Goal: Task Accomplishment & Management: Use online tool/utility

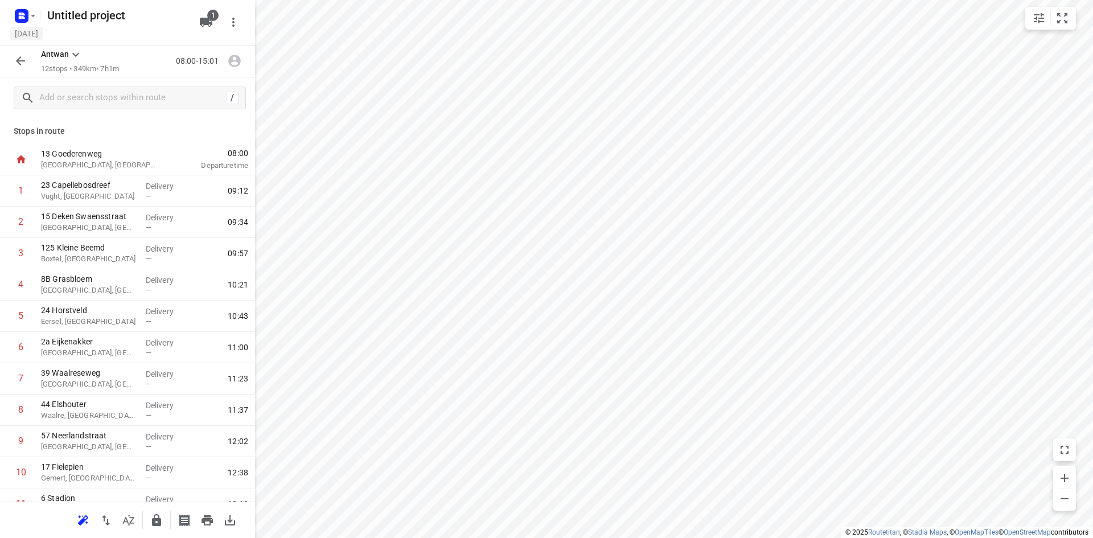
click at [43, 29] on h5 "[DATE]" at bounding box center [26, 33] width 32 height 13
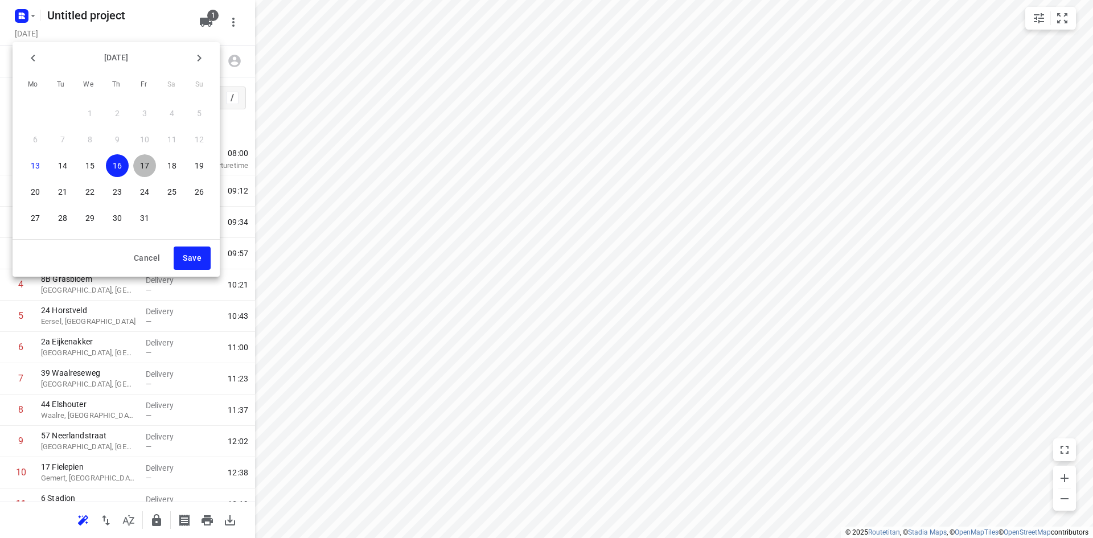
click at [149, 166] on p "17" at bounding box center [144, 165] width 9 height 11
click at [189, 261] on span "Save" at bounding box center [192, 258] width 19 height 14
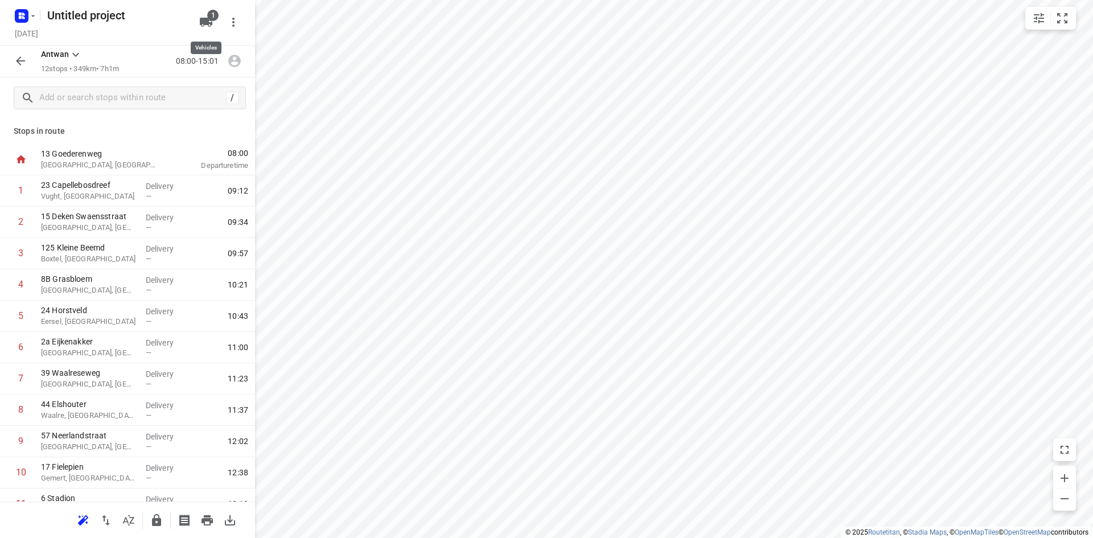
click at [209, 24] on icon "button" at bounding box center [206, 22] width 13 height 9
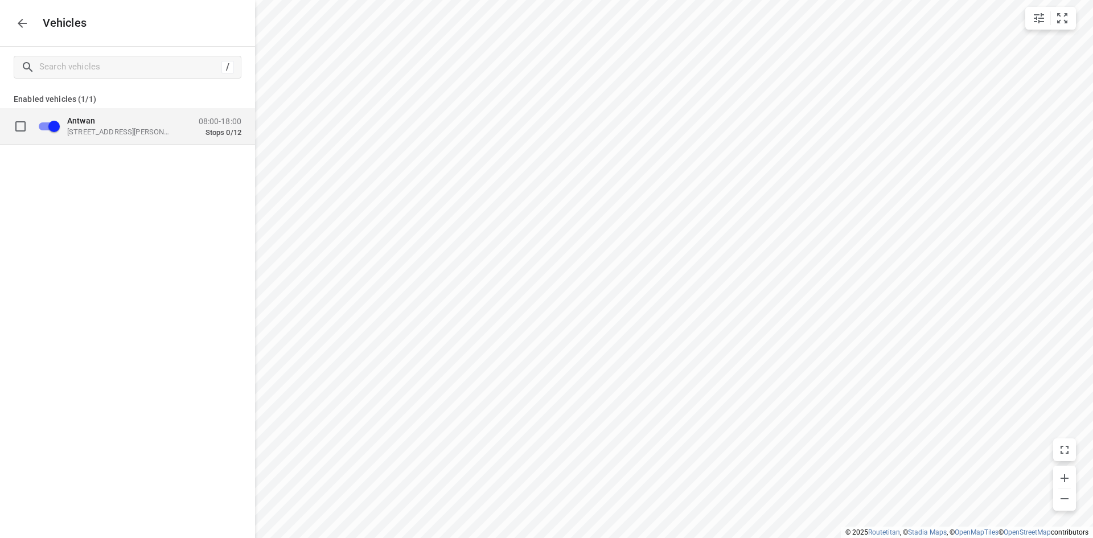
click at [200, 133] on p "Stops 0/12" at bounding box center [220, 132] width 43 height 9
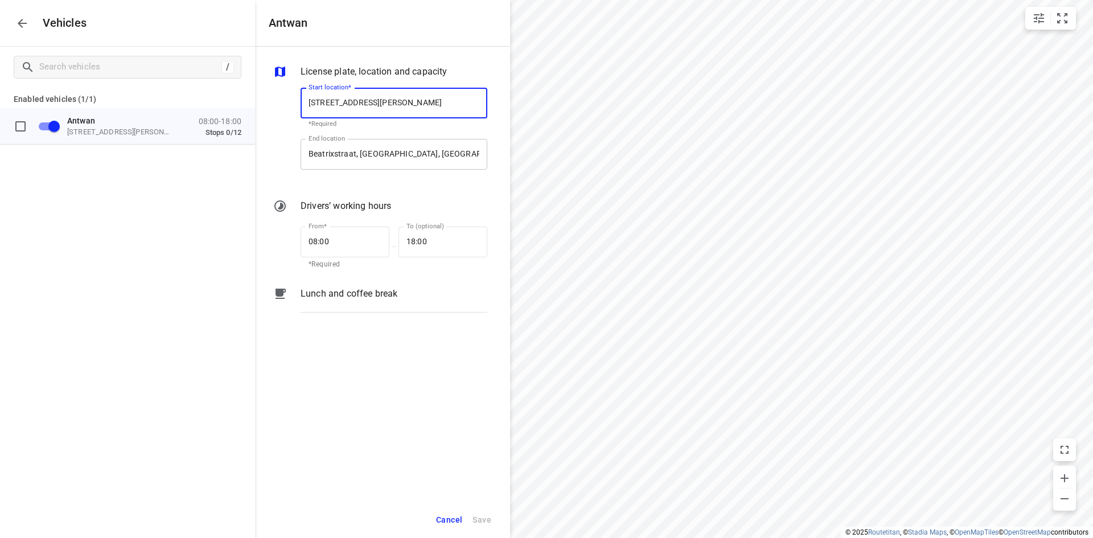
click at [356, 157] on input "Beatrixstraat, [GEOGRAPHIC_DATA], [GEOGRAPHIC_DATA]" at bounding box center [394, 154] width 187 height 31
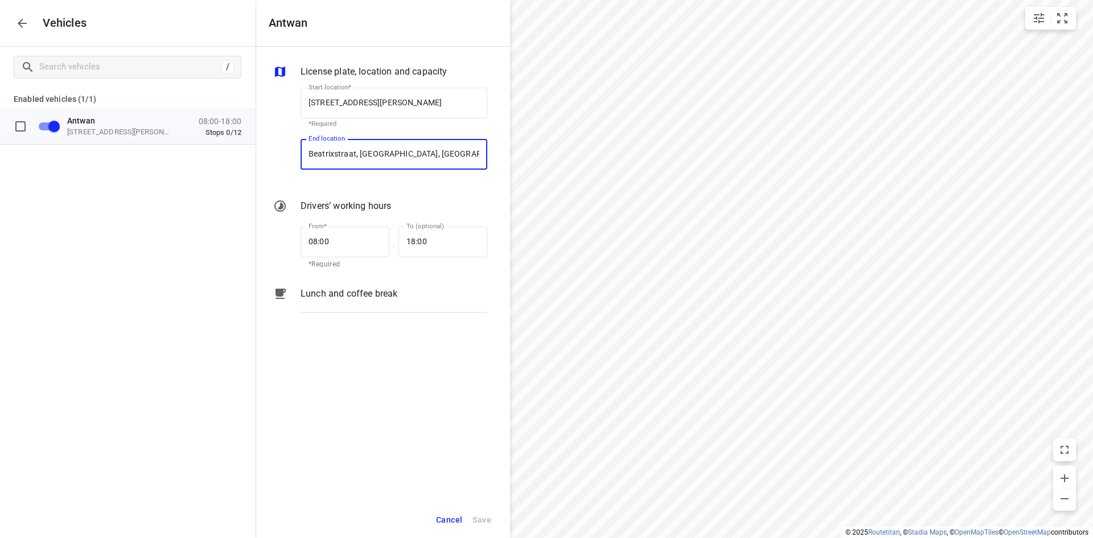
click at [356, 157] on input "Beatrixstraat, [GEOGRAPHIC_DATA], [GEOGRAPHIC_DATA]" at bounding box center [394, 154] width 187 height 31
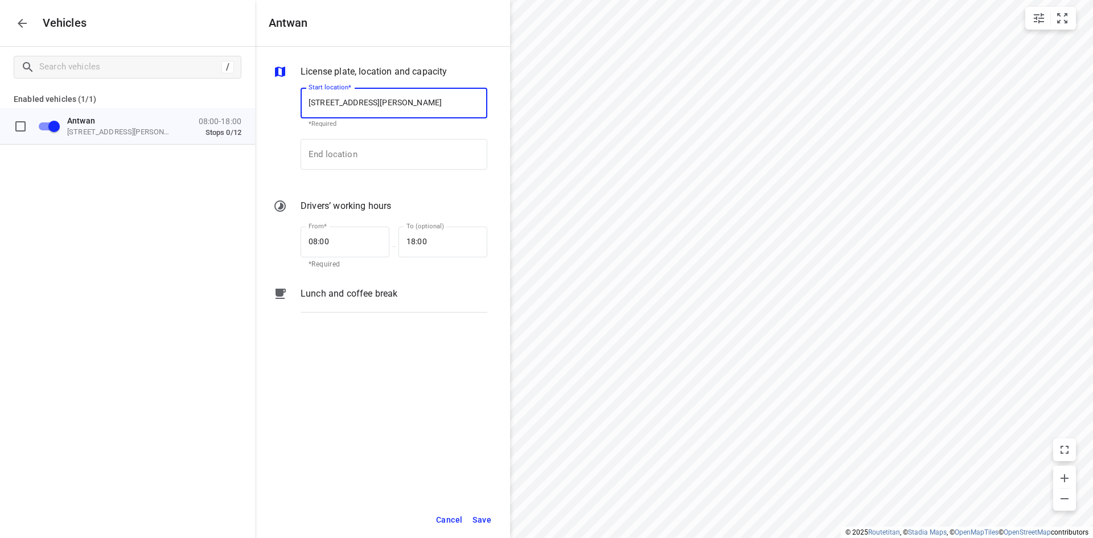
click at [368, 99] on input "[STREET_ADDRESS][PERSON_NAME]" at bounding box center [394, 103] width 187 height 31
paste input "Beatrixstraat, [GEOGRAPHIC_DATA]"
type input "Beatrixstraat, [GEOGRAPHIC_DATA], [GEOGRAPHIC_DATA]"
click at [375, 137] on b "Beatrixstraat, [GEOGRAPHIC_DATA], [GEOGRAPHIC_DATA]" at bounding box center [408, 136] width 199 height 9
type input "Beatrixstraat, [GEOGRAPHIC_DATA], [GEOGRAPHIC_DATA]"
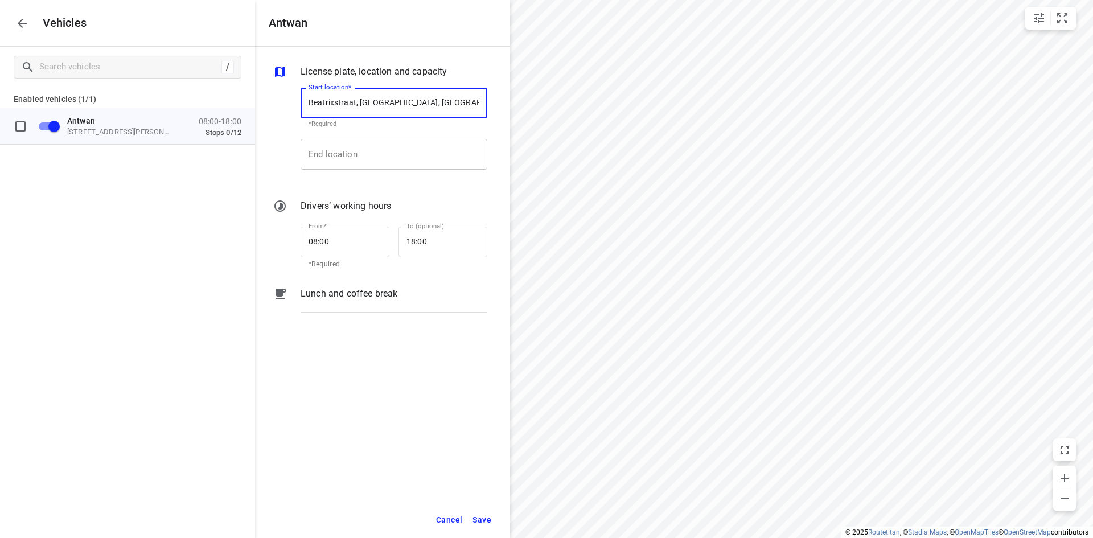
click at [375, 146] on input "End location" at bounding box center [394, 154] width 187 height 31
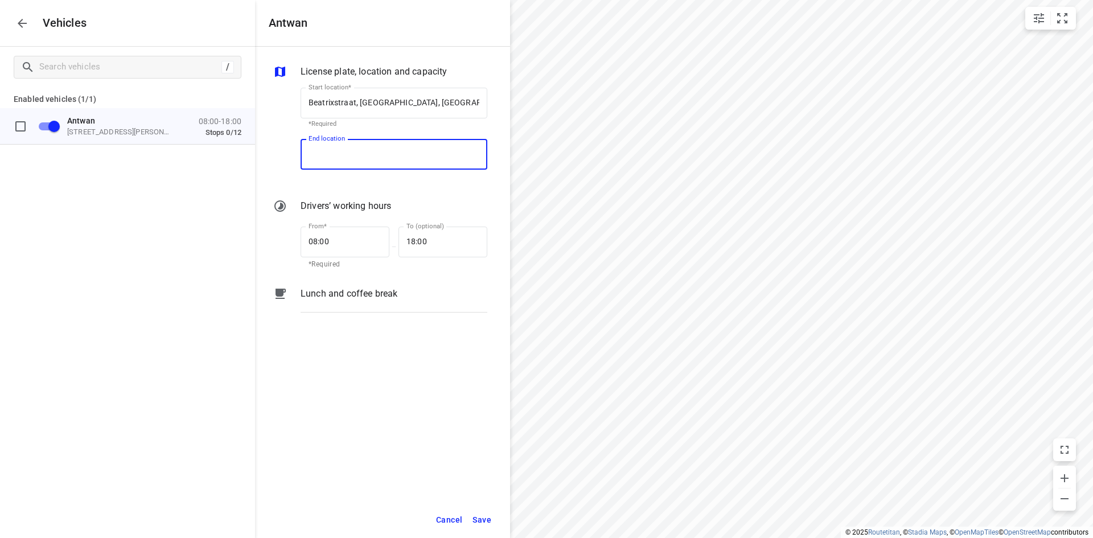
paste input "Beatrixstraat, [GEOGRAPHIC_DATA], [GEOGRAPHIC_DATA]"
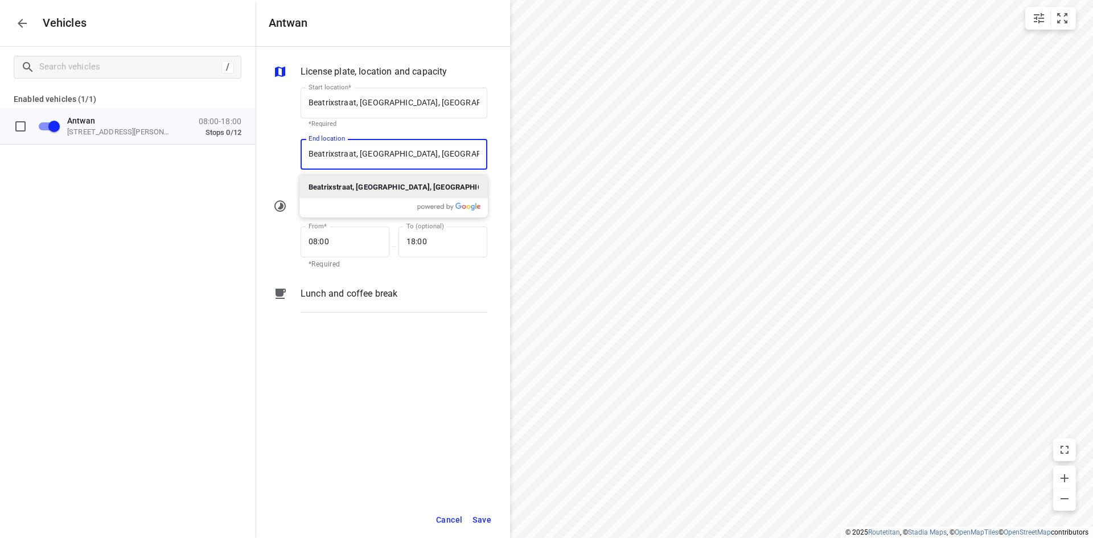
click at [364, 189] on b "Beatrixstraat, [GEOGRAPHIC_DATA], [GEOGRAPHIC_DATA]" at bounding box center [408, 187] width 199 height 9
type input "Beatrixstraat, [GEOGRAPHIC_DATA], [GEOGRAPHIC_DATA]"
click at [346, 233] on input "08:00" at bounding box center [339, 242] width 76 height 31
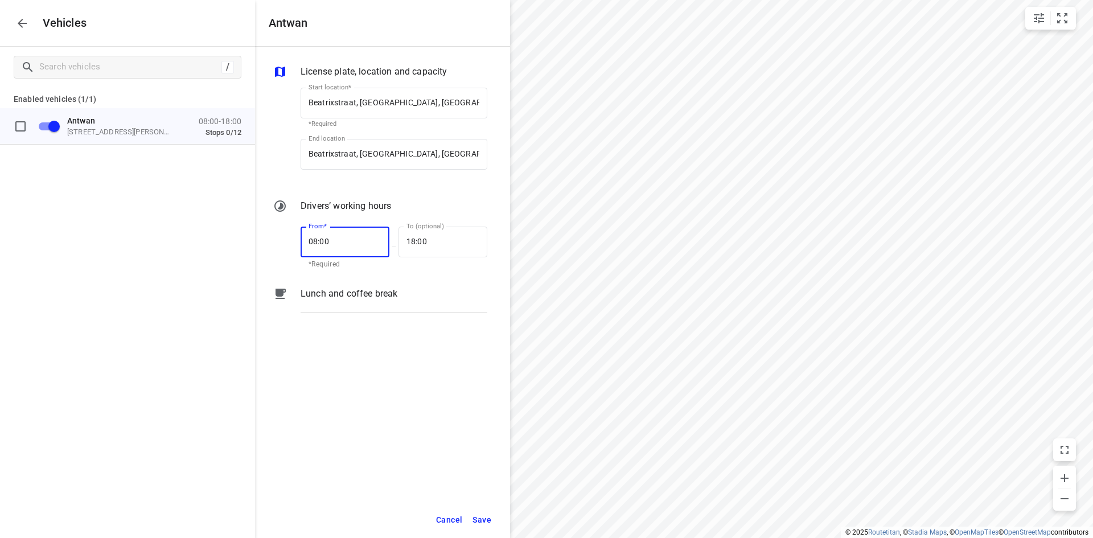
click at [346, 233] on input "08:00" at bounding box center [339, 242] width 76 height 31
type input "07:00"
click at [372, 381] on div "License plate, location and capacity Start location* [GEOGRAPHIC_DATA], [GEOGRA…" at bounding box center [382, 274] width 255 height 455
click at [481, 519] on span "Save" at bounding box center [482, 520] width 19 height 14
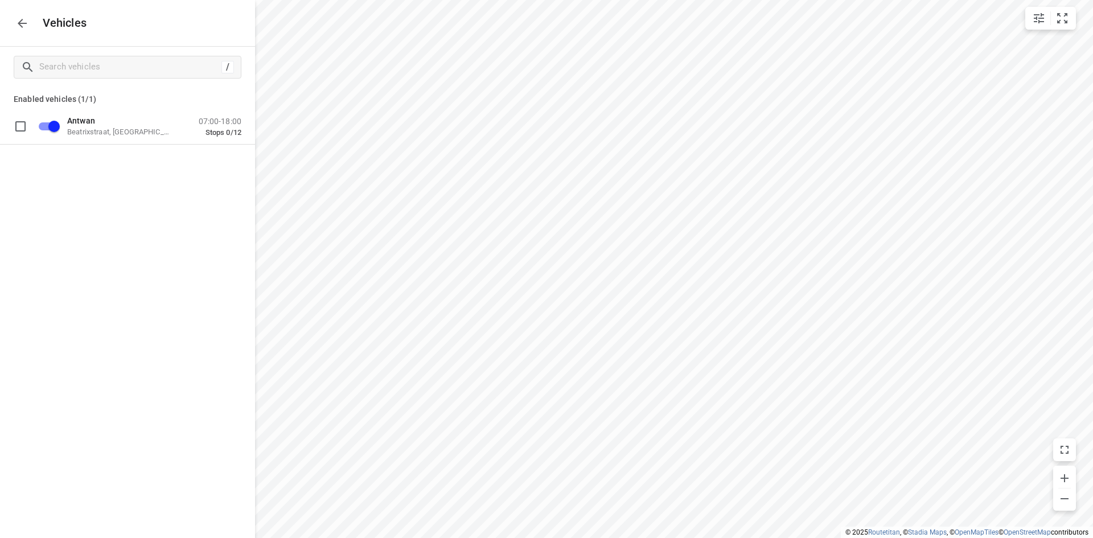
click at [27, 30] on button "button" at bounding box center [22, 23] width 23 height 23
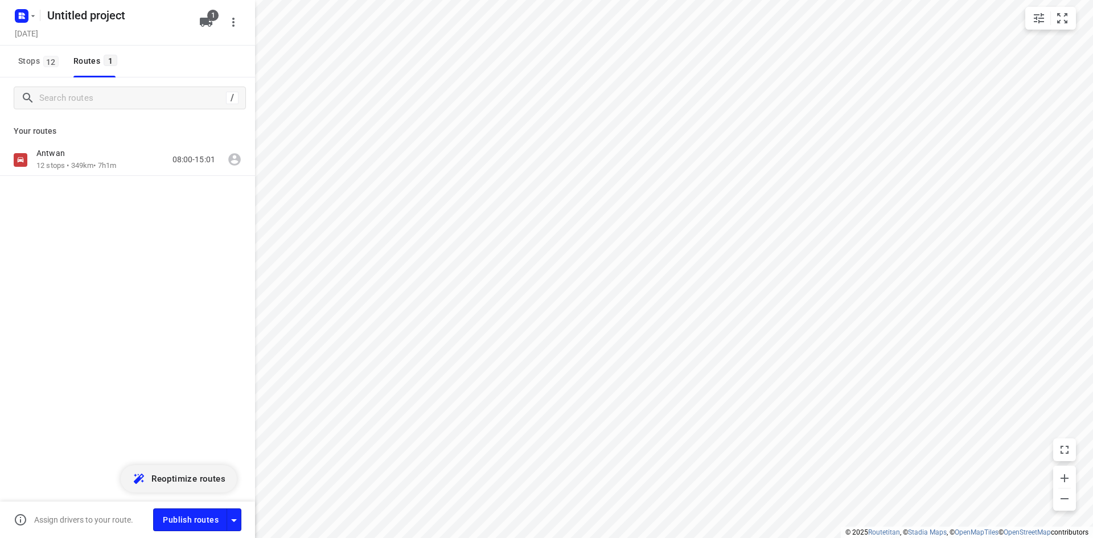
click at [158, 480] on span "Reoptimize routes" at bounding box center [188, 478] width 74 height 15
click at [115, 148] on div "Antwan" at bounding box center [78, 154] width 84 height 13
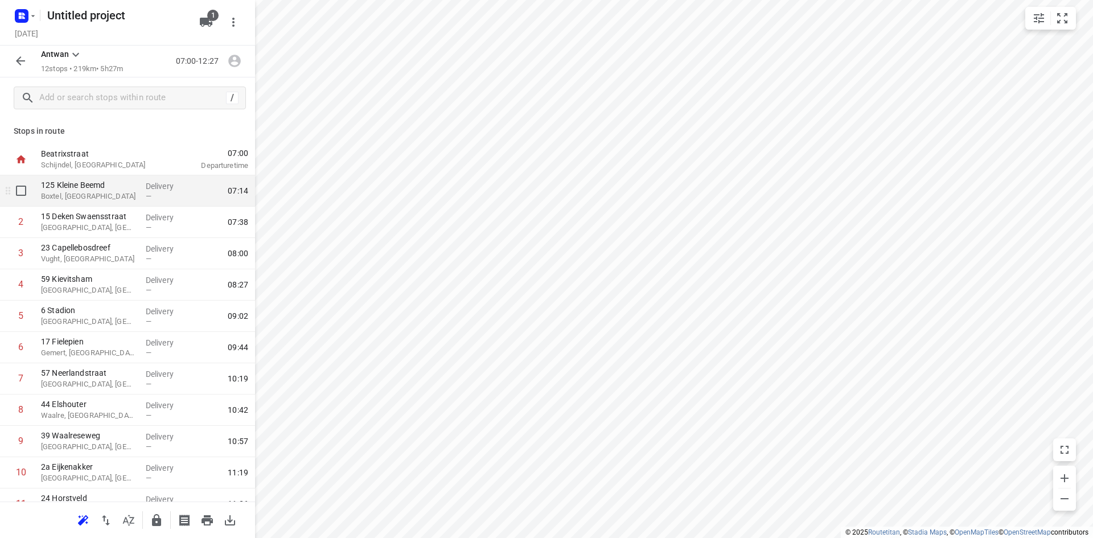
click at [111, 199] on p "Boxtel, [GEOGRAPHIC_DATA]" at bounding box center [89, 196] width 96 height 11
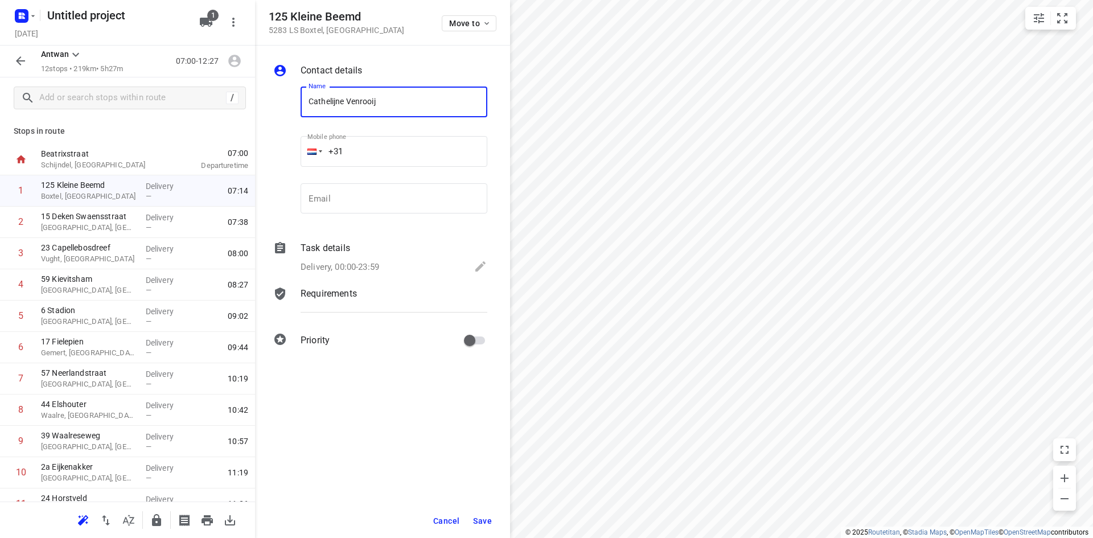
type input "Cathelijne Venrooij"
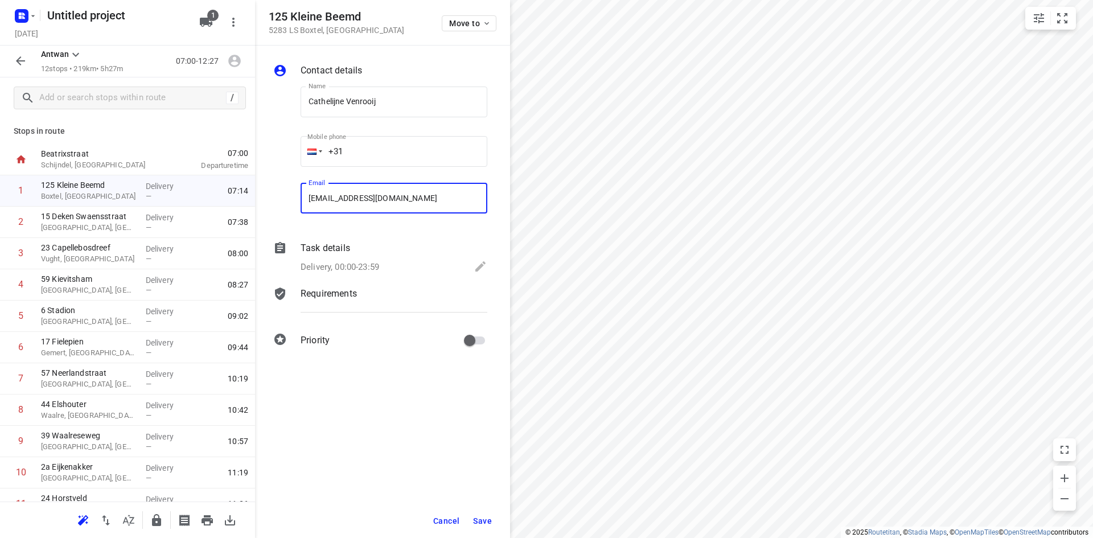
type input "[EMAIL_ADDRESS][DOMAIN_NAME]"
click at [487, 533] on div "Cancel Save" at bounding box center [382, 521] width 255 height 34
click at [489, 520] on span "Save" at bounding box center [482, 520] width 19 height 9
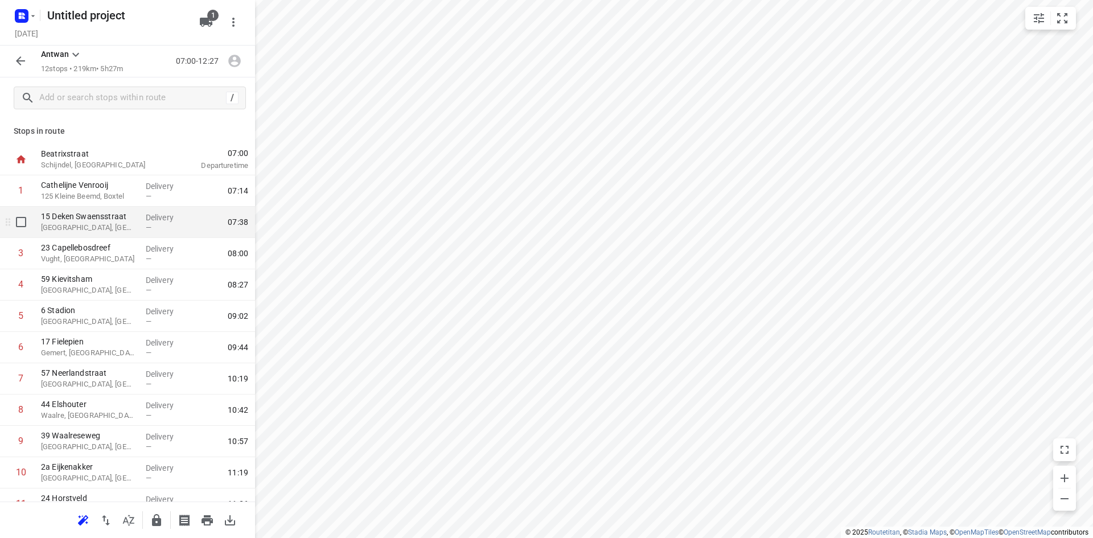
click at [120, 229] on p "[GEOGRAPHIC_DATA], [GEOGRAPHIC_DATA]" at bounding box center [89, 227] width 96 height 11
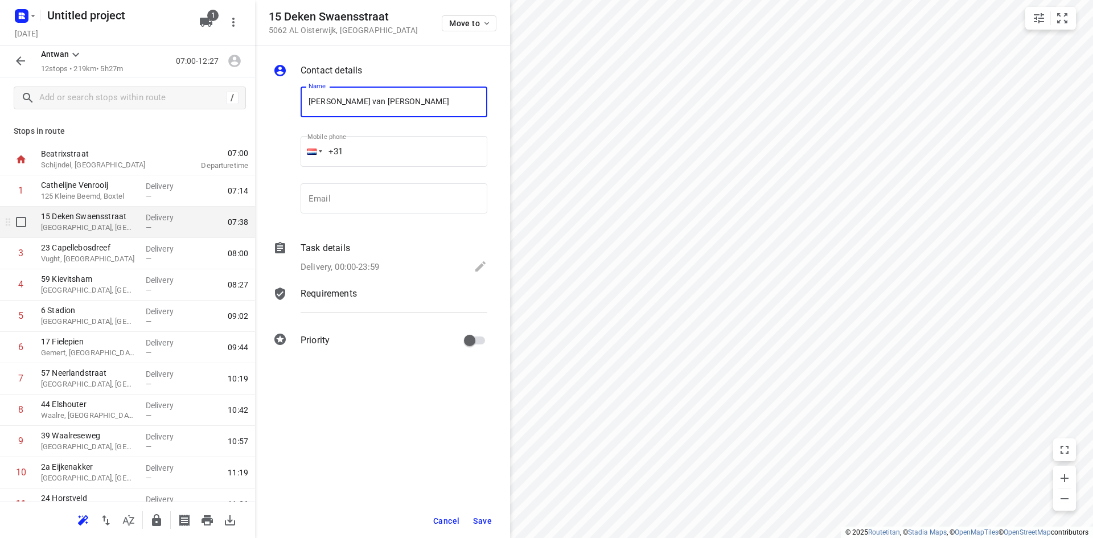
type input "[PERSON_NAME] van [PERSON_NAME]"
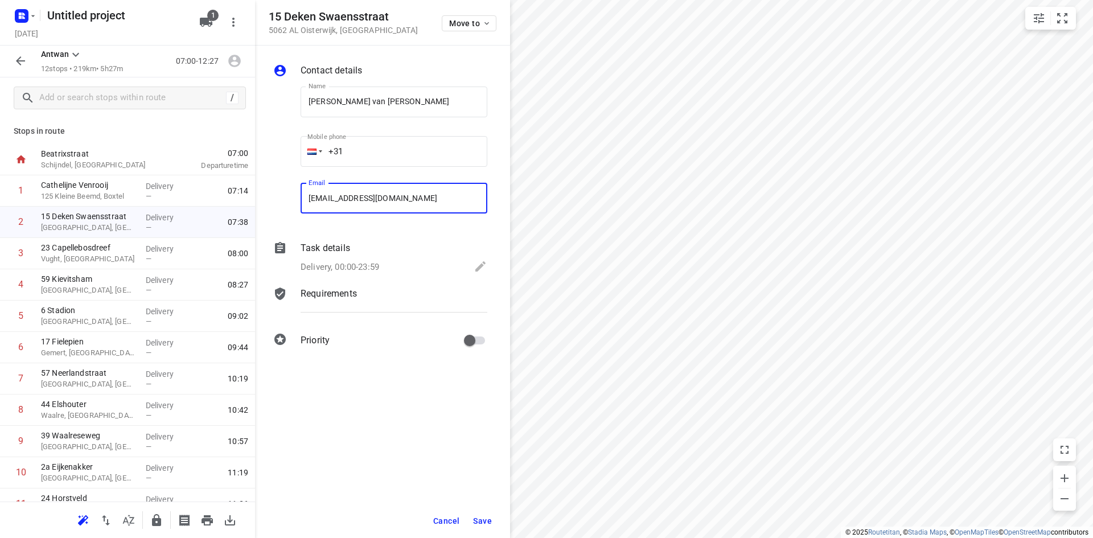
type input "[EMAIL_ADDRESS][DOMAIN_NAME]"
click at [473, 521] on button "Save" at bounding box center [483, 521] width 28 height 20
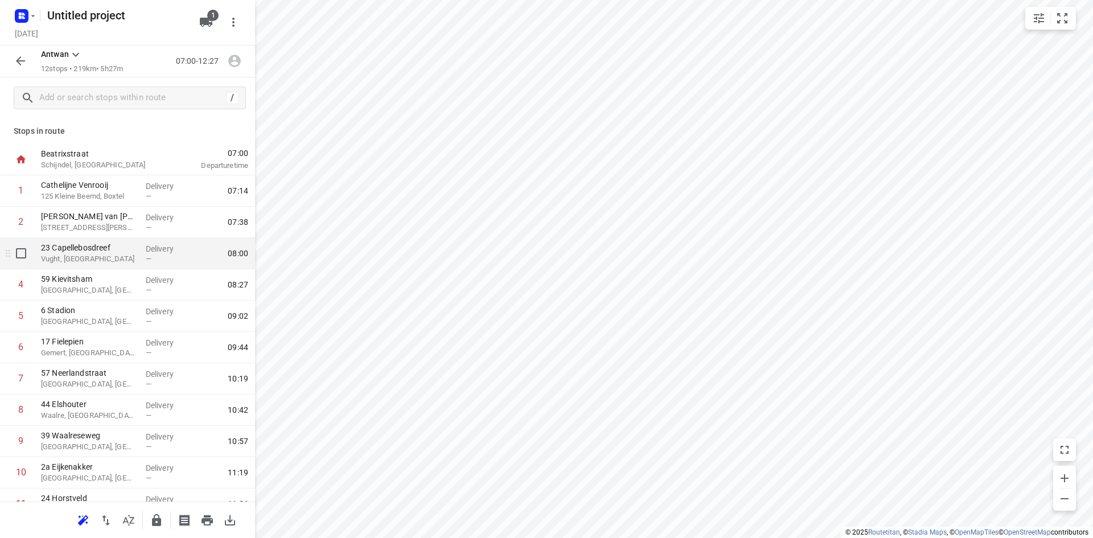
click at [78, 265] on div "23 Capellebosdreef Vught, [GEOGRAPHIC_DATA]" at bounding box center [88, 253] width 105 height 31
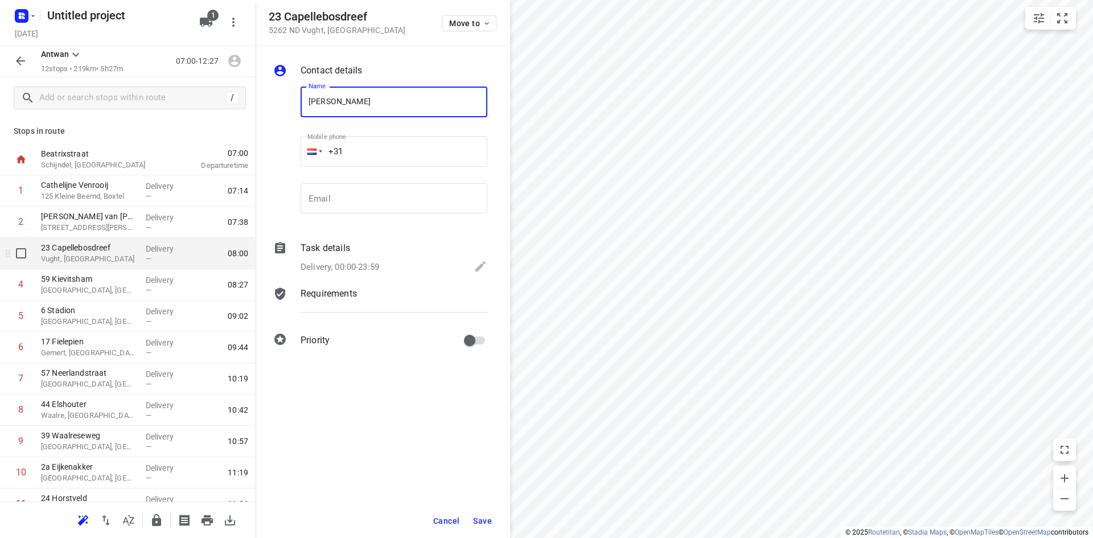
type input "[PERSON_NAME]"
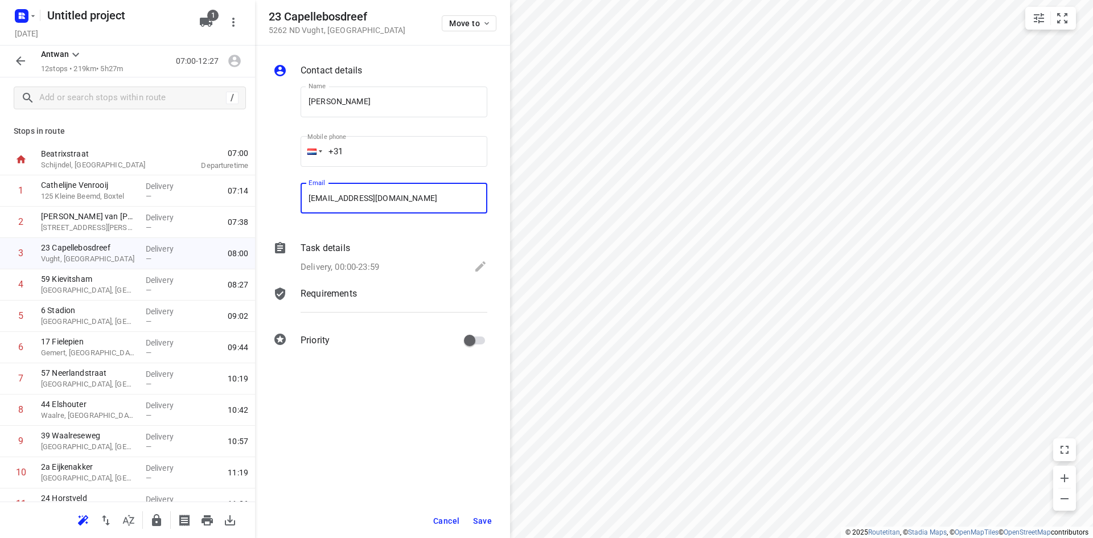
type input "[EMAIL_ADDRESS][DOMAIN_NAME]"
click at [483, 518] on span "Save" at bounding box center [482, 520] width 19 height 9
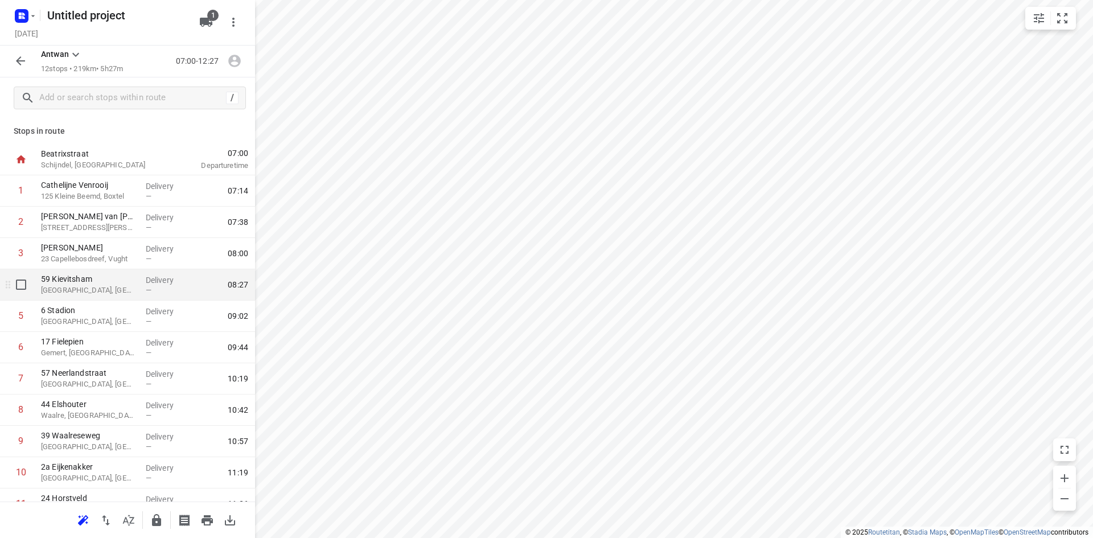
click at [120, 293] on p "[GEOGRAPHIC_DATA], [GEOGRAPHIC_DATA]" at bounding box center [89, 290] width 96 height 11
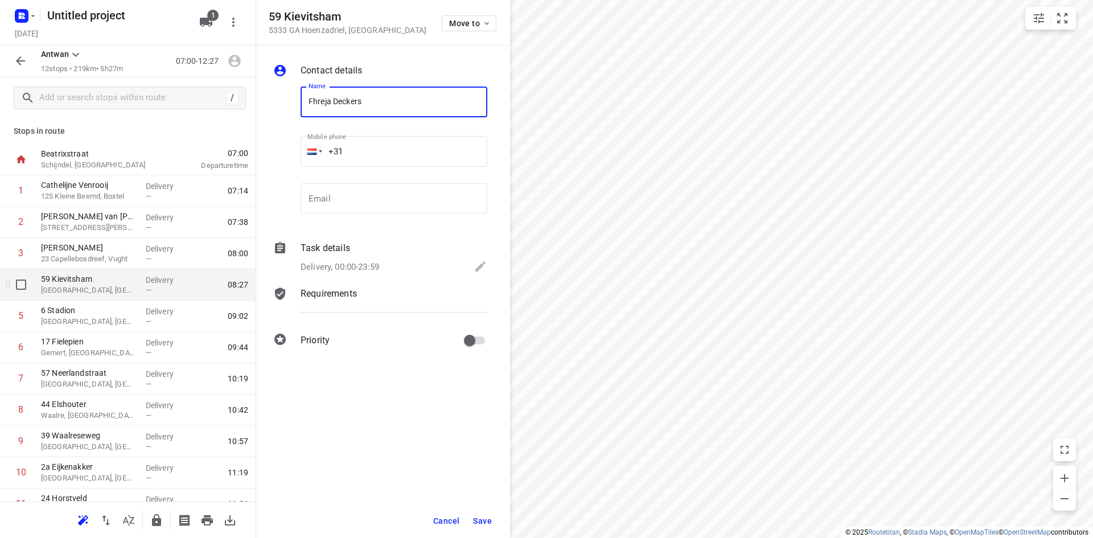
type input "Fhreja Deckers"
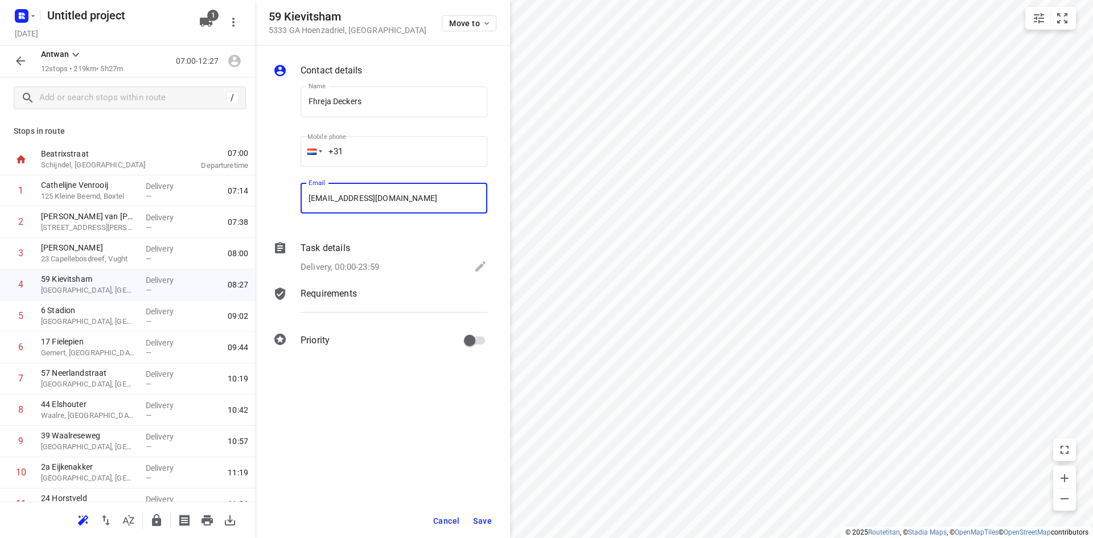
type input "[EMAIL_ADDRESS][DOMAIN_NAME]"
click at [489, 524] on span "Save" at bounding box center [482, 520] width 19 height 9
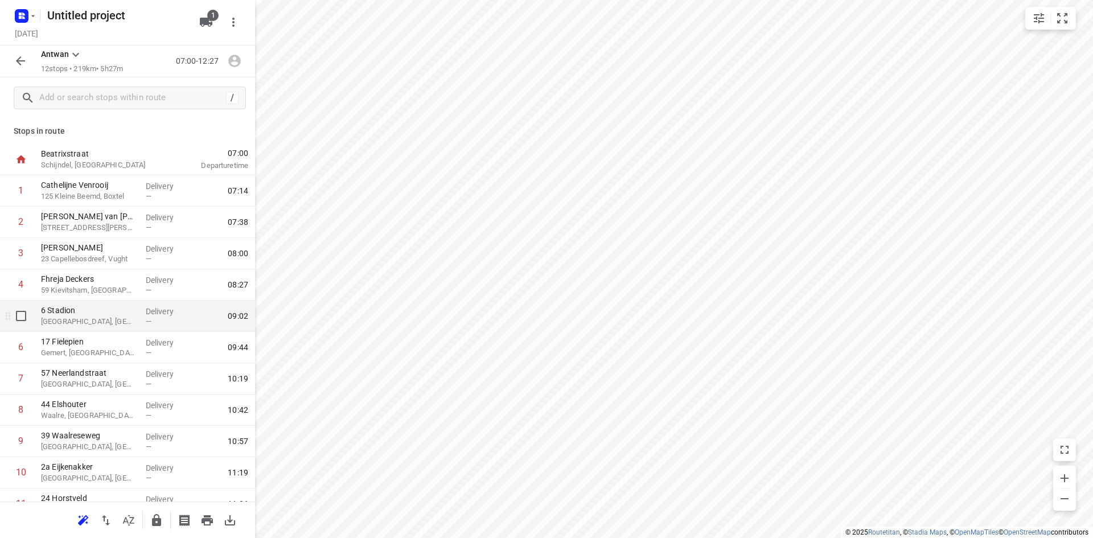
click at [76, 325] on p "[GEOGRAPHIC_DATA], [GEOGRAPHIC_DATA]" at bounding box center [89, 321] width 96 height 11
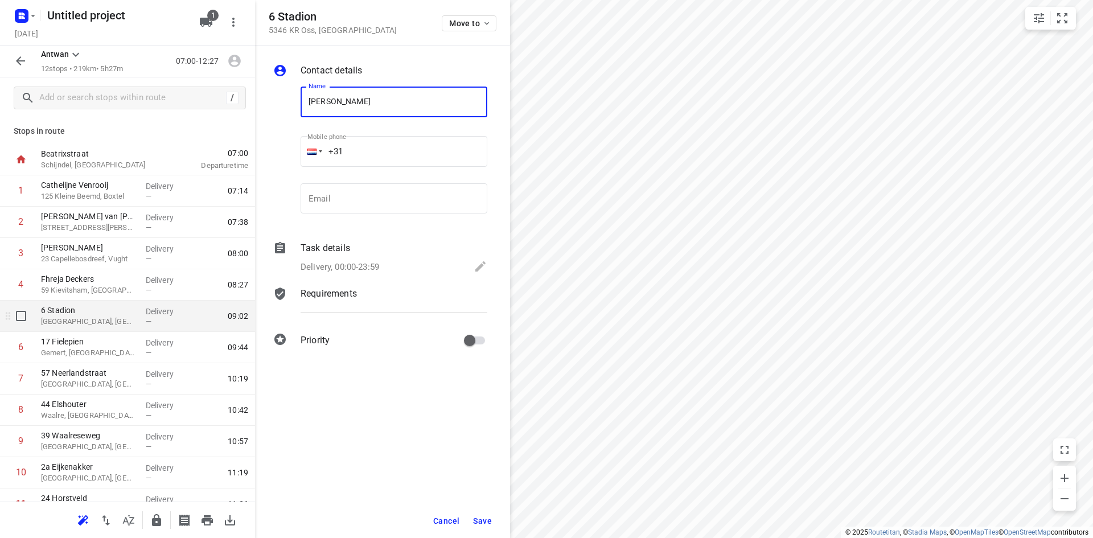
type input "[PERSON_NAME]"
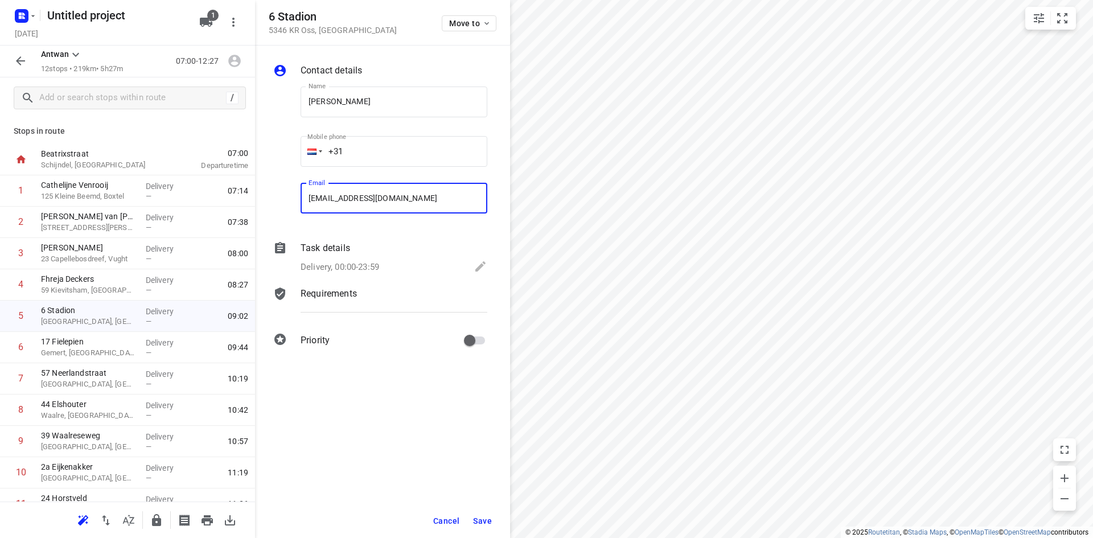
type input "[EMAIL_ADDRESS][DOMAIN_NAME]"
click at [481, 522] on span "Save" at bounding box center [482, 520] width 19 height 9
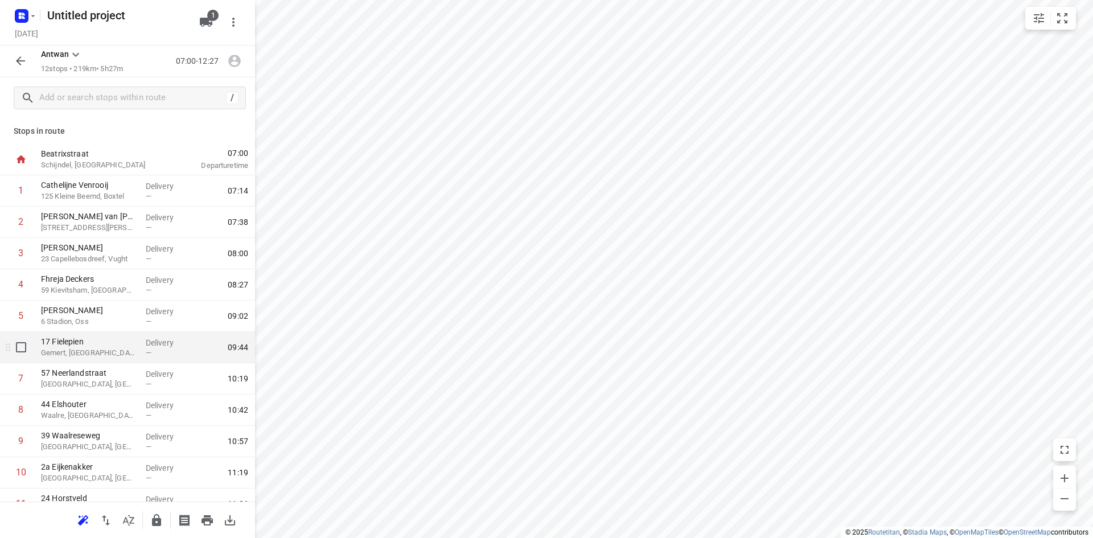
click at [111, 356] on p "Gemert, [GEOGRAPHIC_DATA]" at bounding box center [89, 352] width 96 height 11
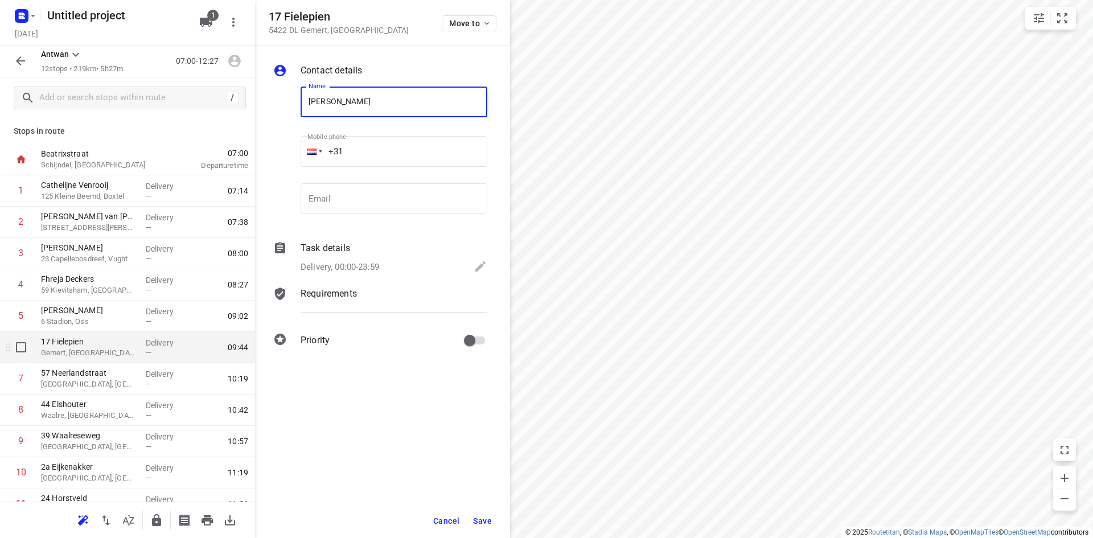
type input "[PERSON_NAME]"
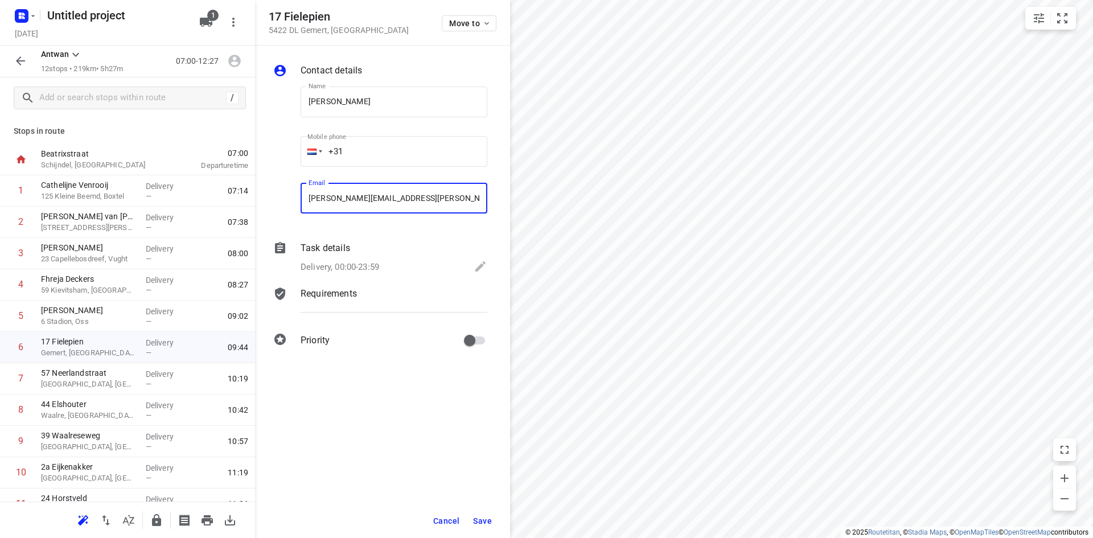
type input "[PERSON_NAME][EMAIL_ADDRESS][PERSON_NAME][DOMAIN_NAME]"
click at [340, 452] on div "Contact details Name [PERSON_NAME] Name Mobile phone +31 ​ Email [PERSON_NAME][…" at bounding box center [382, 292] width 255 height 493
click at [481, 519] on span "Save" at bounding box center [482, 520] width 19 height 9
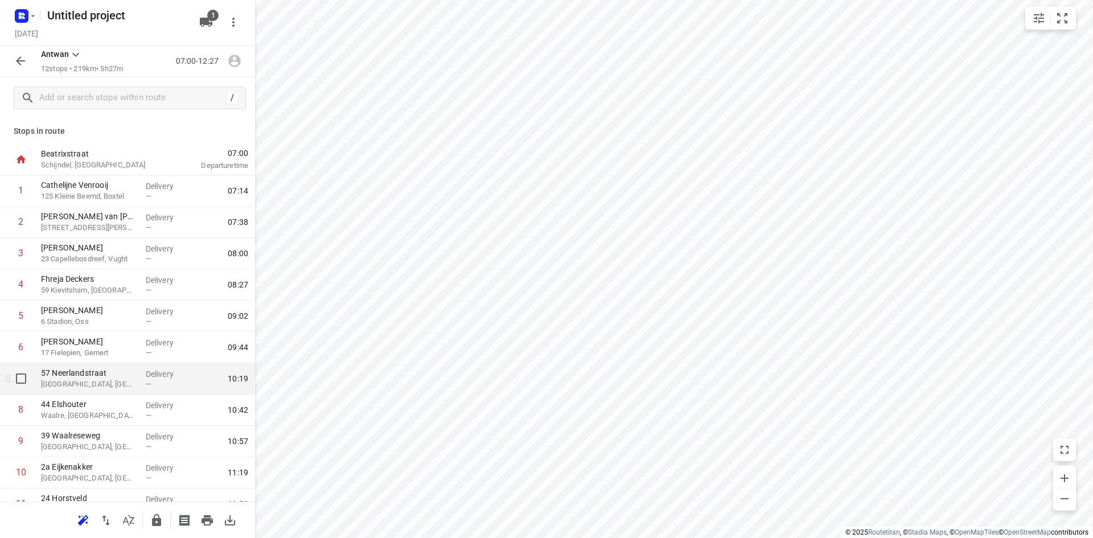
click at [124, 383] on p "[GEOGRAPHIC_DATA], [GEOGRAPHIC_DATA]" at bounding box center [89, 384] width 96 height 11
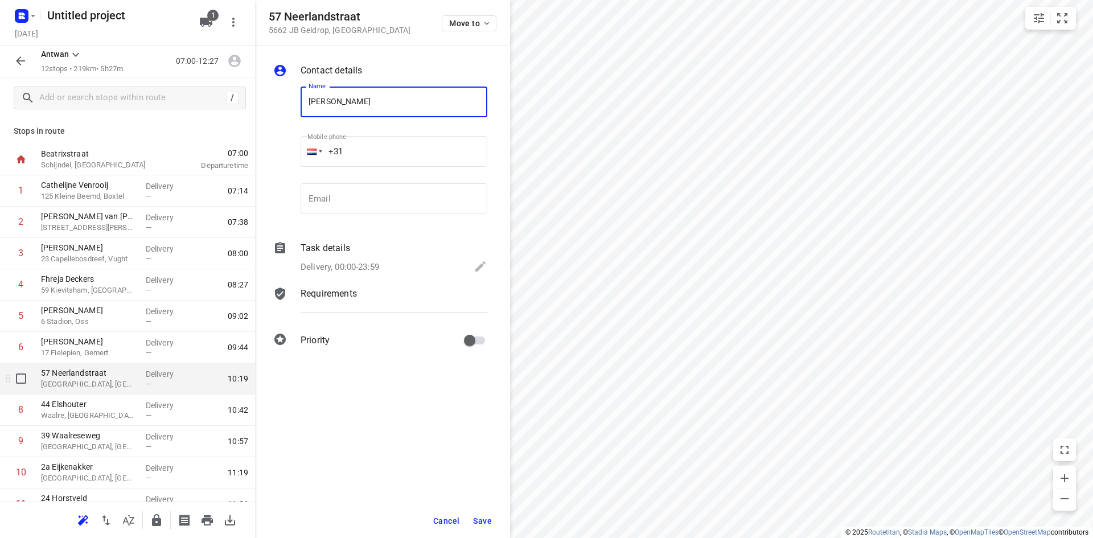
type input "[PERSON_NAME]"
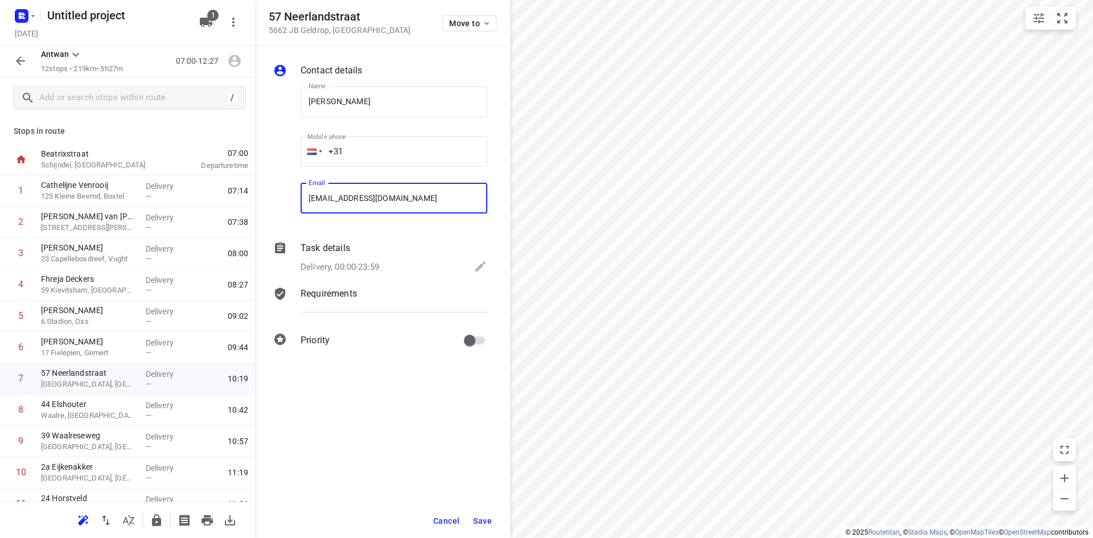
type input "[EMAIL_ADDRESS][DOMAIN_NAME]"
click at [485, 523] on span "Save" at bounding box center [482, 520] width 19 height 9
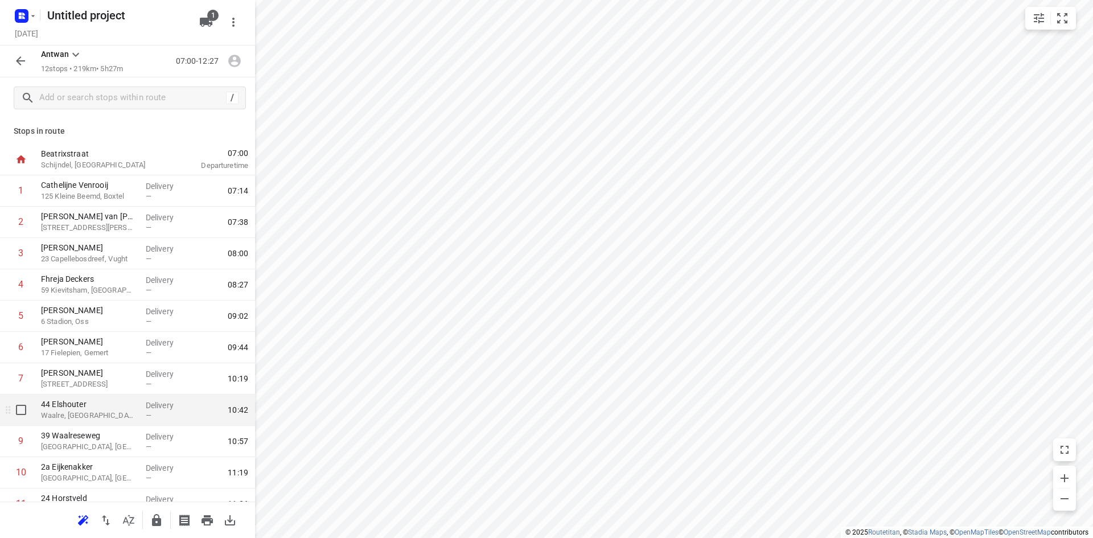
click at [81, 417] on p "Waalre, [GEOGRAPHIC_DATA]" at bounding box center [89, 415] width 96 height 11
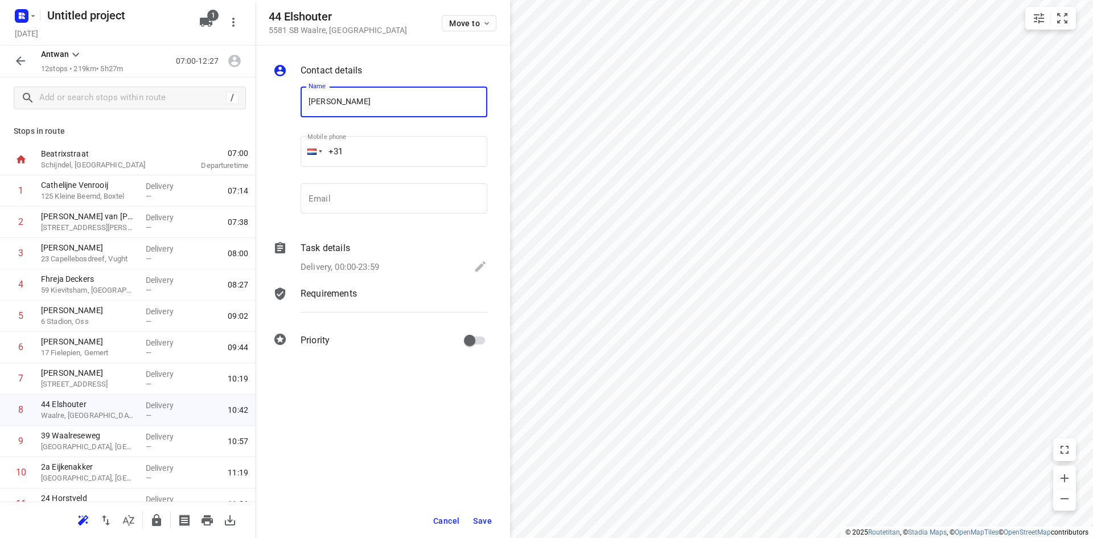
type input "[PERSON_NAME]"
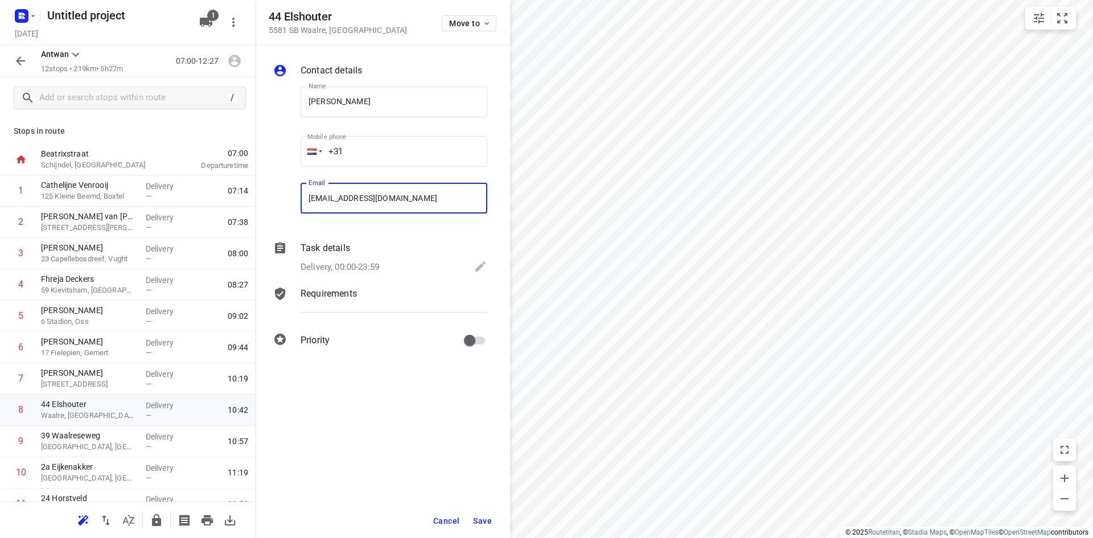
type input "[EMAIL_ADDRESS][DOMAIN_NAME]"
click at [301, 276] on div "Task details Delivery, 00:00-23:59" at bounding box center [393, 258] width 191 height 39
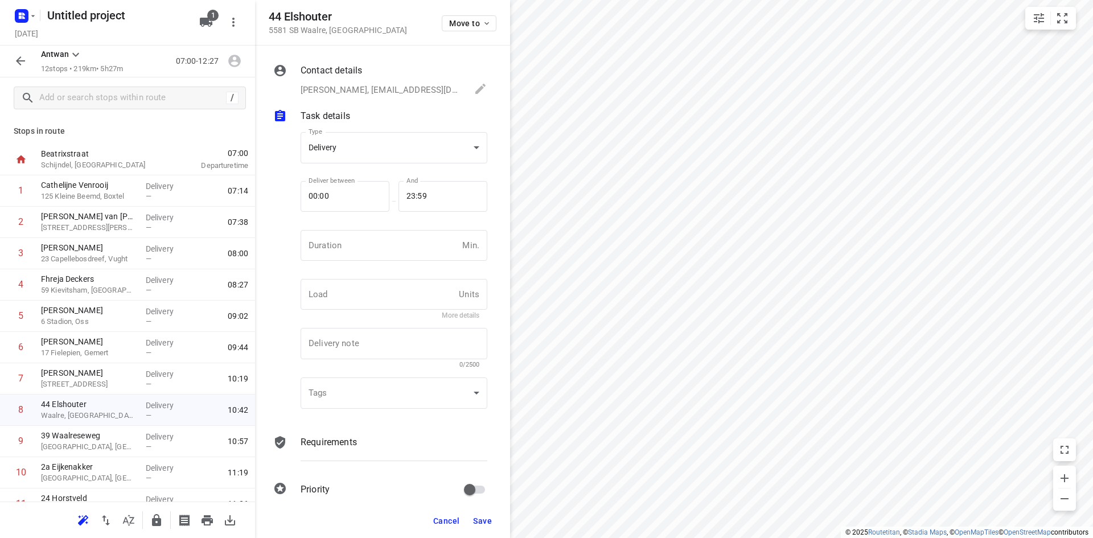
click at [334, 84] on p "[PERSON_NAME], [EMAIL_ADDRESS][DOMAIN_NAME]" at bounding box center [382, 90] width 162 height 13
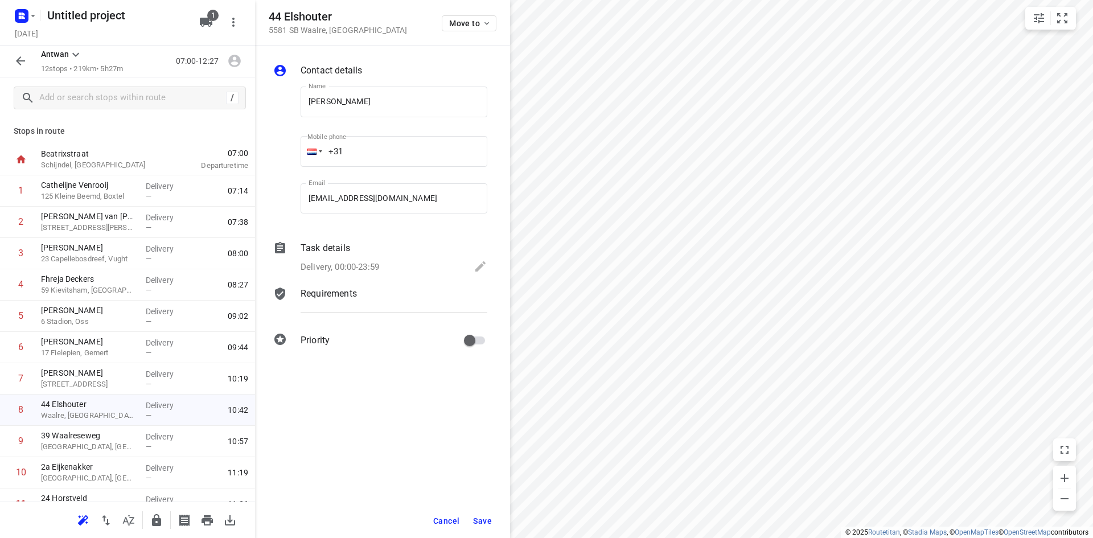
click at [487, 517] on span "Save" at bounding box center [482, 520] width 19 height 9
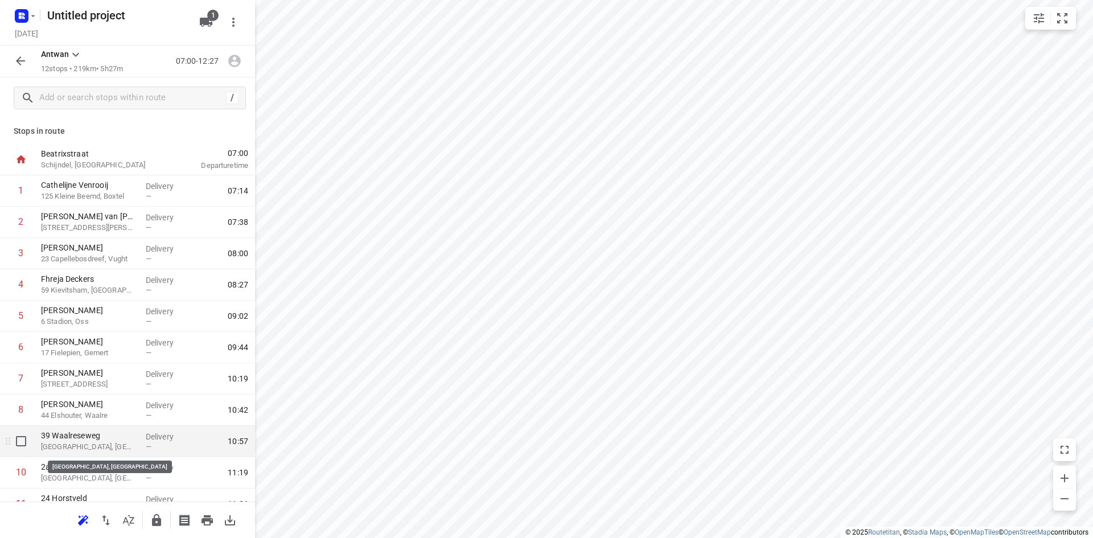
click at [89, 451] on p "[GEOGRAPHIC_DATA], [GEOGRAPHIC_DATA]" at bounding box center [89, 446] width 96 height 11
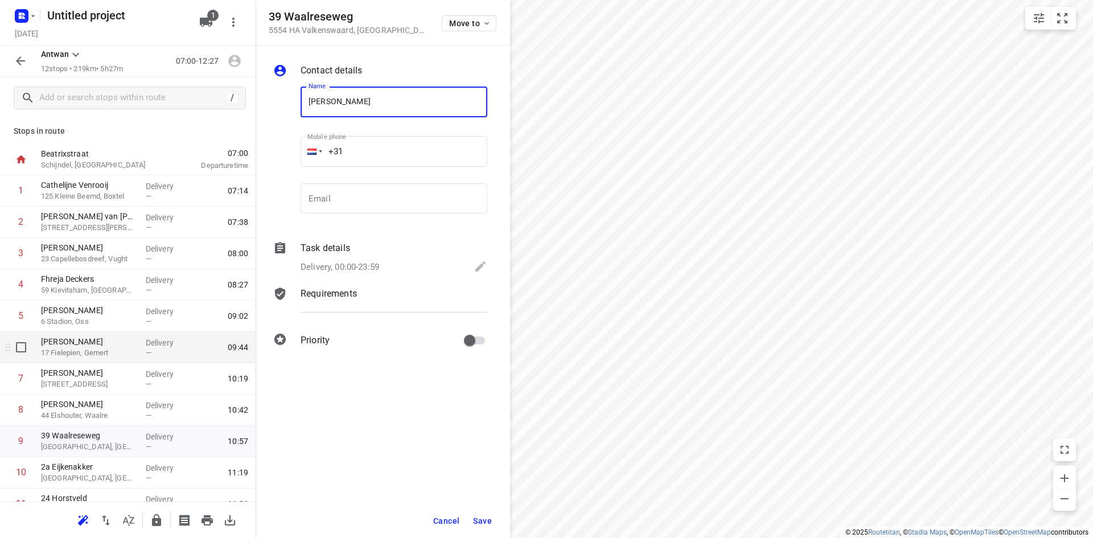
type input "[PERSON_NAME]"
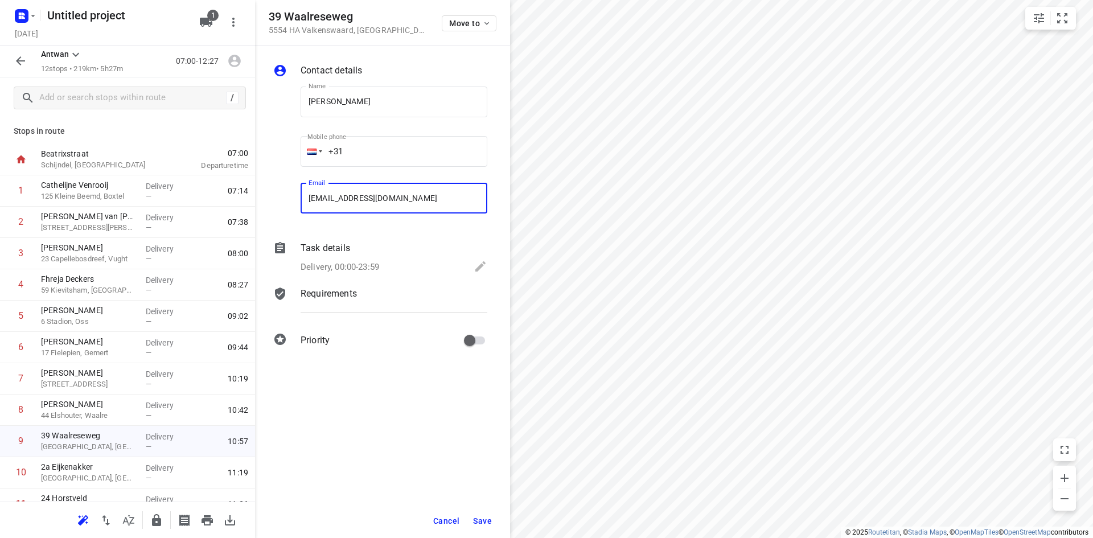
type input "[EMAIL_ADDRESS][DOMAIN_NAME]"
click at [337, 246] on p "Task details" at bounding box center [326, 248] width 50 height 14
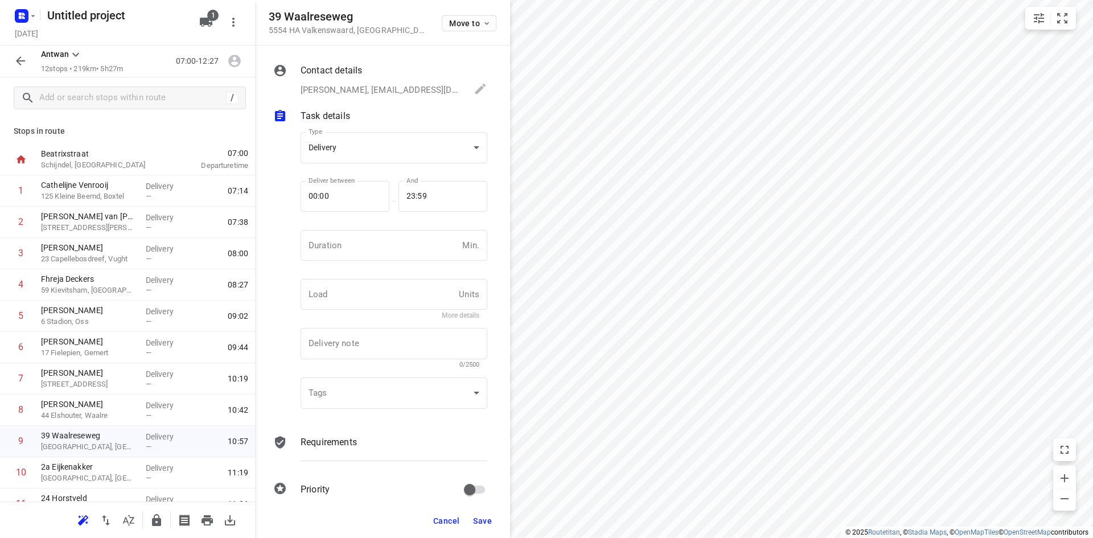
click at [338, 441] on p "Requirements" at bounding box center [329, 443] width 56 height 14
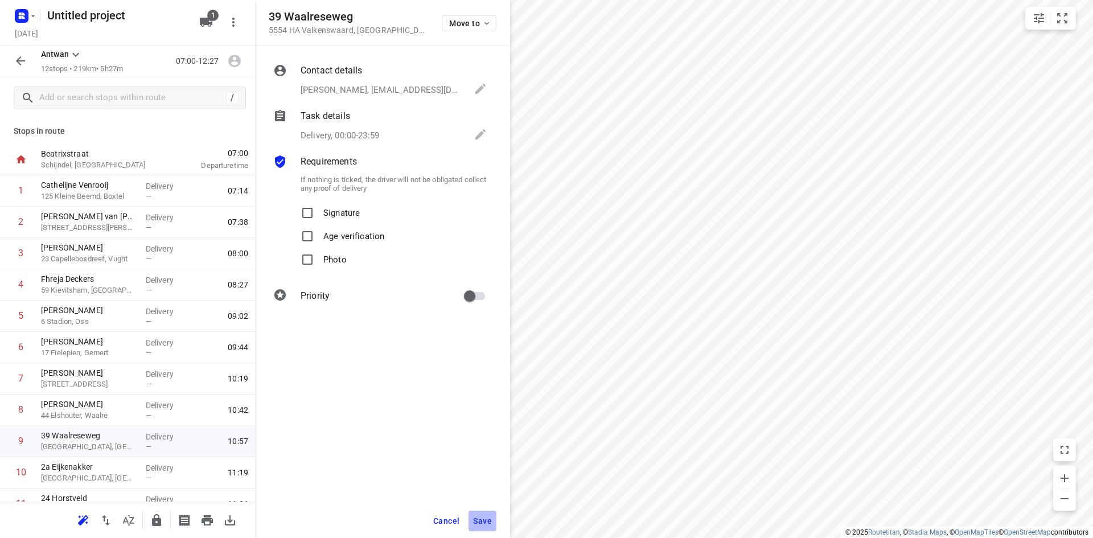
click at [481, 522] on span "Save" at bounding box center [482, 520] width 19 height 9
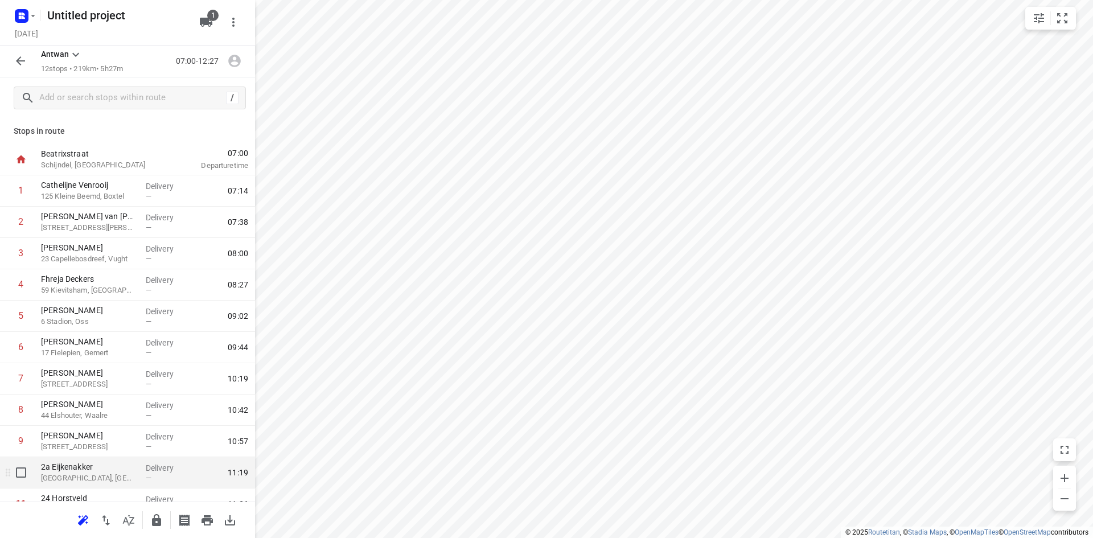
click at [116, 477] on p "[GEOGRAPHIC_DATA], [GEOGRAPHIC_DATA]" at bounding box center [89, 478] width 96 height 11
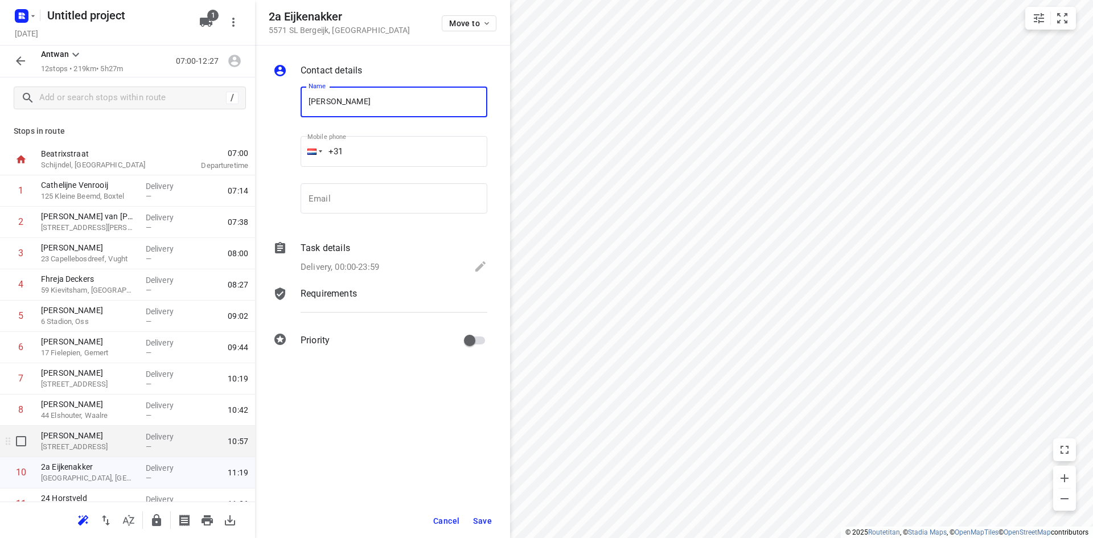
type input "[PERSON_NAME]"
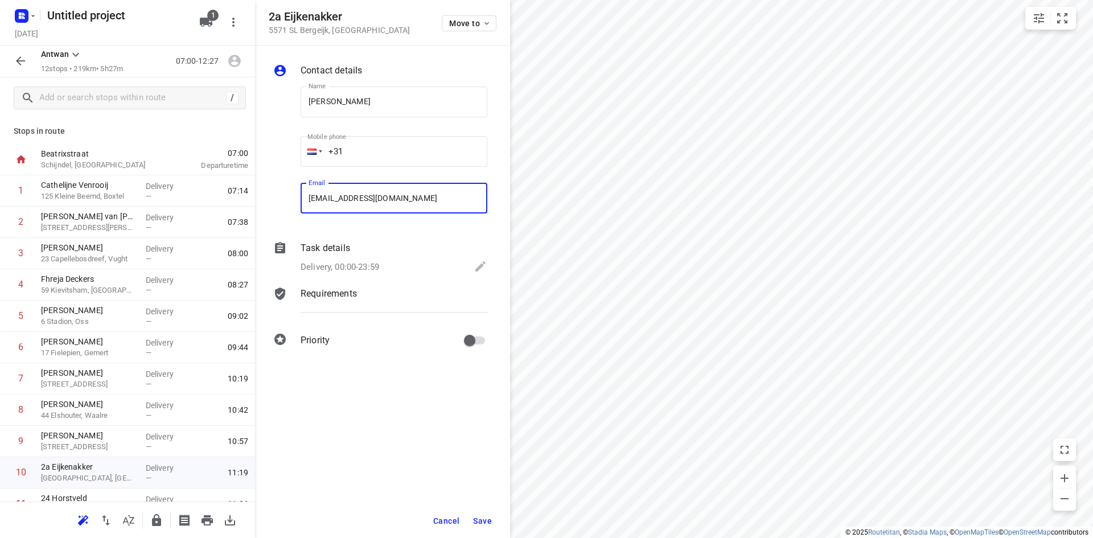
type input "[EMAIL_ADDRESS][DOMAIN_NAME]"
click at [483, 524] on span "Save" at bounding box center [482, 520] width 19 height 9
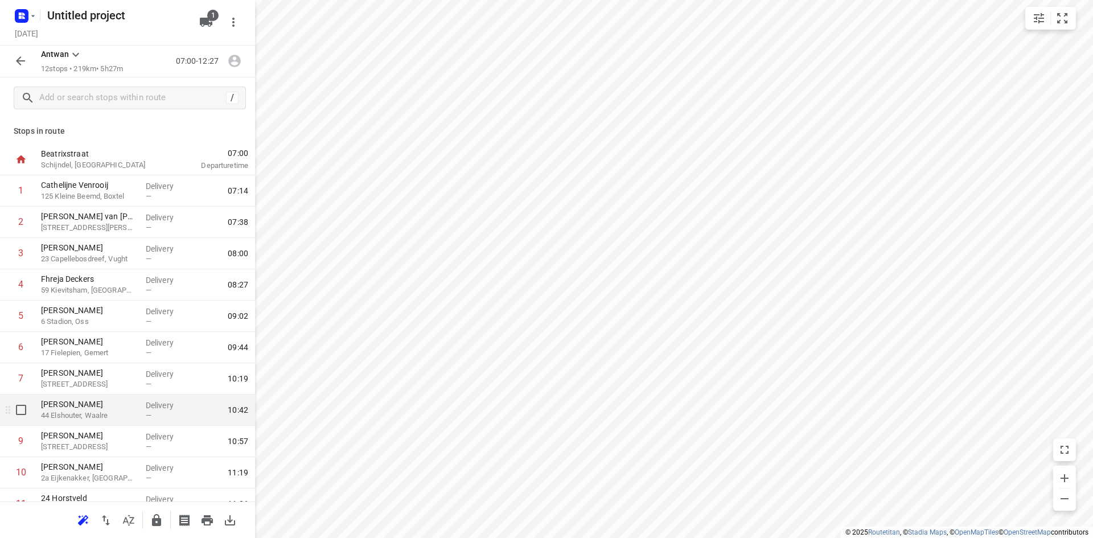
scroll to position [81, 0]
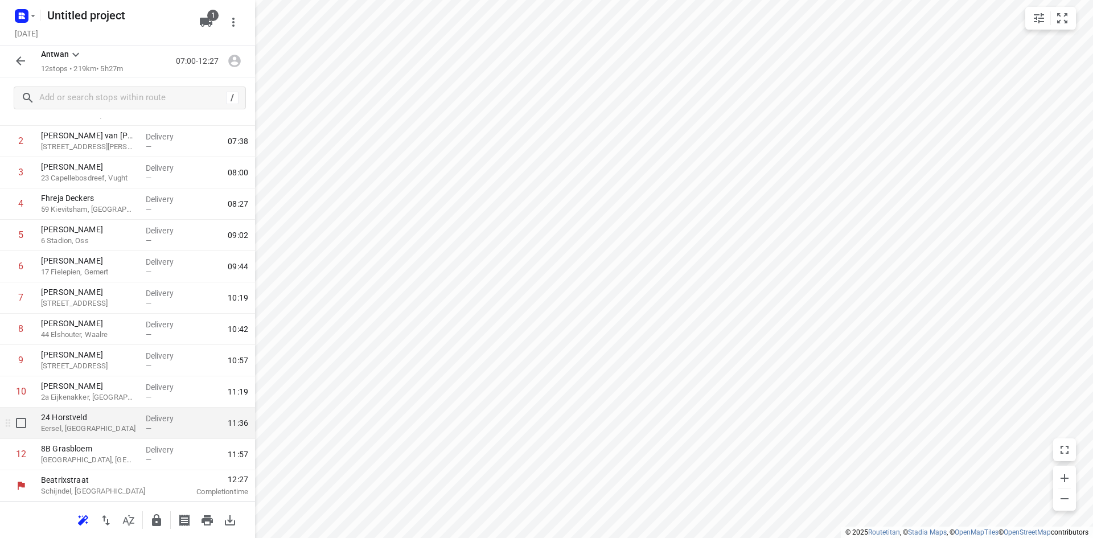
click at [90, 433] on p "Eersel, [GEOGRAPHIC_DATA]" at bounding box center [89, 428] width 96 height 11
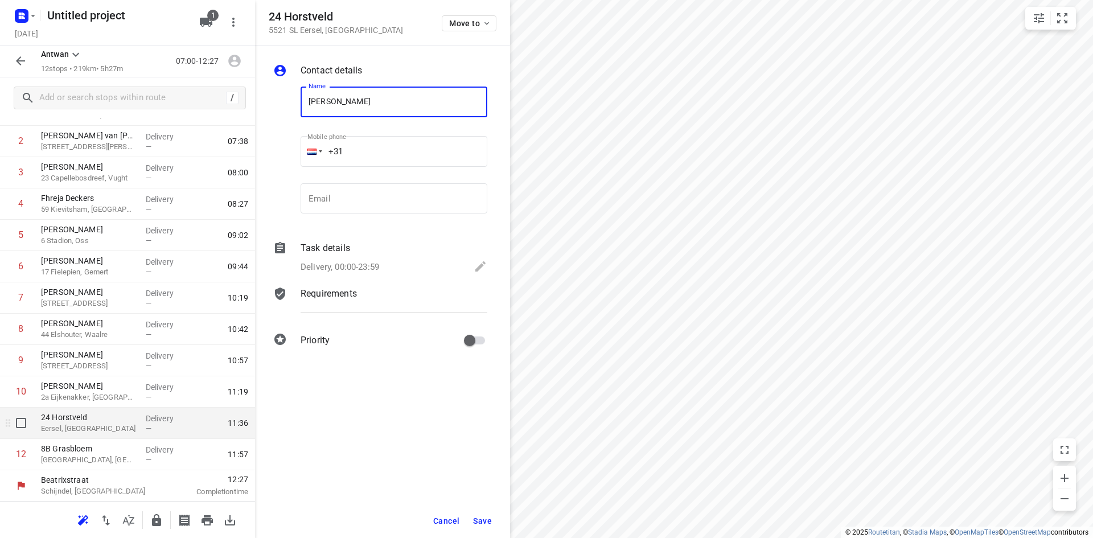
type input "[PERSON_NAME]"
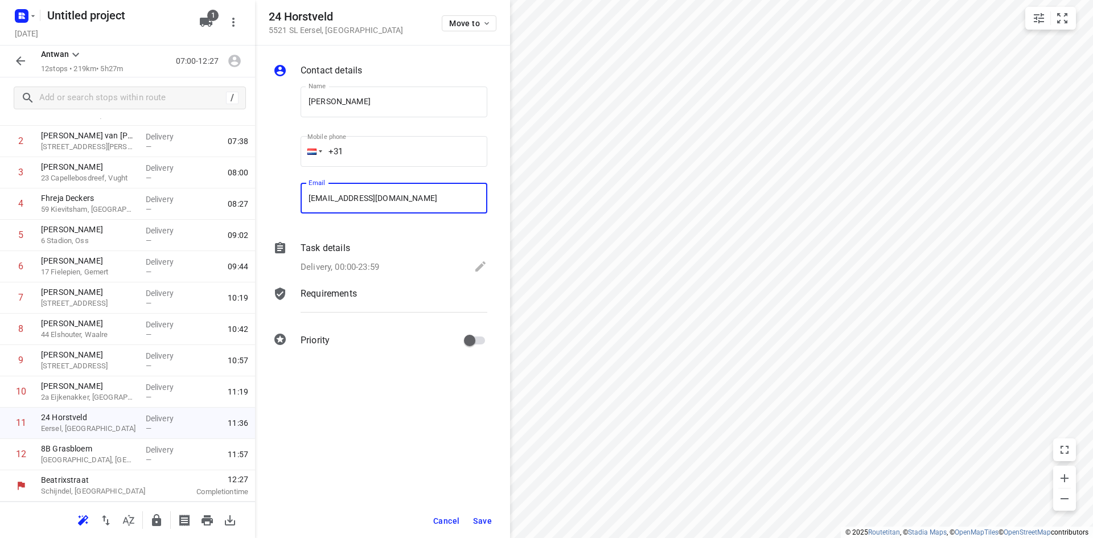
type input "[EMAIL_ADDRESS][DOMAIN_NAME]"
click at [478, 519] on span "Save" at bounding box center [482, 520] width 19 height 9
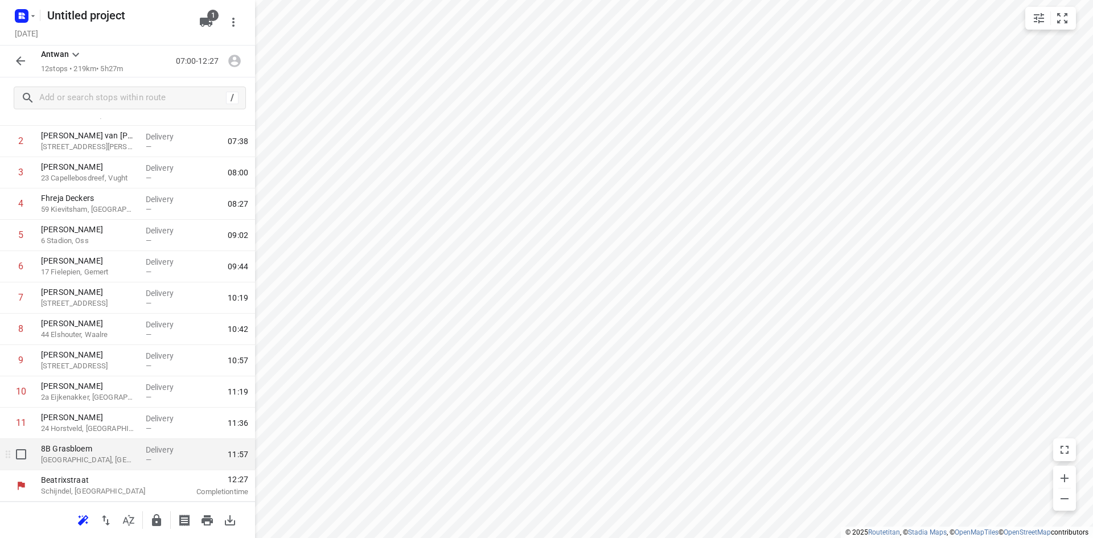
click at [104, 461] on p "[GEOGRAPHIC_DATA], [GEOGRAPHIC_DATA]" at bounding box center [89, 459] width 96 height 11
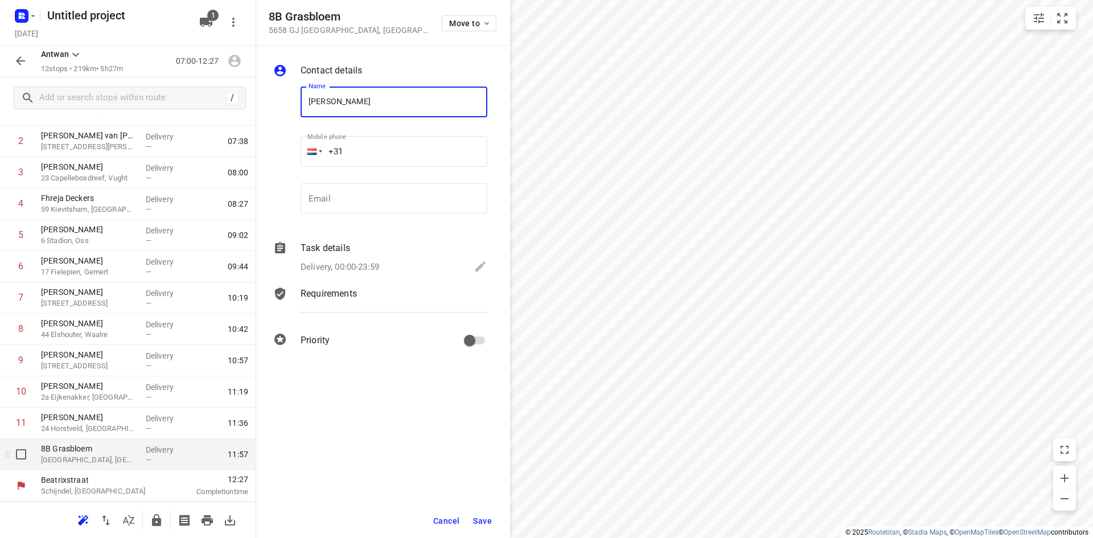
type input "[PERSON_NAME]"
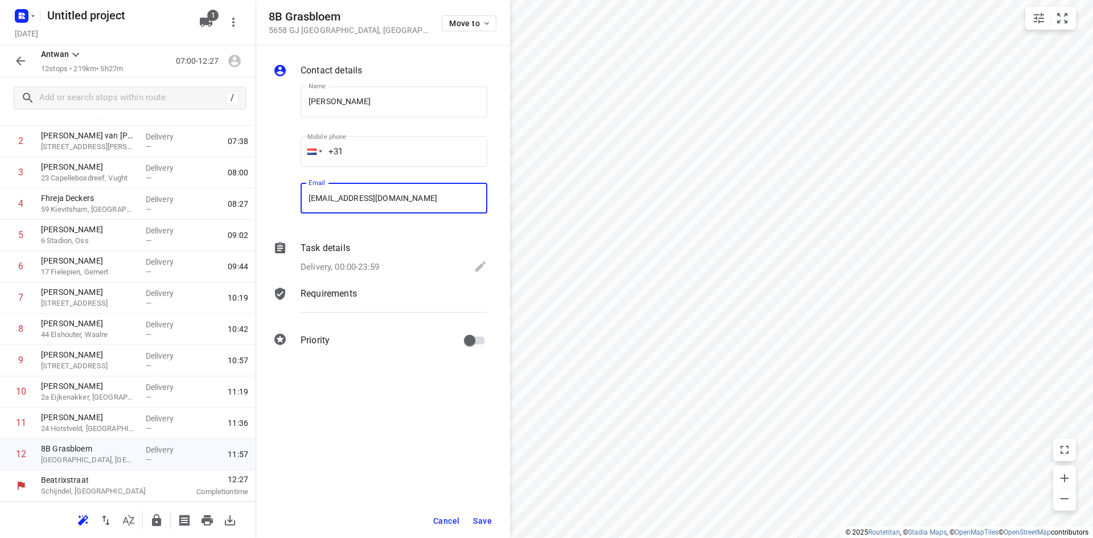
type input "[EMAIL_ADDRESS][DOMAIN_NAME]"
click at [491, 520] on span "Save" at bounding box center [482, 520] width 19 height 9
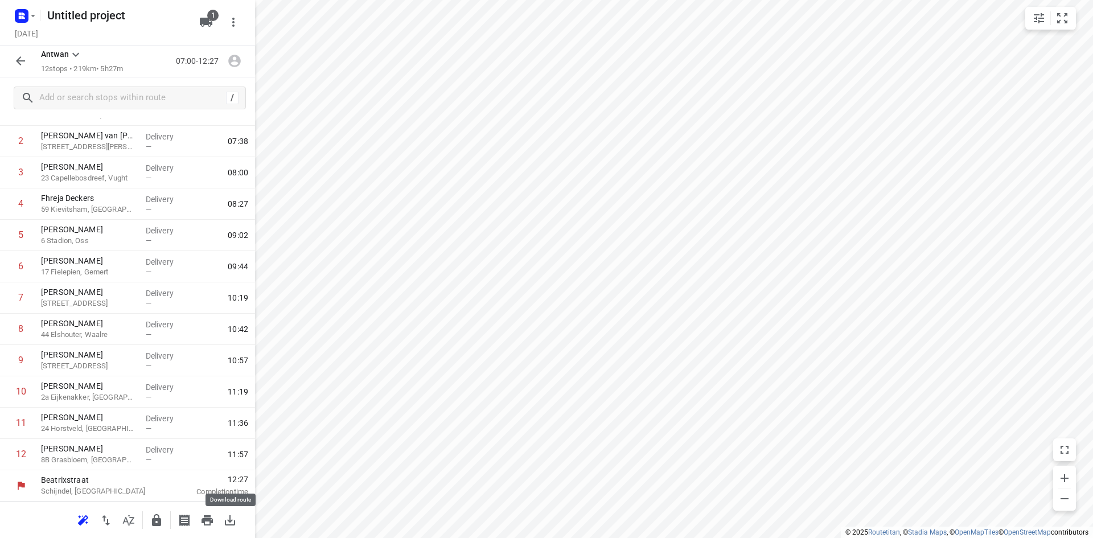
click at [236, 523] on icon "button" at bounding box center [230, 521] width 14 height 14
click at [82, 11] on h5 "Untitled project" at bounding box center [116, 15] width 147 height 18
type input "Vrijdag Antwan"
click at [33, 19] on icon "button" at bounding box center [32, 15] width 9 height 9
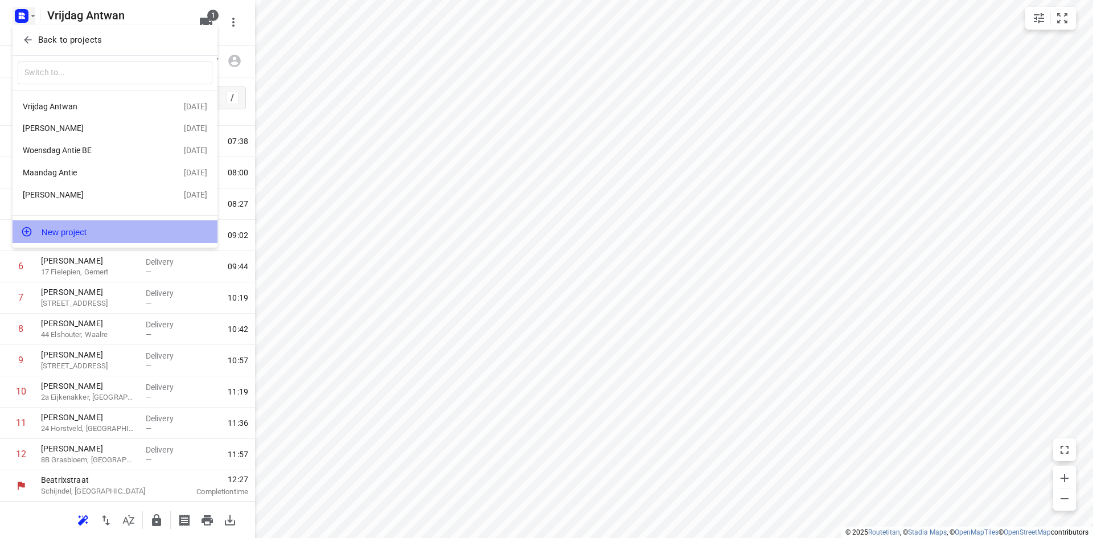
click at [70, 232] on button "New project" at bounding box center [115, 231] width 205 height 23
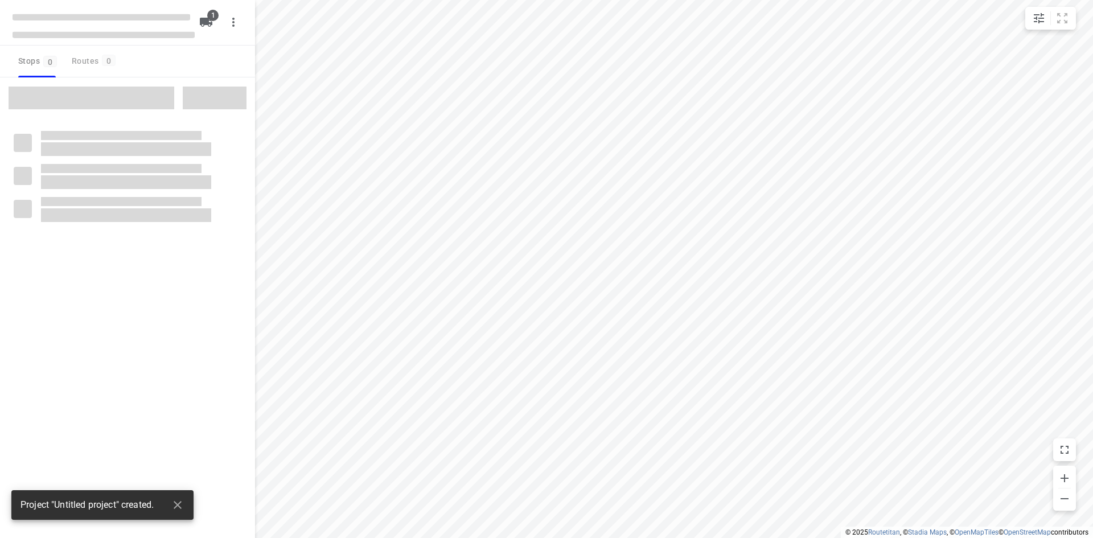
type input "distance"
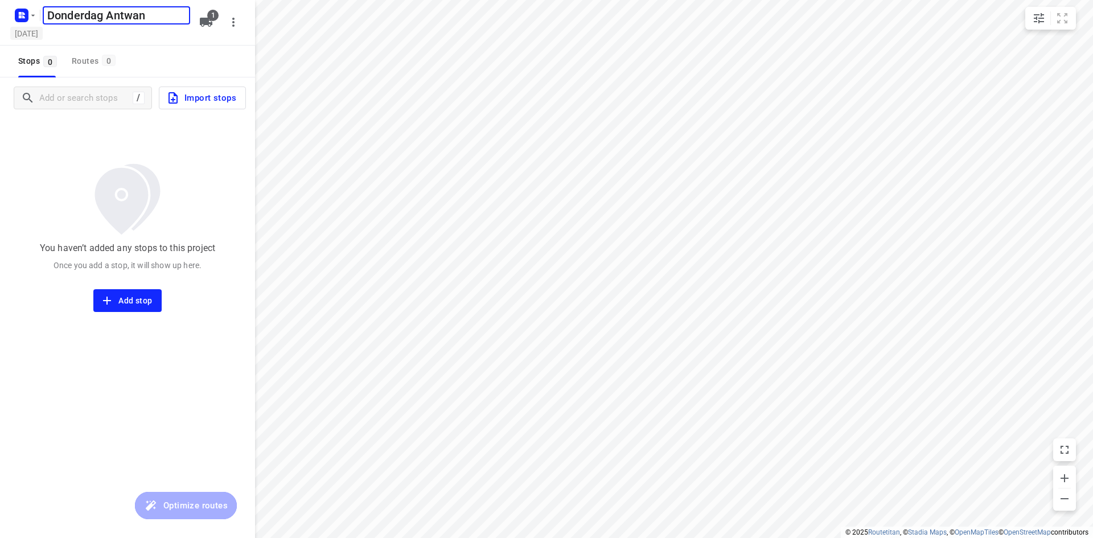
type input "Donderdag Antwan"
click at [43, 38] on h5 "[DATE]" at bounding box center [26, 33] width 32 height 13
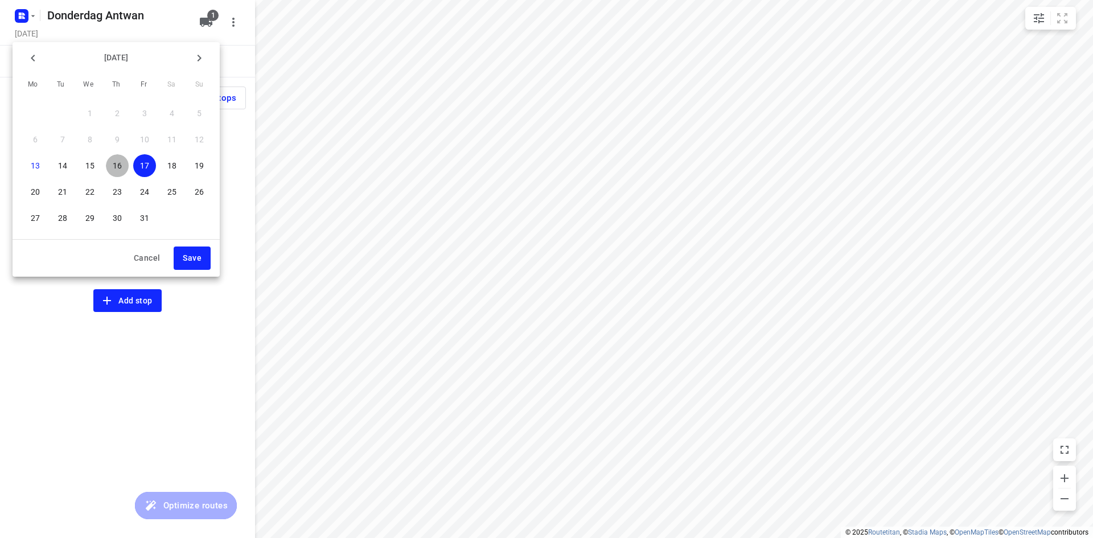
click at [111, 169] on span "16" at bounding box center [117, 165] width 23 height 11
click at [199, 260] on span "Save" at bounding box center [192, 258] width 19 height 14
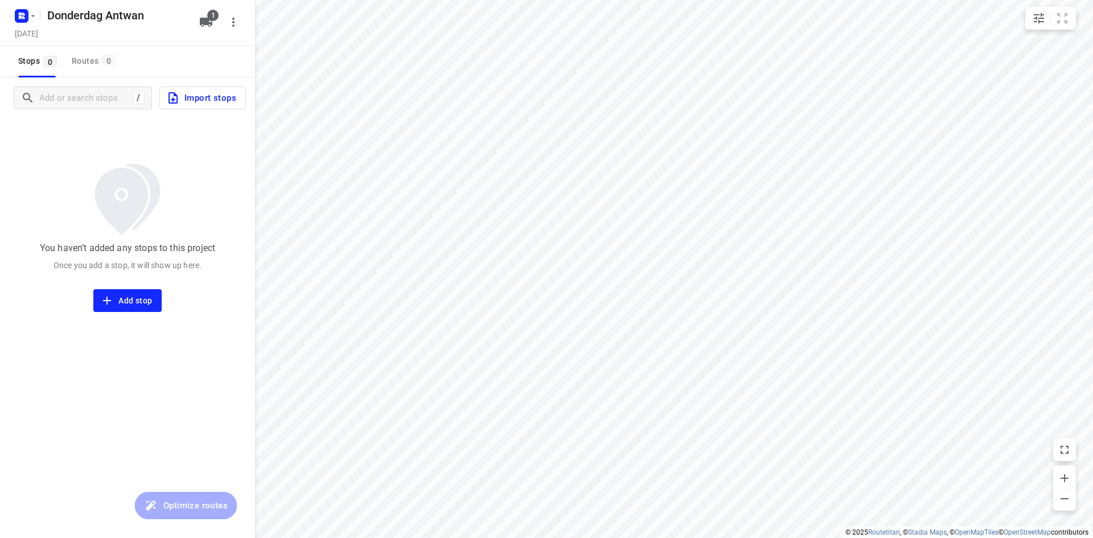
click at [189, 399] on div "/ Import stops You haven’t added any stops to this project Once you add a stop,…" at bounding box center [127, 346] width 255 height 538
click at [92, 102] on input "Add or search stops" at bounding box center [142, 98] width 205 height 18
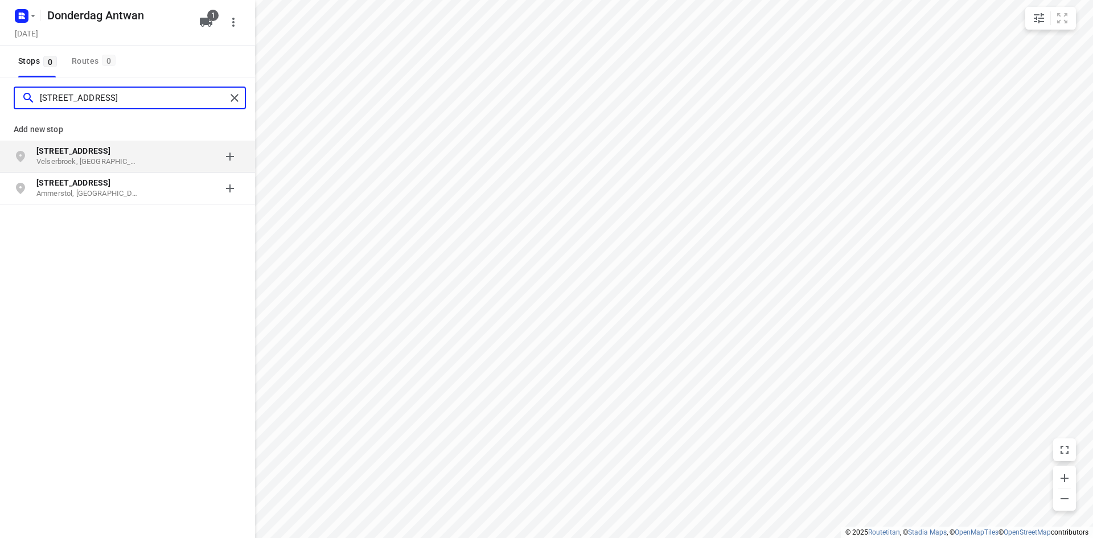
type input "[STREET_ADDRESS]"
click at [109, 152] on b "[STREET_ADDRESS]" at bounding box center [73, 150] width 74 height 9
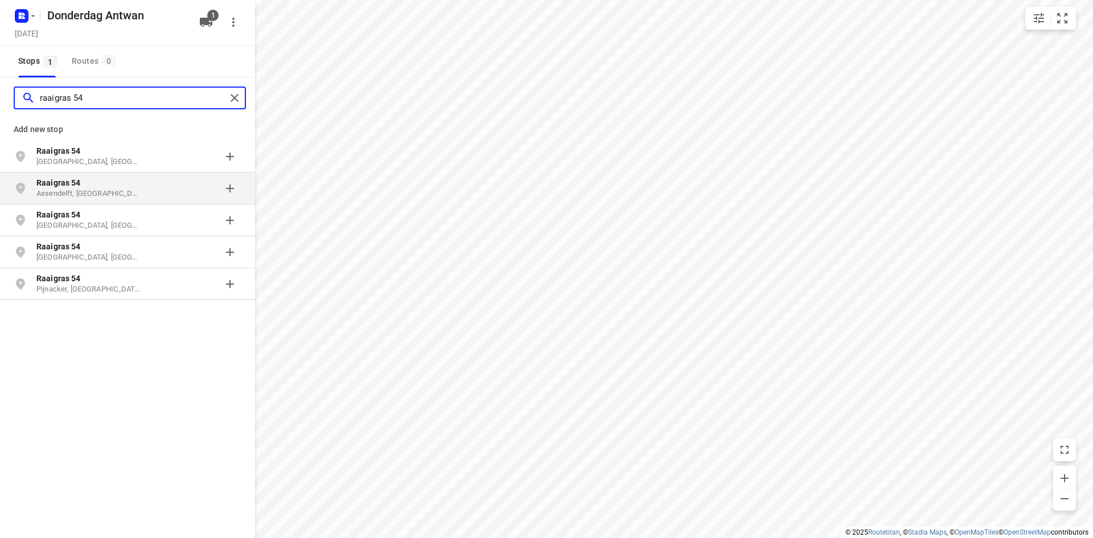
type input "raaigras 54"
click at [121, 185] on p "Raaigras 54" at bounding box center [88, 182] width 105 height 11
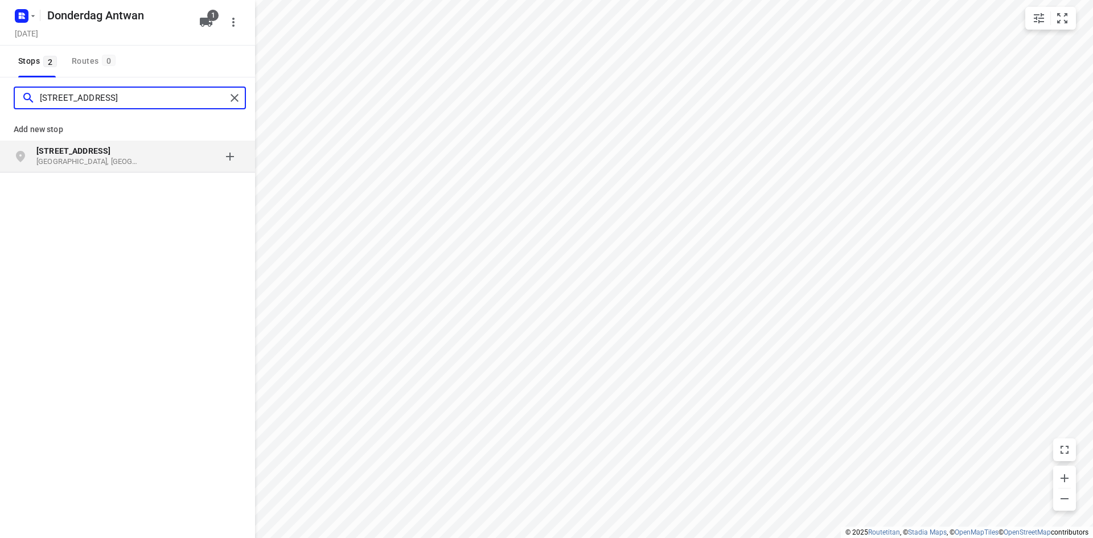
type input "[STREET_ADDRESS]"
click at [108, 161] on p "[GEOGRAPHIC_DATA], [GEOGRAPHIC_DATA]" at bounding box center [88, 162] width 105 height 11
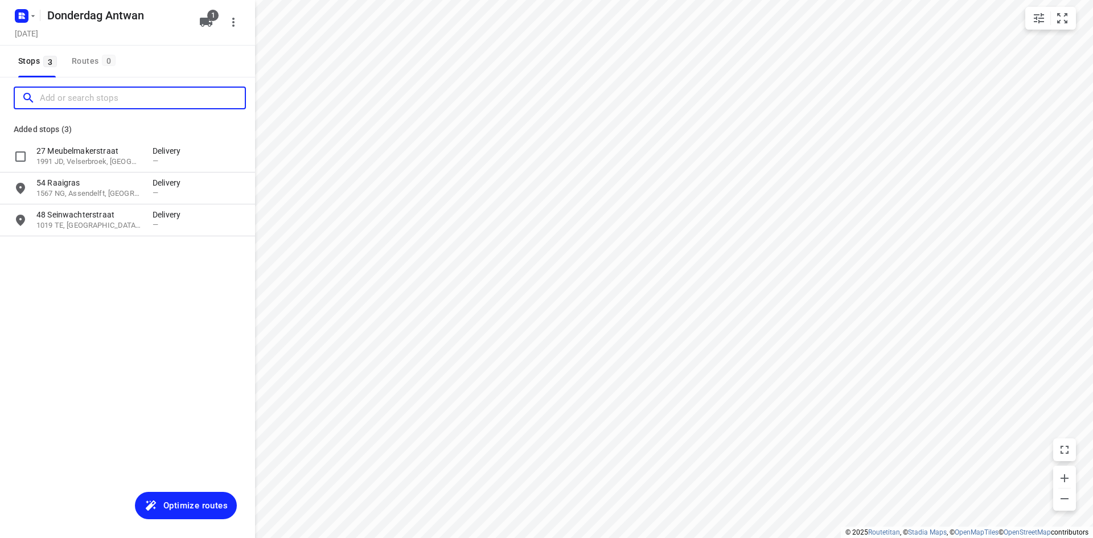
type input "v"
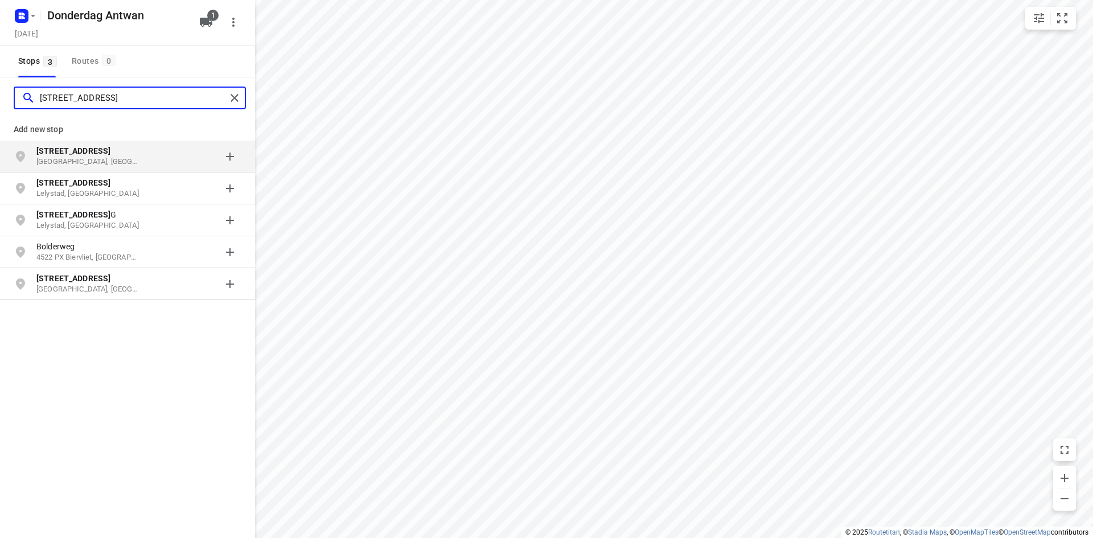
type input "[STREET_ADDRESS]"
click at [143, 158] on div "[STREET_ADDRESS]" at bounding box center [94, 156] width 116 height 23
type input "[STREET_ADDRESS]"
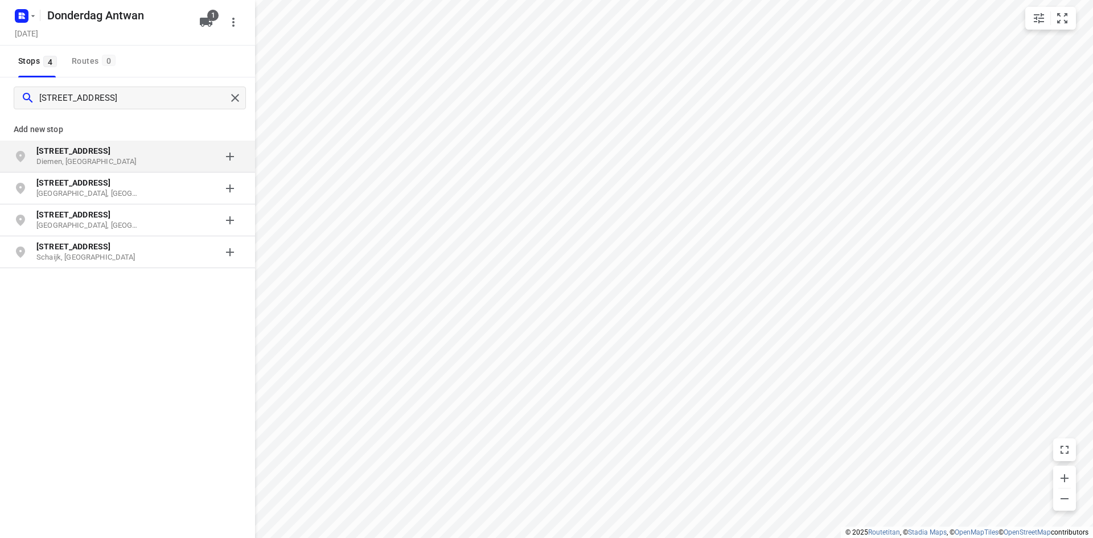
click at [149, 155] on p "[STREET_ADDRESS]" at bounding box center [94, 150] width 116 height 11
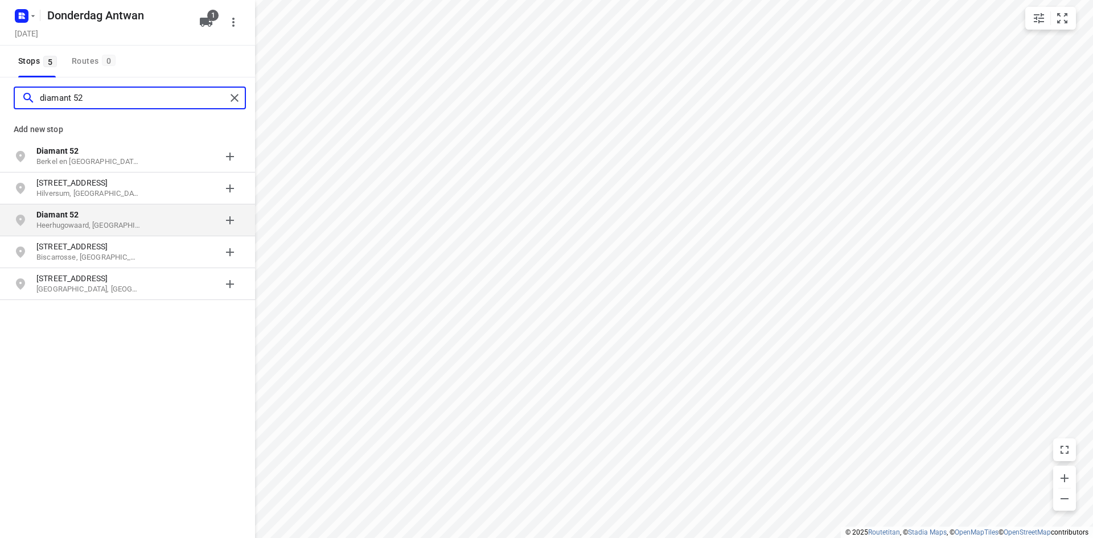
type input "diamant 52"
click at [156, 219] on div "grid" at bounding box center [197, 220] width 89 height 23
type input "julianaplantsoen 70"
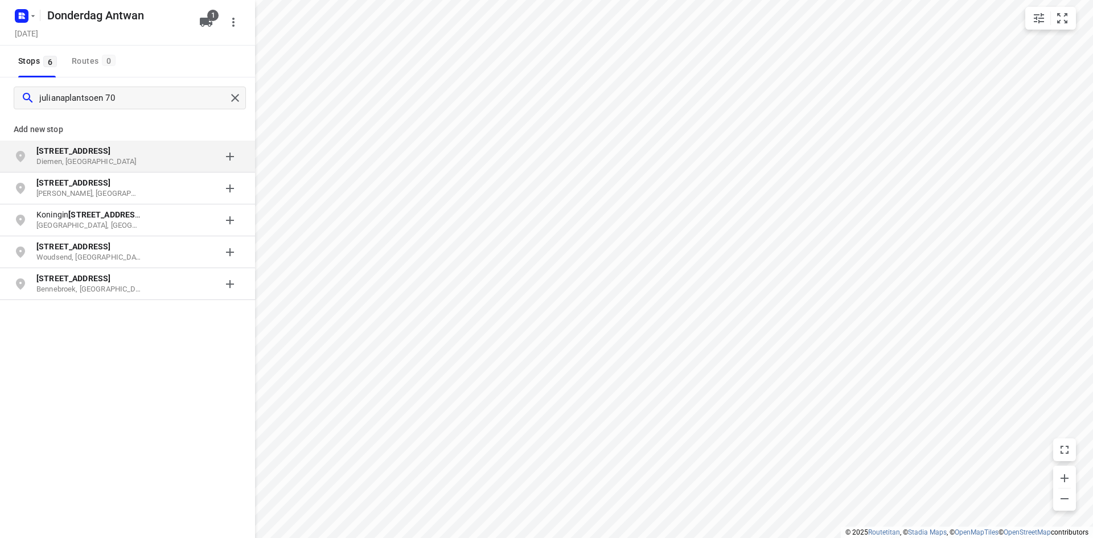
click at [192, 167] on div "grid" at bounding box center [197, 156] width 89 height 23
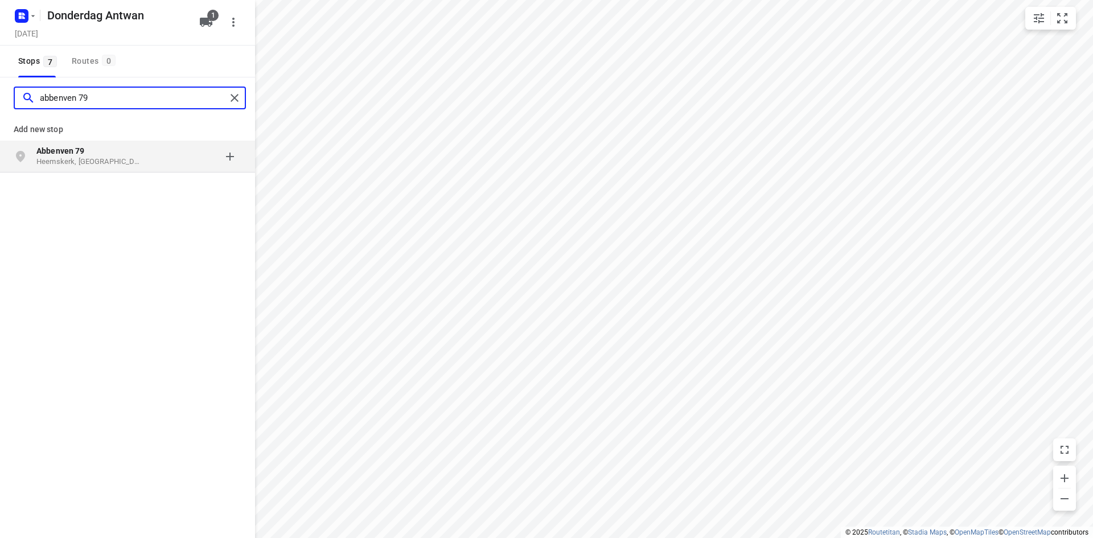
type input "abbenven 79"
click at [144, 159] on div "[STREET_ADDRESS]" at bounding box center [94, 156] width 116 height 23
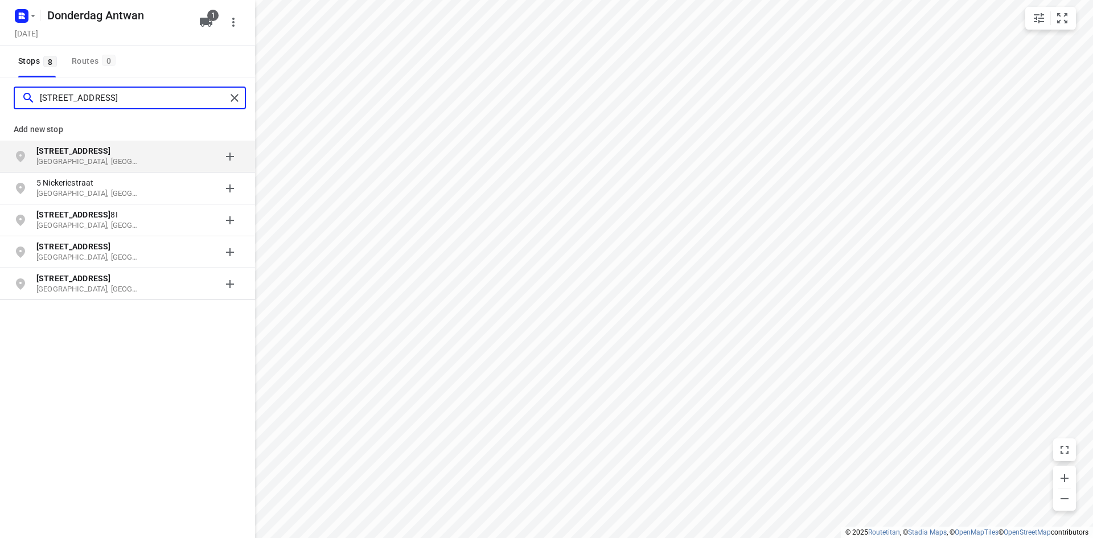
type input "[STREET_ADDRESS]"
click at [145, 157] on div "[STREET_ADDRESS]" at bounding box center [94, 156] width 116 height 23
type input "[STREET_ADDRESS]"
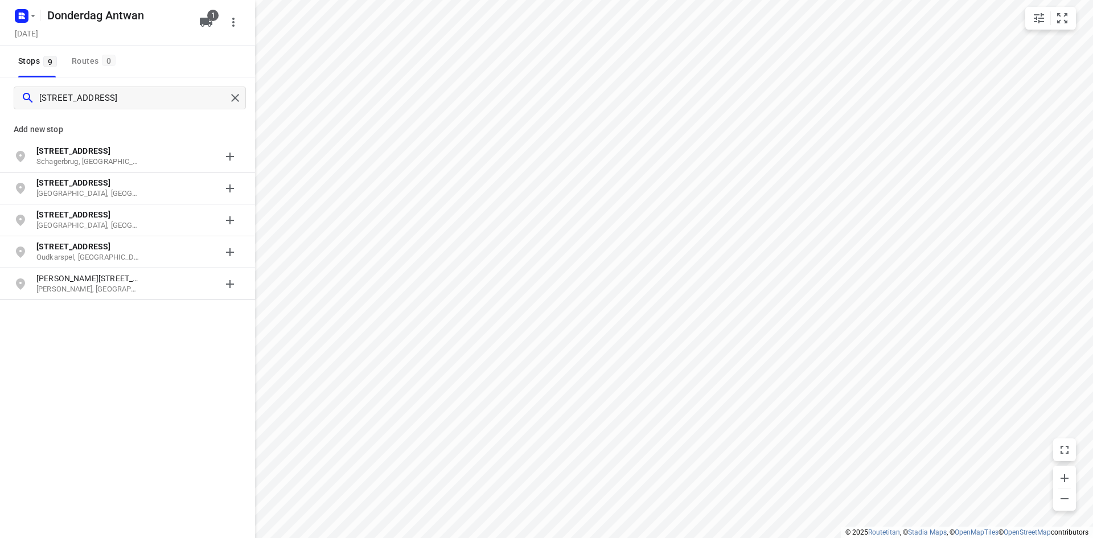
click at [147, 157] on div "[STREET_ADDRESS]" at bounding box center [94, 156] width 116 height 23
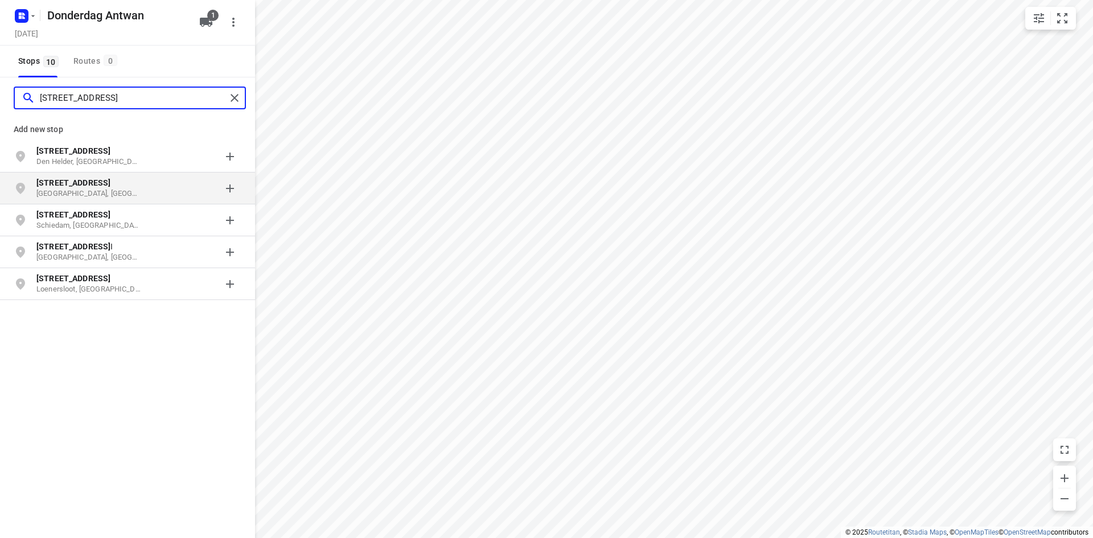
type input "[STREET_ADDRESS]"
click at [138, 190] on p "[GEOGRAPHIC_DATA], [GEOGRAPHIC_DATA]" at bounding box center [88, 193] width 105 height 11
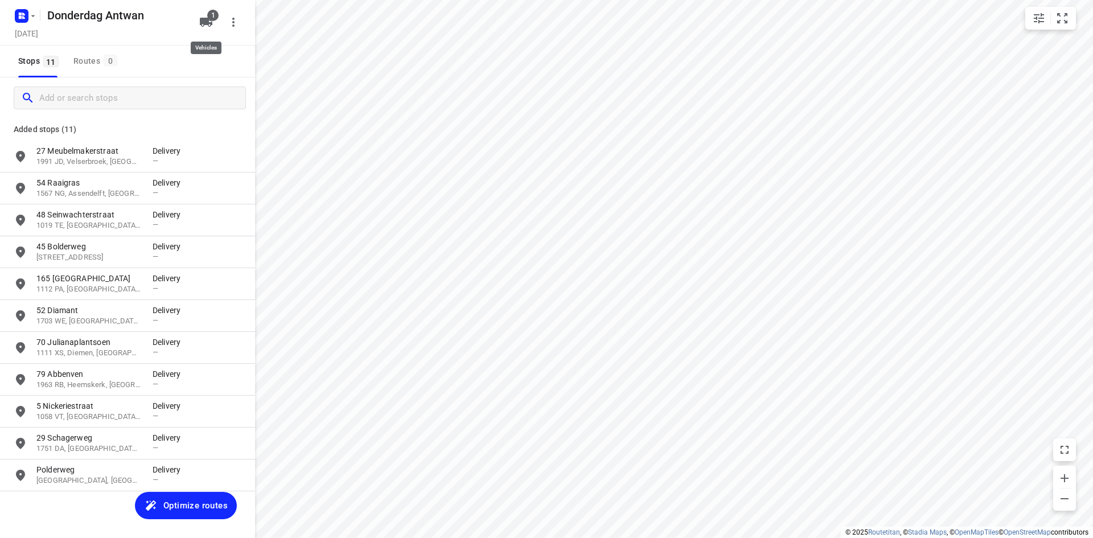
click at [214, 13] on span "1" at bounding box center [212, 15] width 11 height 11
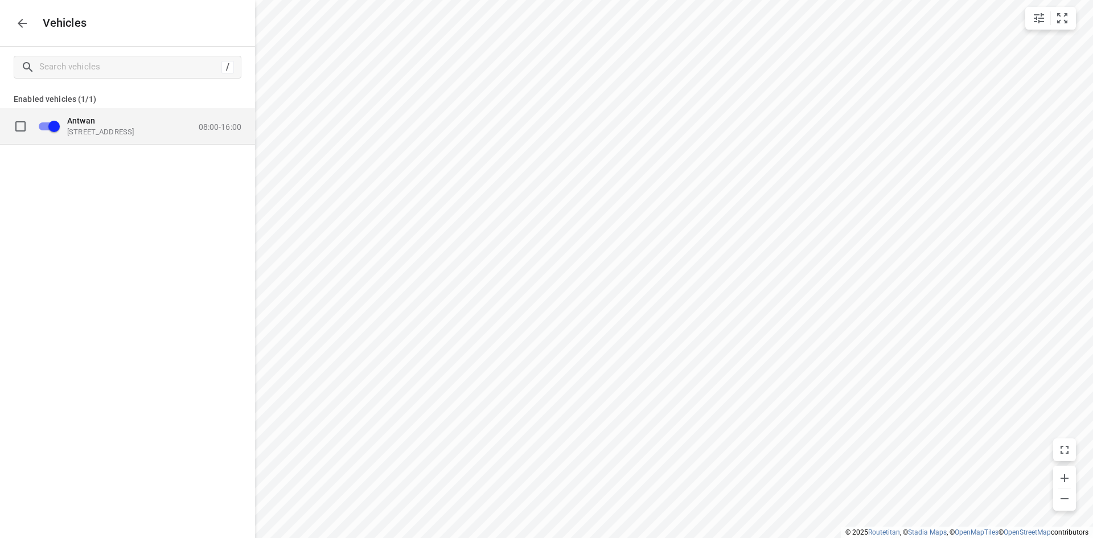
click at [187, 123] on div "Antwan [STREET_ADDRESS] 08:00-16:00" at bounding box center [150, 126] width 181 height 20
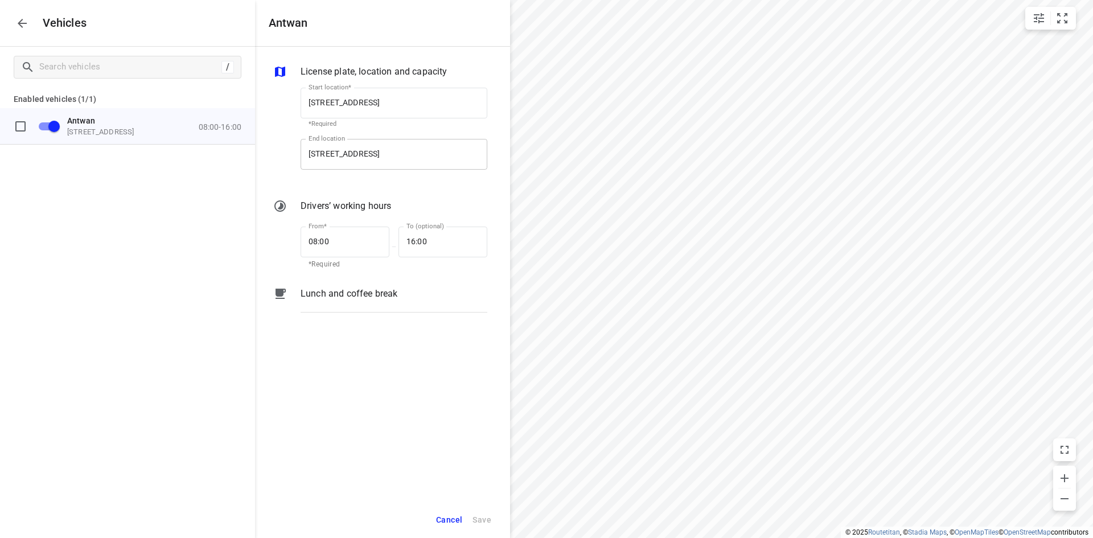
scroll to position [0, 1]
click at [347, 245] on input "08:00" at bounding box center [339, 242] width 76 height 31
type input "07:30"
click at [117, 407] on div "/ Enabled vehicles (1/1) Antwan [STREET_ADDRESS] 08:00-16:00" at bounding box center [127, 316] width 255 height 538
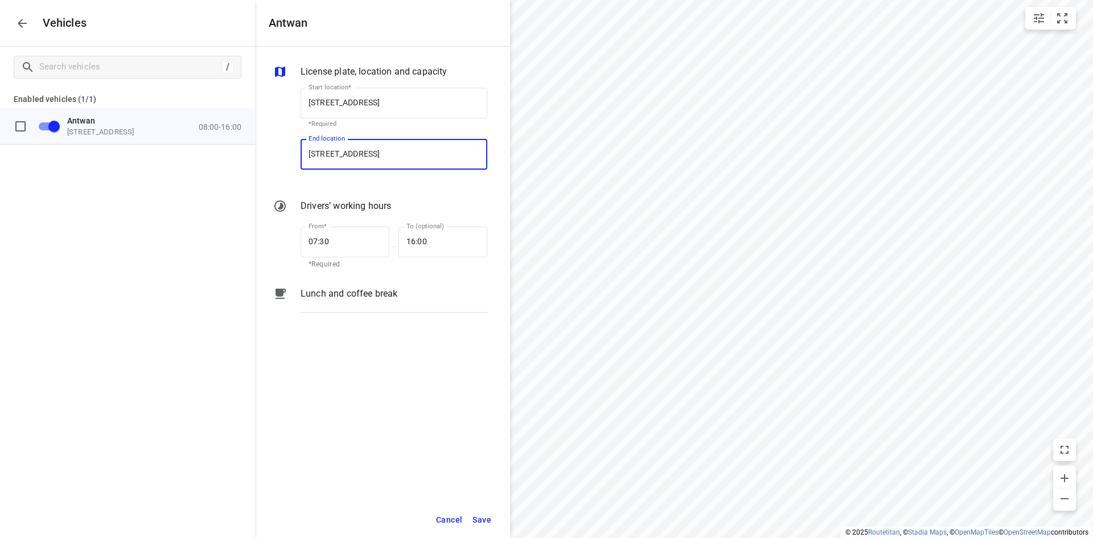
click at [388, 155] on input "[STREET_ADDRESS]" at bounding box center [394, 154] width 187 height 31
click at [376, 101] on input "[STREET_ADDRESS]" at bounding box center [394, 103] width 187 height 31
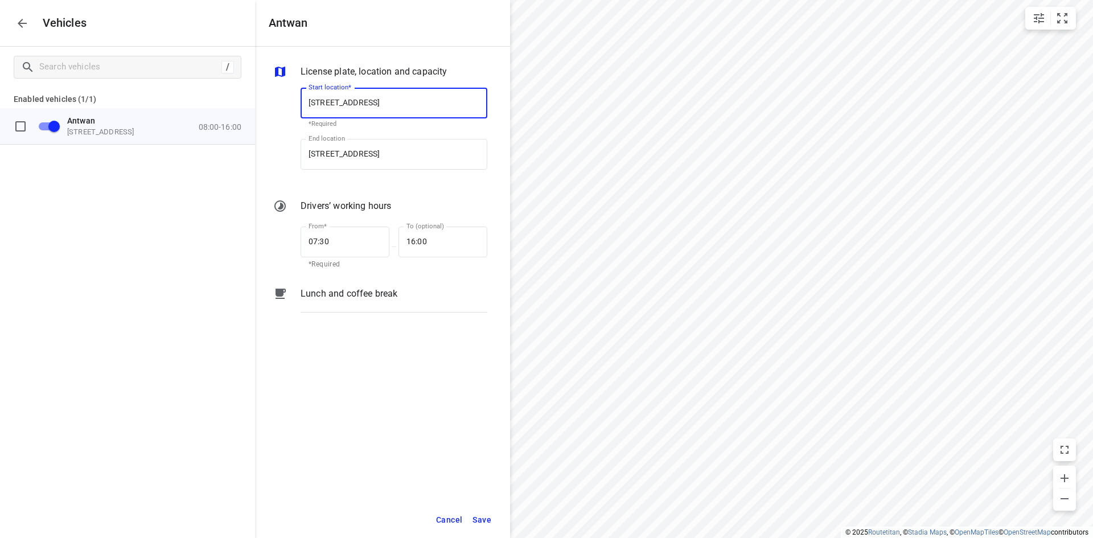
paste input "[STREET_ADDRESS]"
type input "[STREET_ADDRESS]"
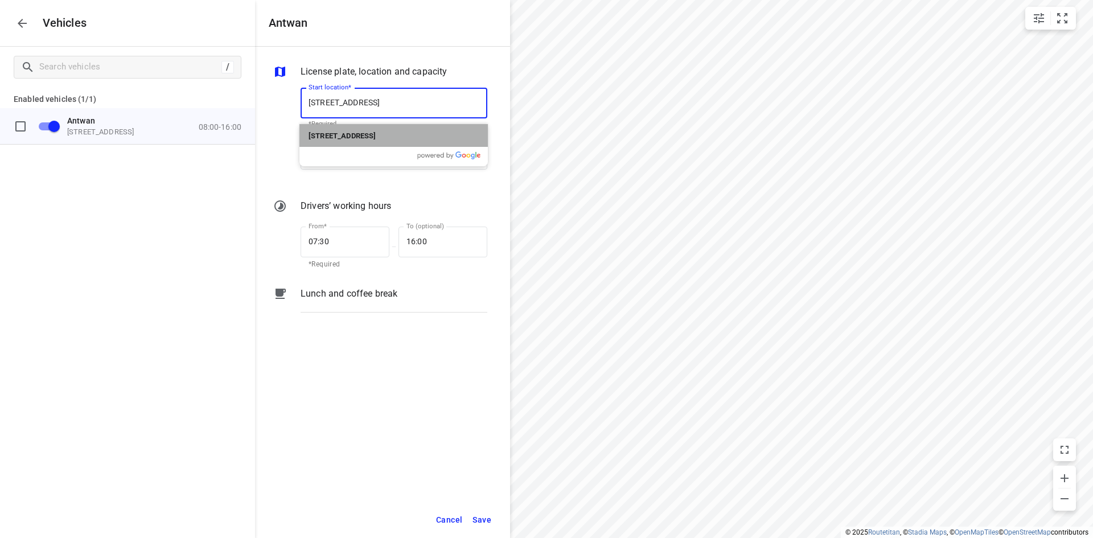
click at [376, 136] on b "[STREET_ADDRESS]" at bounding box center [342, 136] width 67 height 9
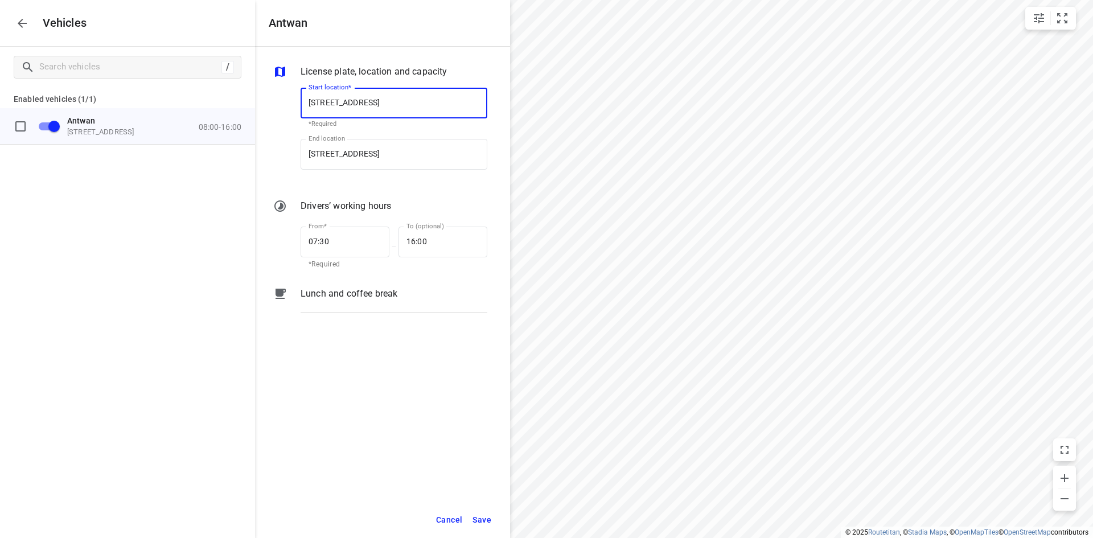
type input "[STREET_ADDRESS]"
click at [371, 433] on div "License plate, location and capacity Start location* [STREET_ADDRESS] Start loc…" at bounding box center [382, 274] width 255 height 455
click at [491, 517] on span "Save" at bounding box center [482, 520] width 19 height 14
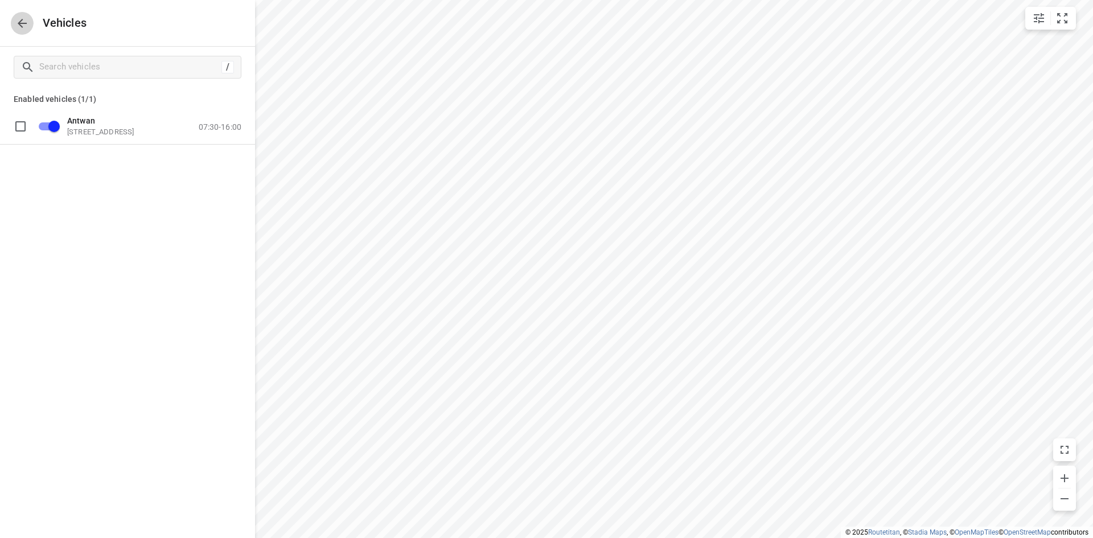
click at [20, 19] on icon "button" at bounding box center [22, 24] width 14 height 14
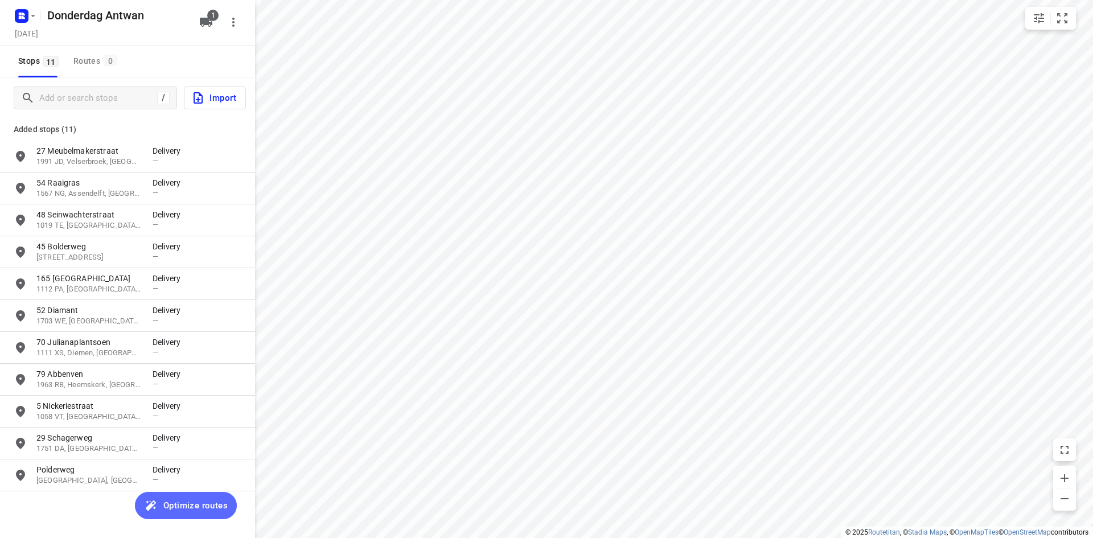
click at [161, 506] on span "Optimize routes" at bounding box center [186, 505] width 84 height 15
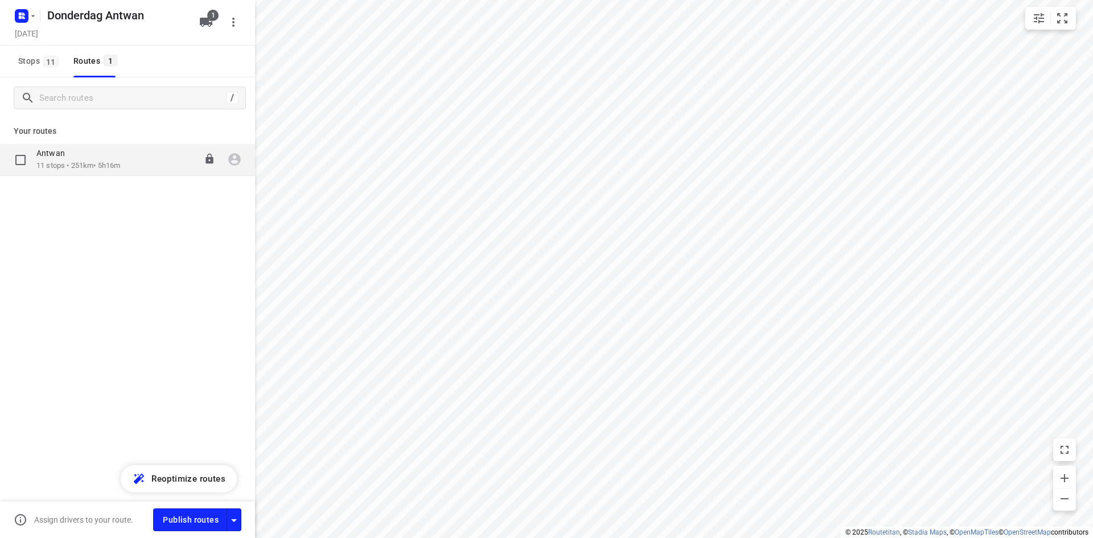
click at [94, 161] on p "11 stops • 251km • 5h16m" at bounding box center [78, 166] width 84 height 11
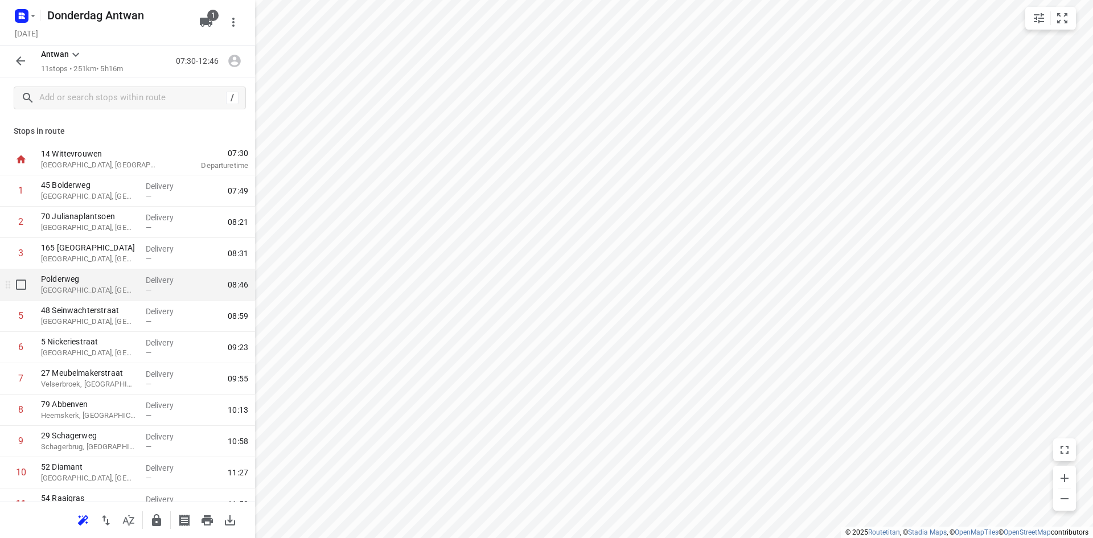
click at [121, 287] on p "[GEOGRAPHIC_DATA], [GEOGRAPHIC_DATA]" at bounding box center [89, 290] width 96 height 11
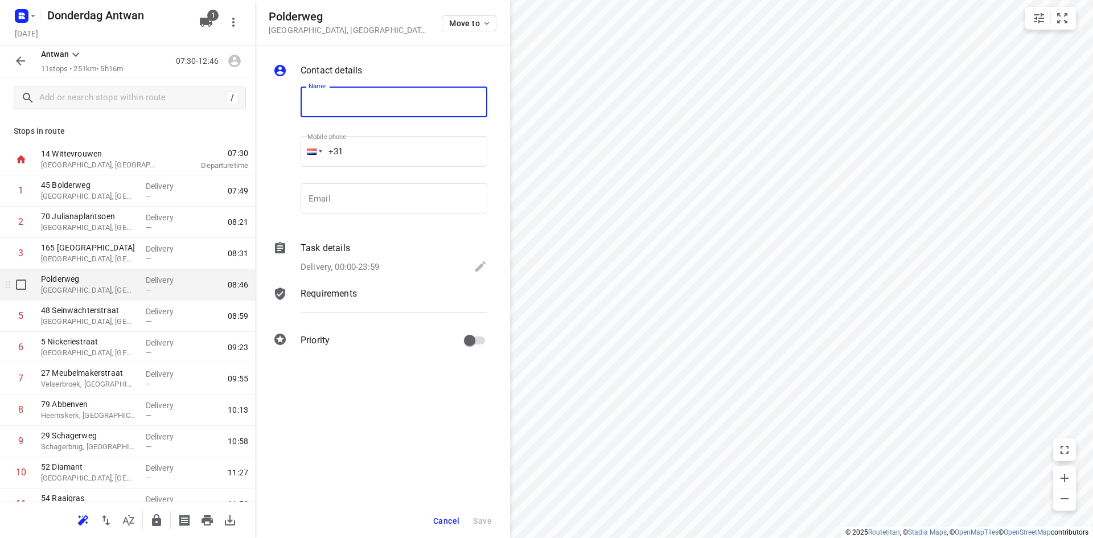
click at [75, 296] on p "[GEOGRAPHIC_DATA], [GEOGRAPHIC_DATA]" at bounding box center [89, 290] width 96 height 11
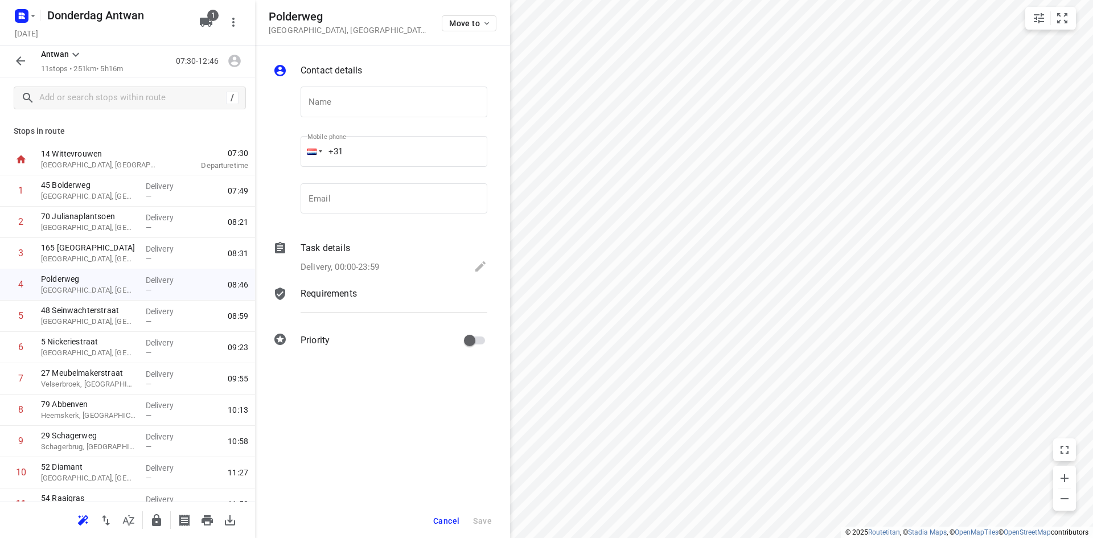
click at [331, 67] on p "Contact details" at bounding box center [331, 71] width 61 height 14
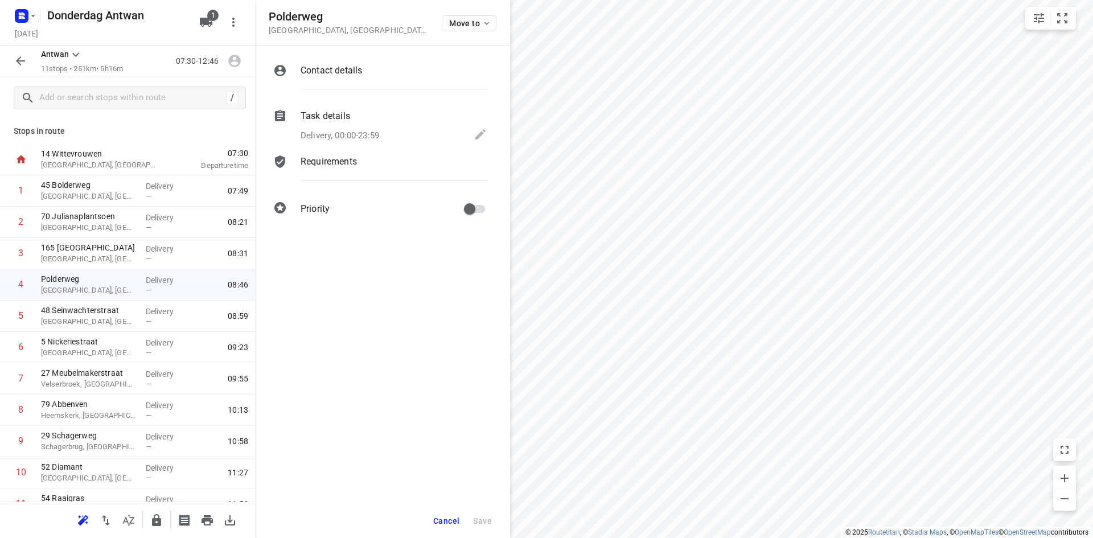
click at [313, 22] on h5 "Polderweg" at bounding box center [348, 16] width 159 height 13
click at [320, 313] on div "Contact details Name Name Mobile phone +31 ​ Email Email Task details Delivery,…" at bounding box center [382, 292] width 255 height 493
click at [360, 78] on div "Contact details" at bounding box center [393, 80] width 191 height 39
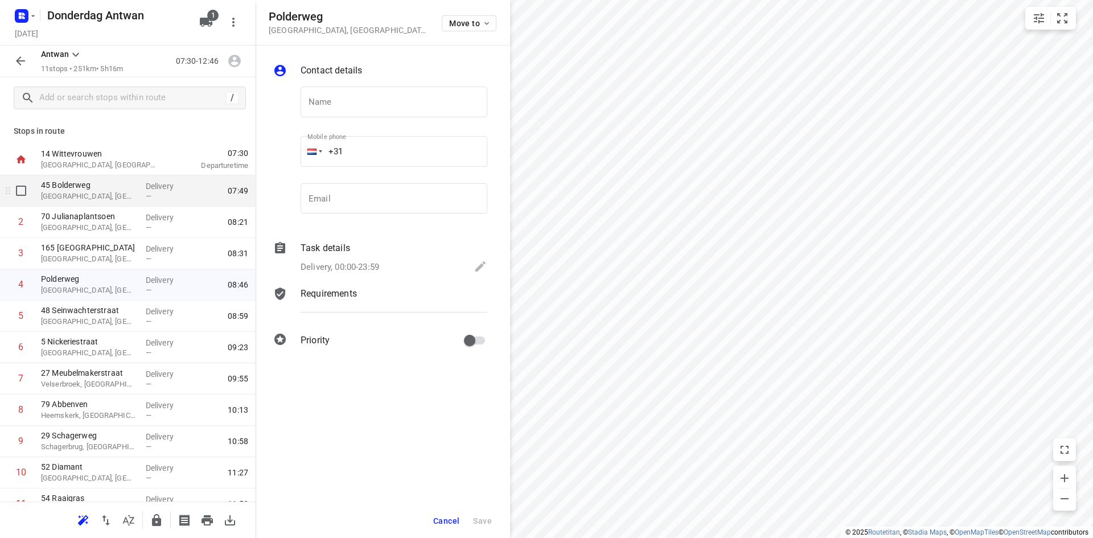
click at [88, 194] on p "[GEOGRAPHIC_DATA], [GEOGRAPHIC_DATA]" at bounding box center [89, 196] width 96 height 11
type input "[PERSON_NAME]"
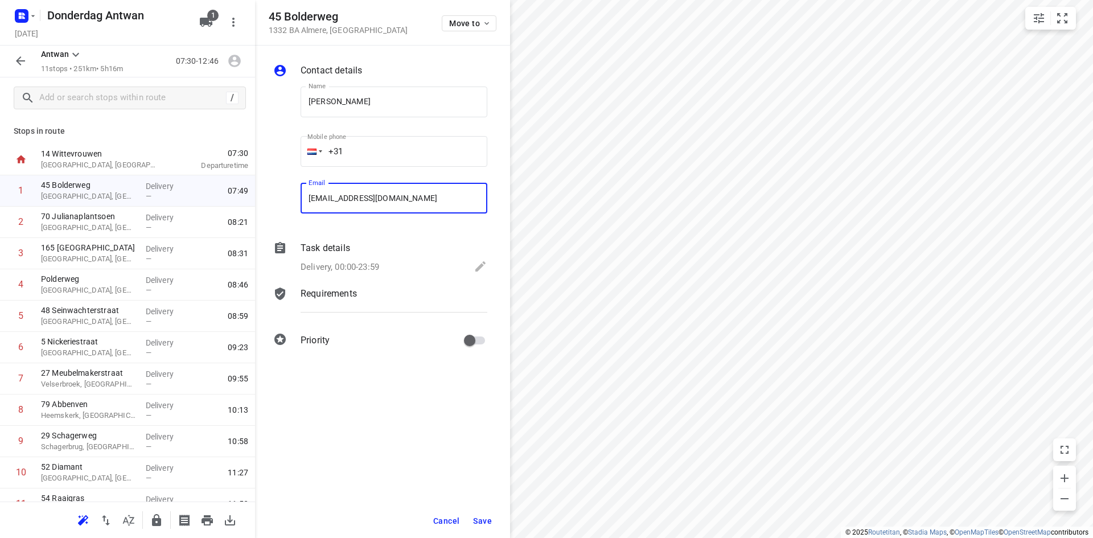
type input "[EMAIL_ADDRESS][DOMAIN_NAME]"
click at [491, 520] on span "Save" at bounding box center [482, 520] width 19 height 9
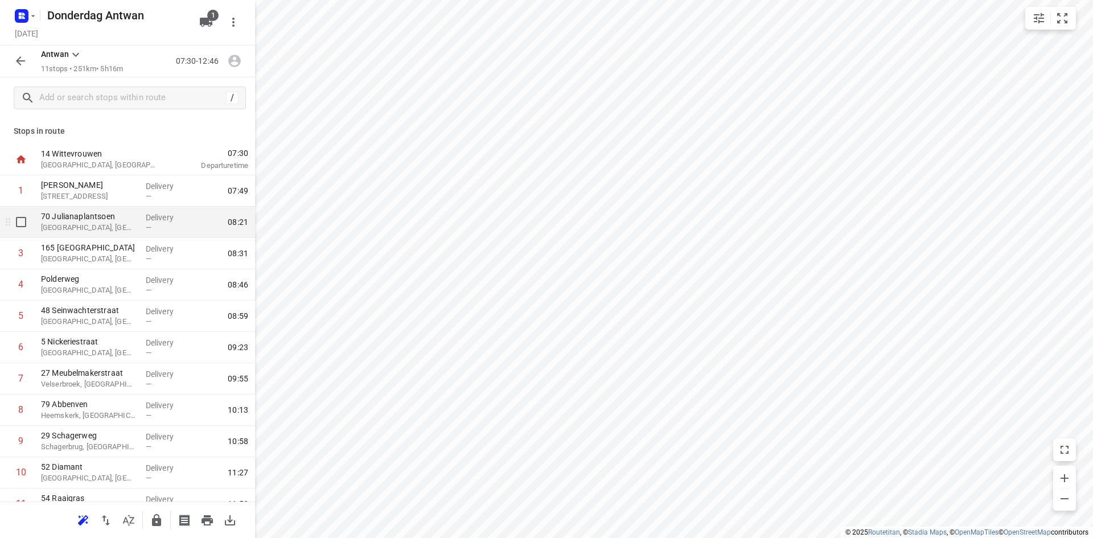
click at [113, 227] on p "[GEOGRAPHIC_DATA], [GEOGRAPHIC_DATA]" at bounding box center [89, 227] width 96 height 11
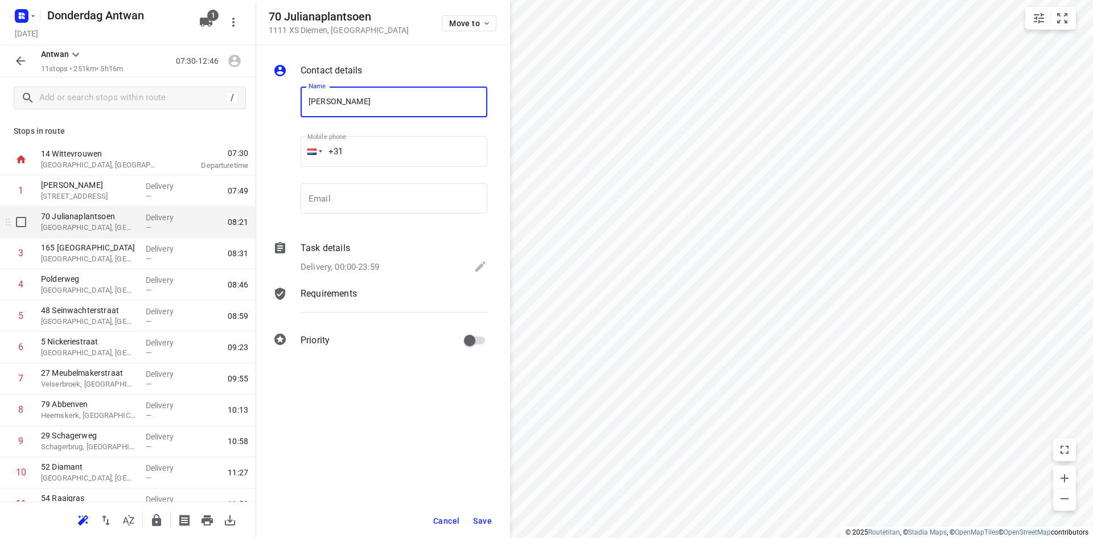
type input "[PERSON_NAME]"
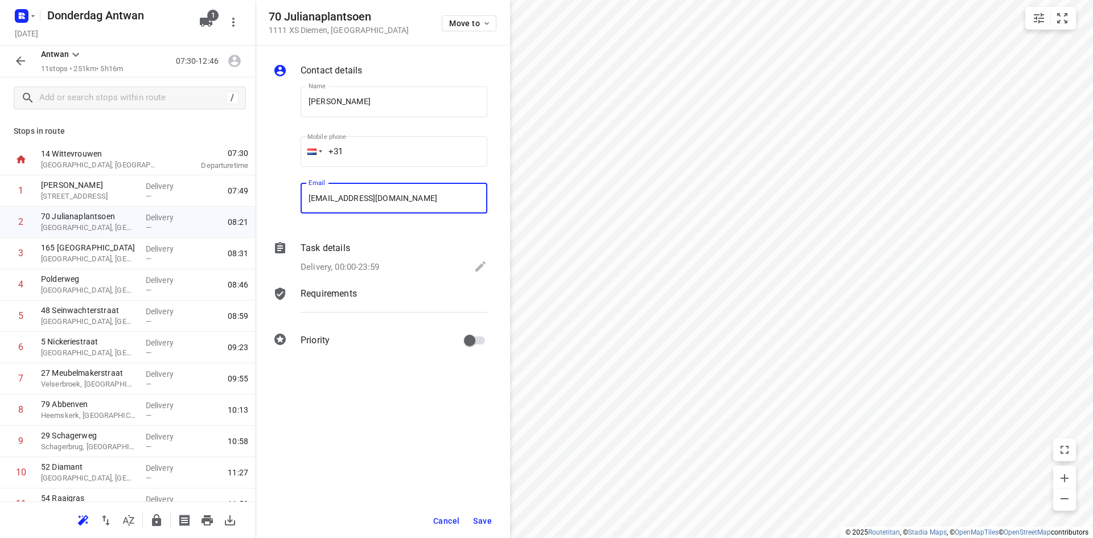
type input "[EMAIL_ADDRESS][DOMAIN_NAME]"
click at [479, 519] on span "Save" at bounding box center [482, 520] width 19 height 9
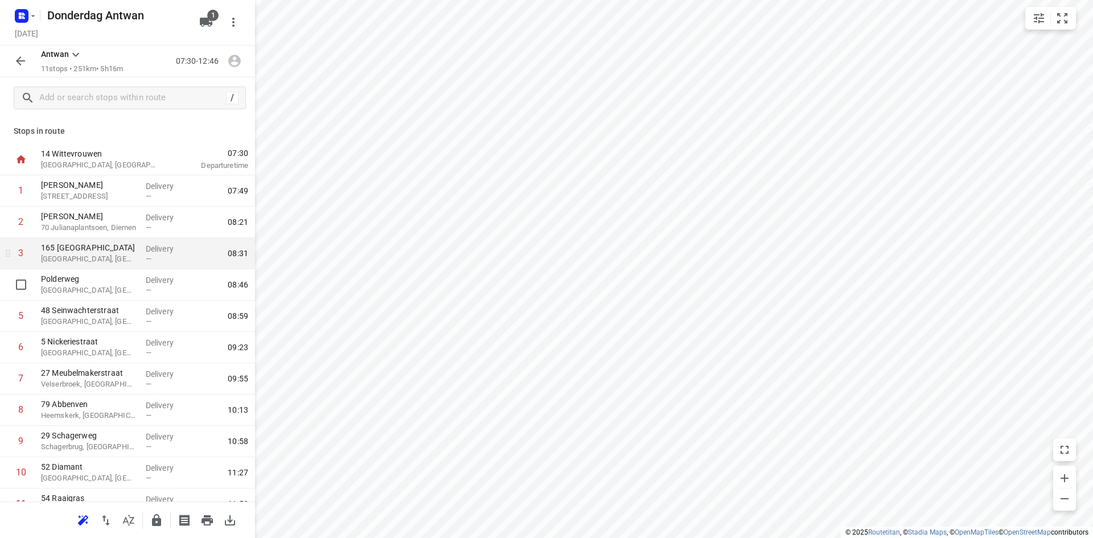
click at [93, 261] on p "[GEOGRAPHIC_DATA], [GEOGRAPHIC_DATA]" at bounding box center [89, 258] width 96 height 11
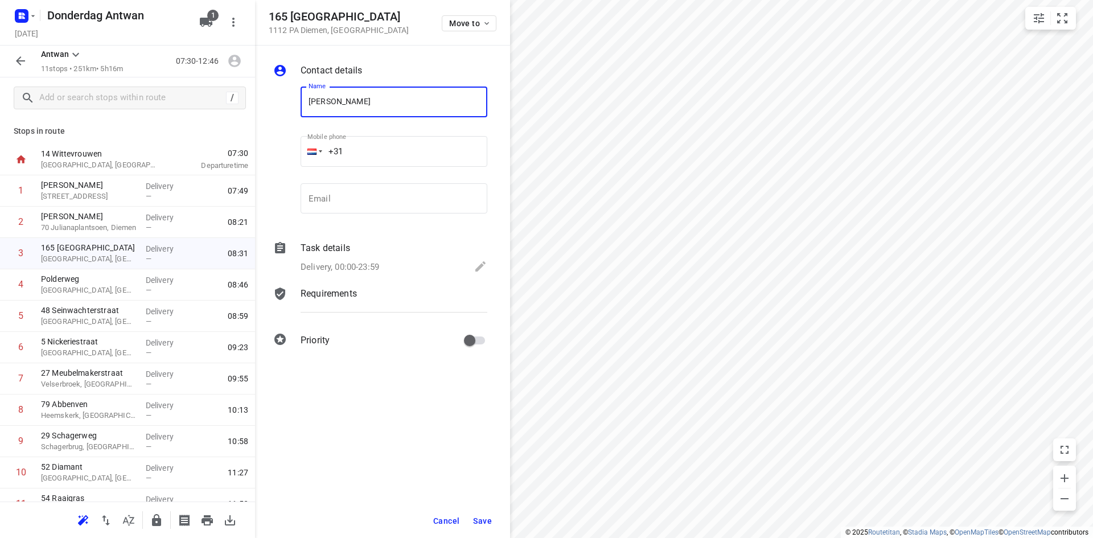
type input "[PERSON_NAME]"
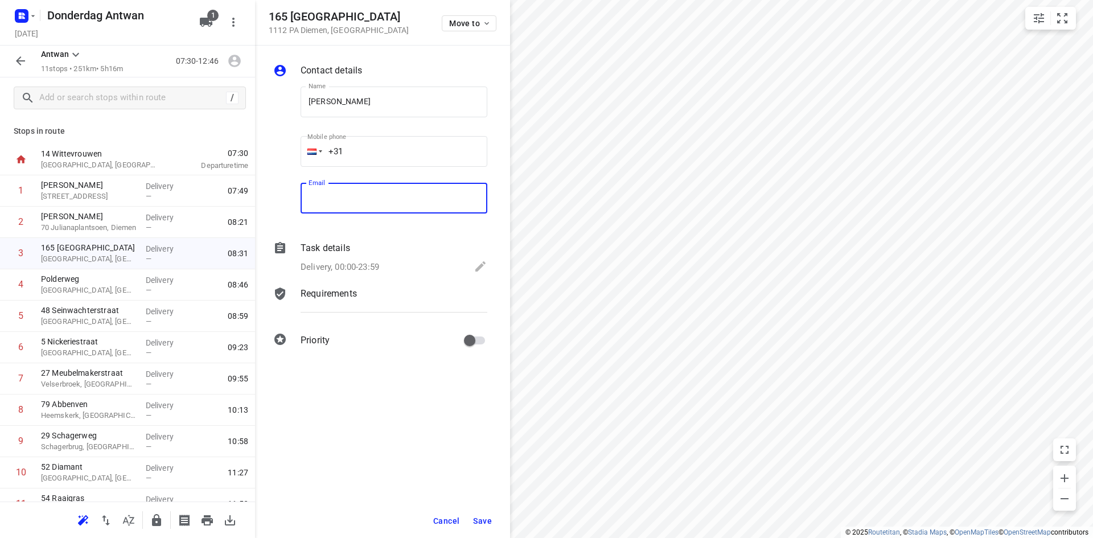
click at [385, 206] on input "email" at bounding box center [394, 198] width 187 height 31
type input "[PERSON_NAME][EMAIL_ADDRESS][DOMAIN_NAME]"
click at [485, 520] on span "Save" at bounding box center [482, 520] width 19 height 9
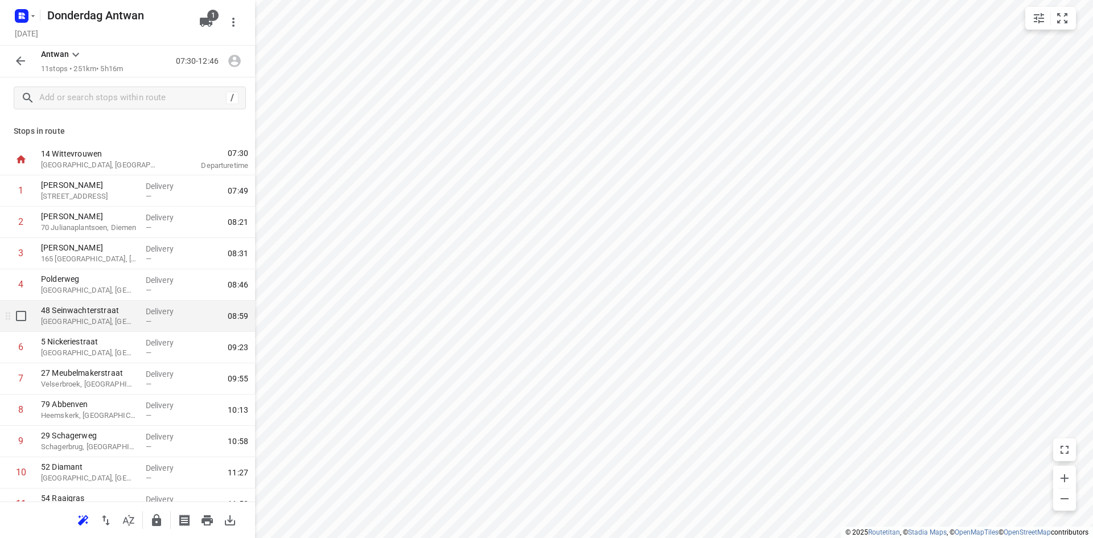
click at [124, 322] on p "[GEOGRAPHIC_DATA], [GEOGRAPHIC_DATA]" at bounding box center [89, 321] width 96 height 11
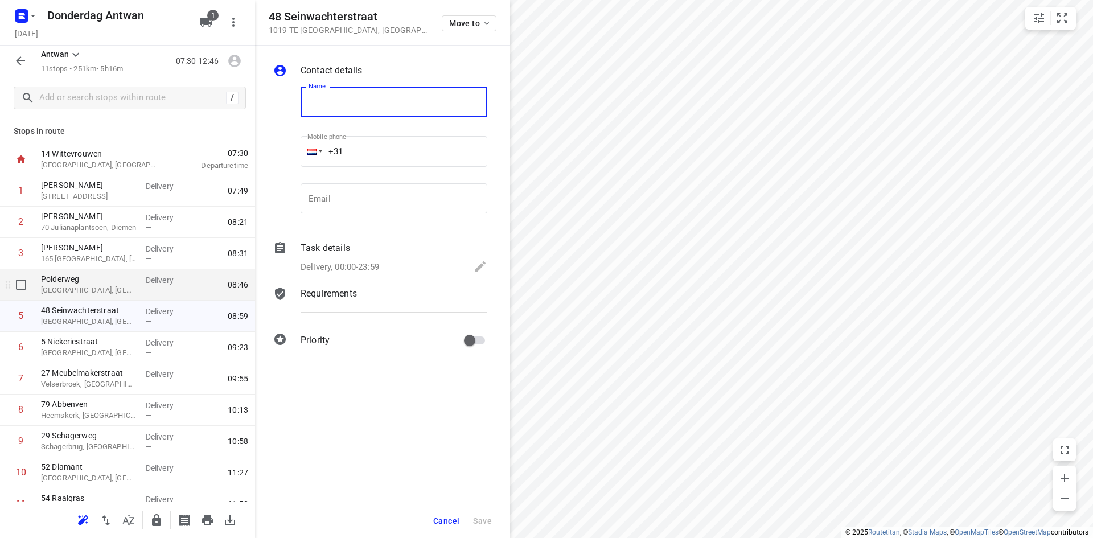
click at [109, 294] on p "[GEOGRAPHIC_DATA], [GEOGRAPHIC_DATA]" at bounding box center [89, 290] width 96 height 11
type input "[PERSON_NAME]"
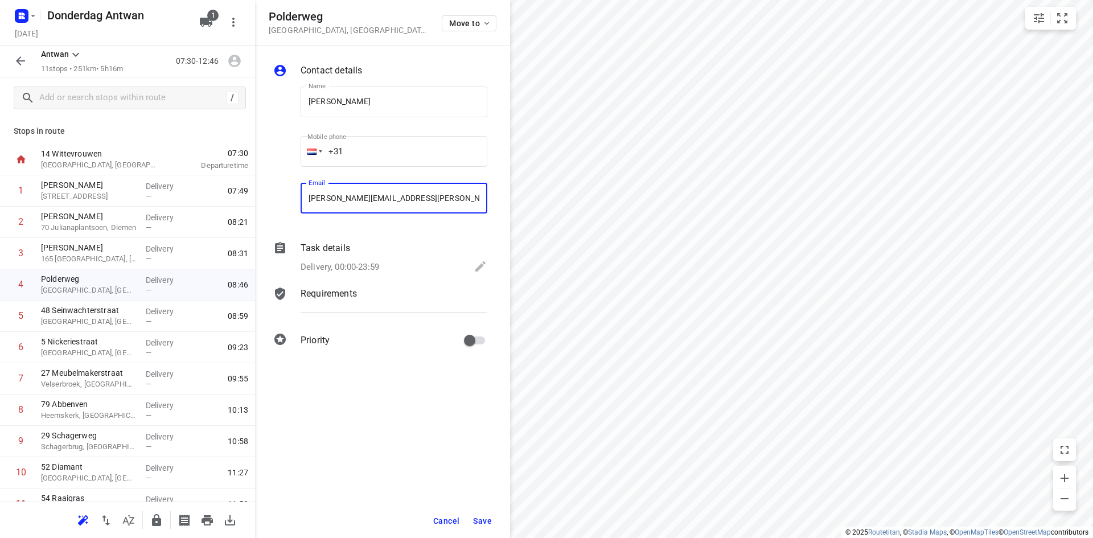
type input "[PERSON_NAME][EMAIL_ADDRESS][PERSON_NAME][DOMAIN_NAME]"
click at [484, 517] on span "Save" at bounding box center [482, 520] width 19 height 9
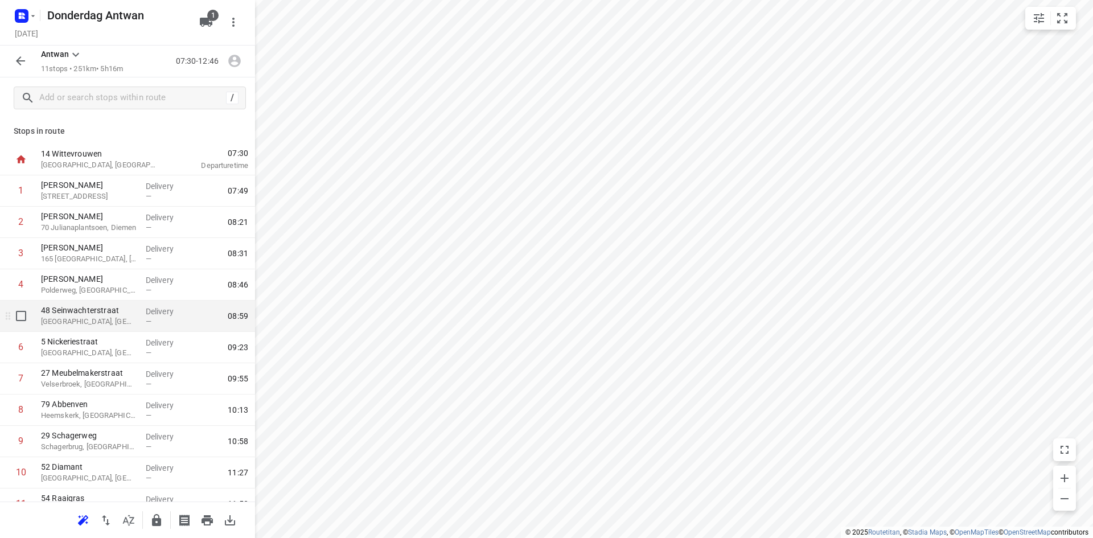
click at [106, 324] on p "[GEOGRAPHIC_DATA], [GEOGRAPHIC_DATA]" at bounding box center [89, 321] width 96 height 11
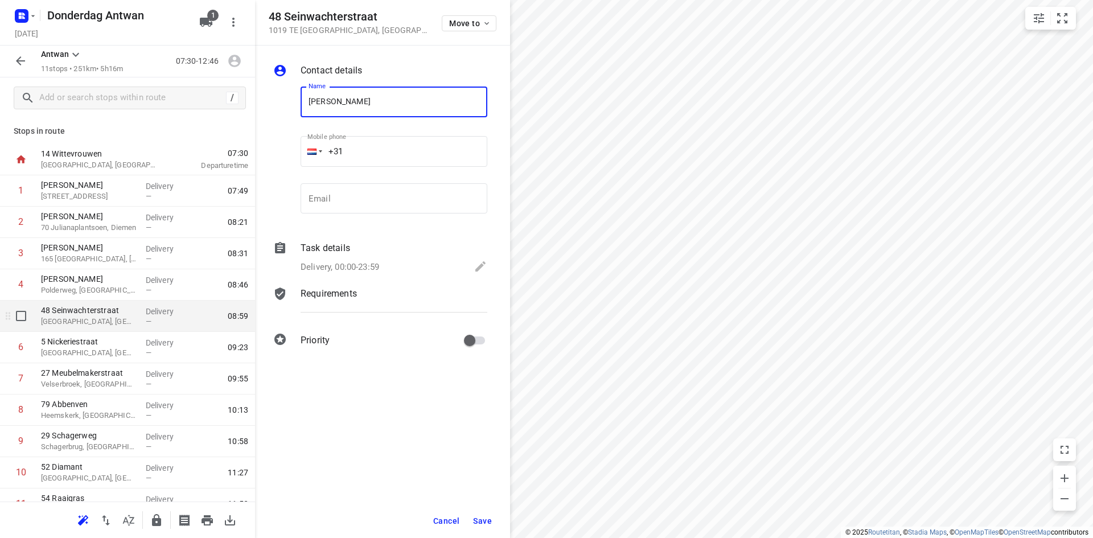
type input "[PERSON_NAME]"
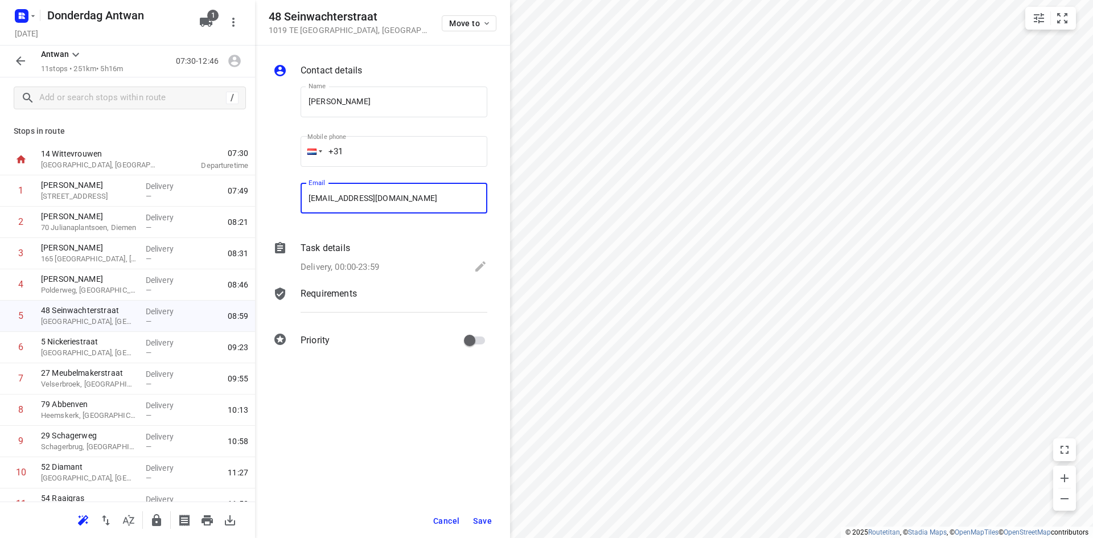
type input "[EMAIL_ADDRESS][DOMAIN_NAME]"
click at [492, 520] on button "Save" at bounding box center [483, 521] width 28 height 20
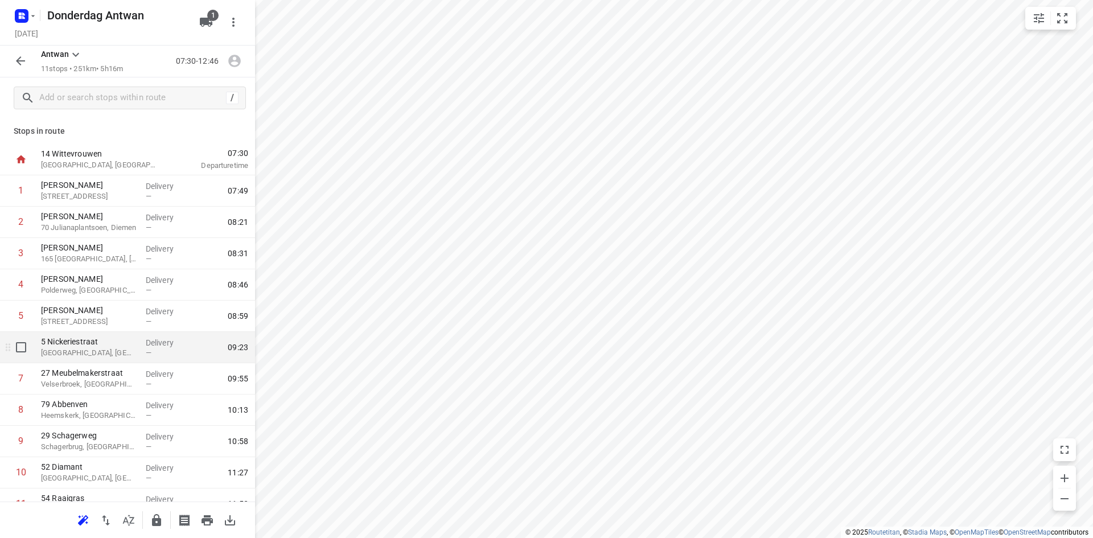
click at [85, 355] on p "[GEOGRAPHIC_DATA], [GEOGRAPHIC_DATA]" at bounding box center [89, 352] width 96 height 11
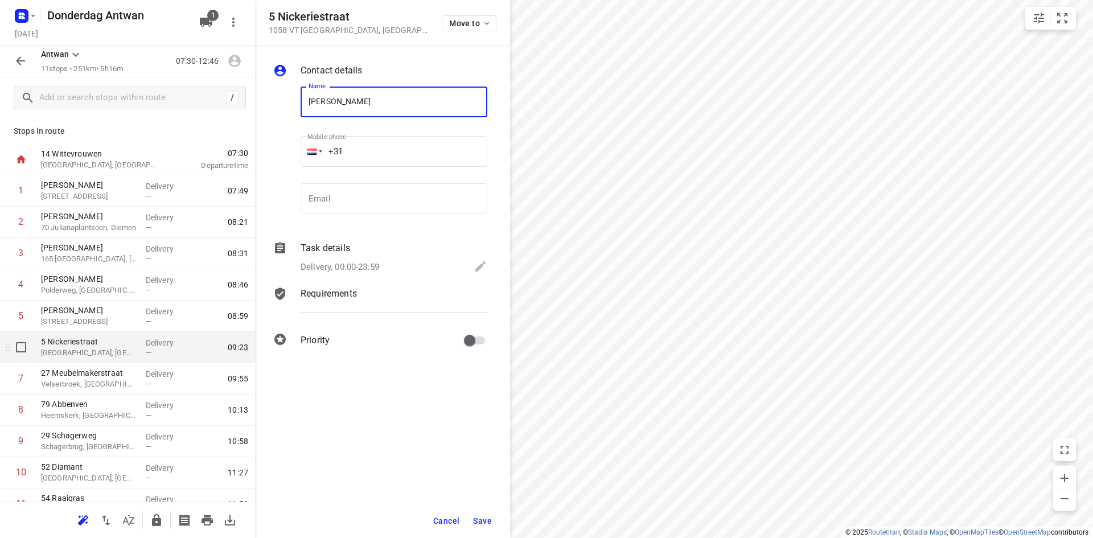
type input "[PERSON_NAME]"
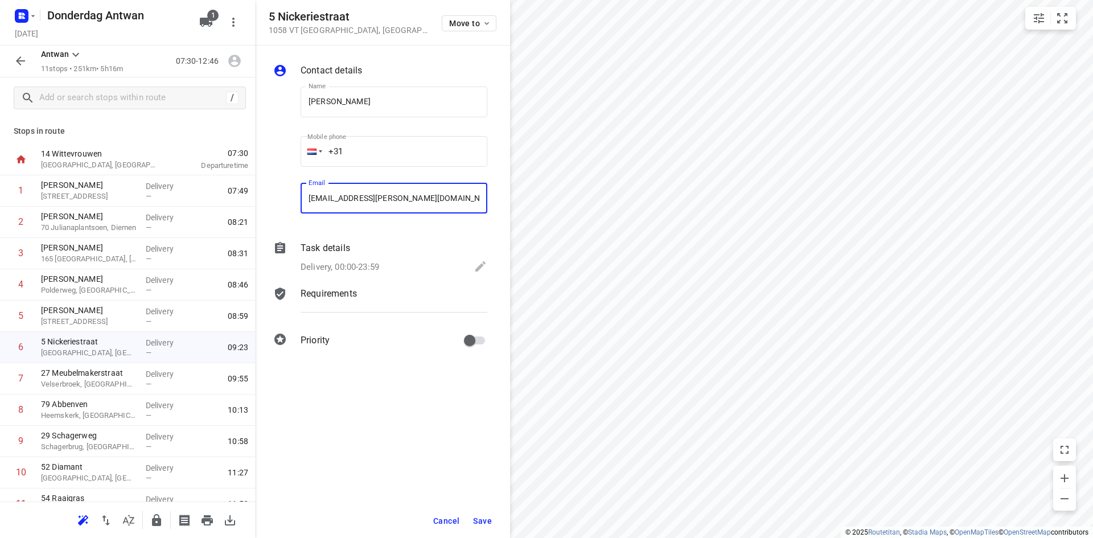
type input "[EMAIL_ADDRESS][PERSON_NAME][DOMAIN_NAME]"
click at [479, 524] on span "Save" at bounding box center [482, 520] width 19 height 9
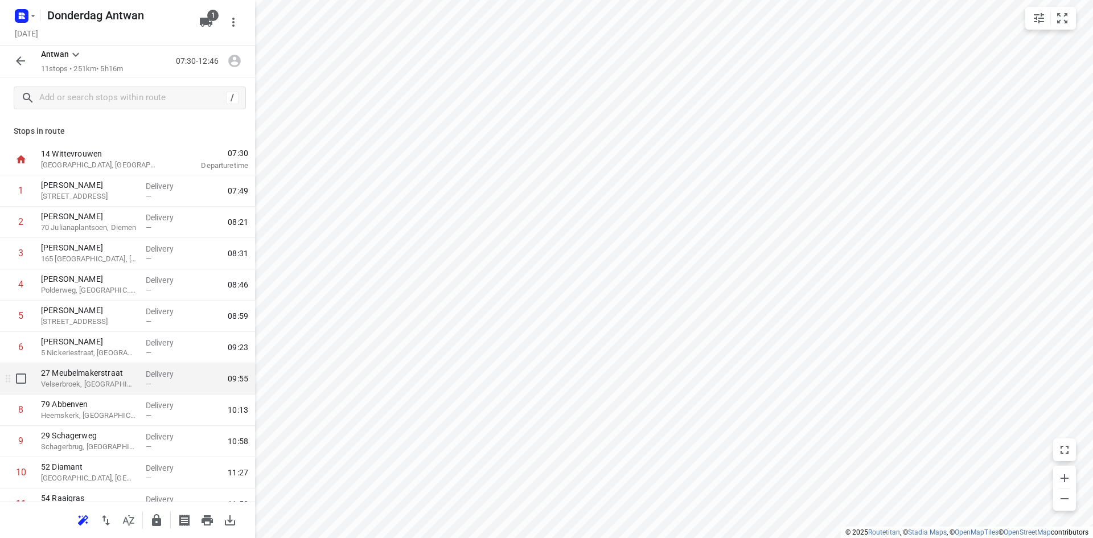
click at [103, 387] on p "Velserbroek, [GEOGRAPHIC_DATA]" at bounding box center [89, 384] width 96 height 11
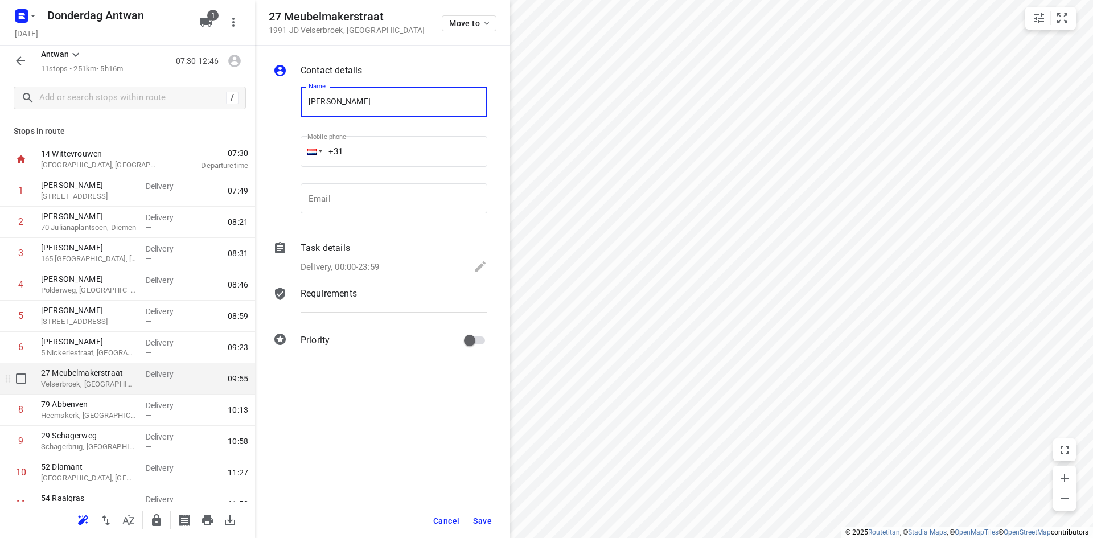
type input "[PERSON_NAME]"
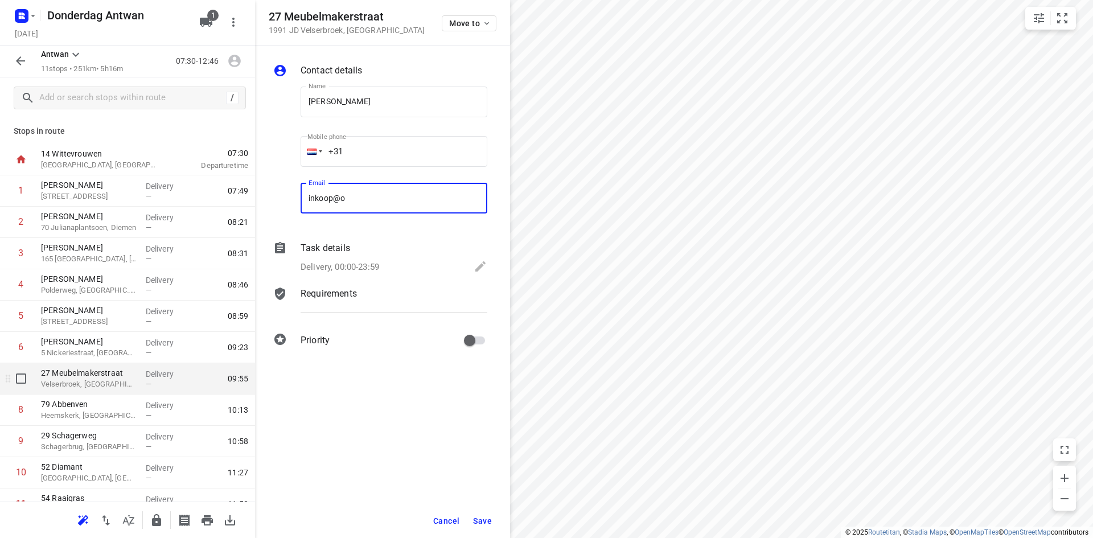
type input "[EMAIL_ADDRESS][DOMAIN_NAME]"
click at [483, 522] on span "Save" at bounding box center [482, 520] width 19 height 9
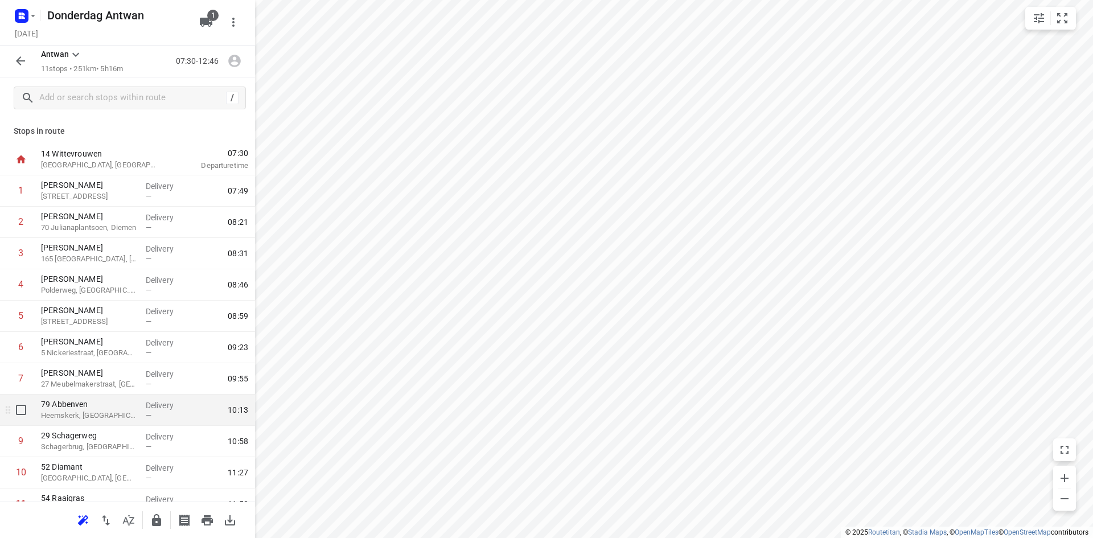
click at [79, 415] on p "Heemskerk, [GEOGRAPHIC_DATA]" at bounding box center [89, 415] width 96 height 11
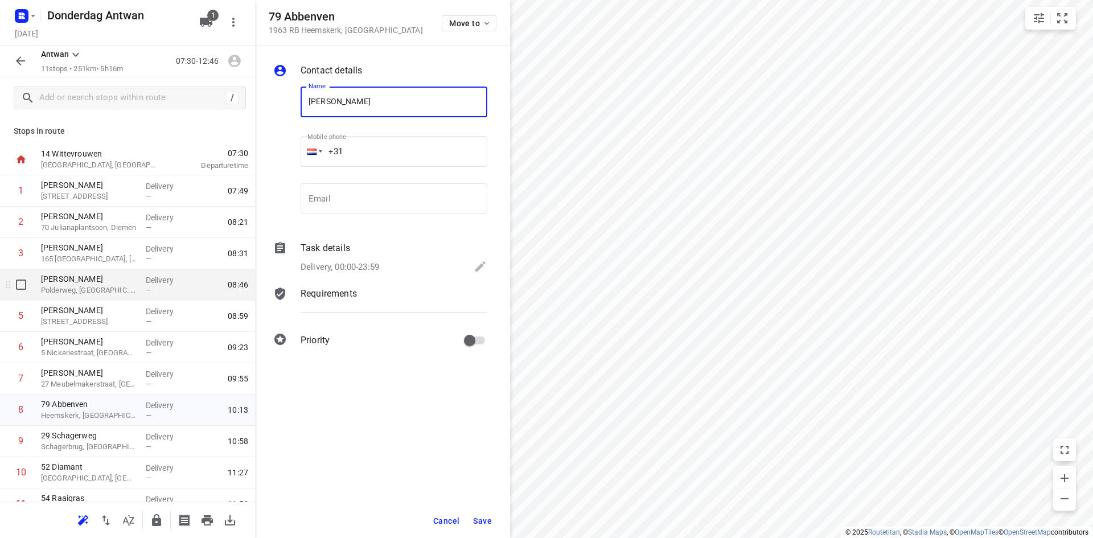
type input "[PERSON_NAME]"
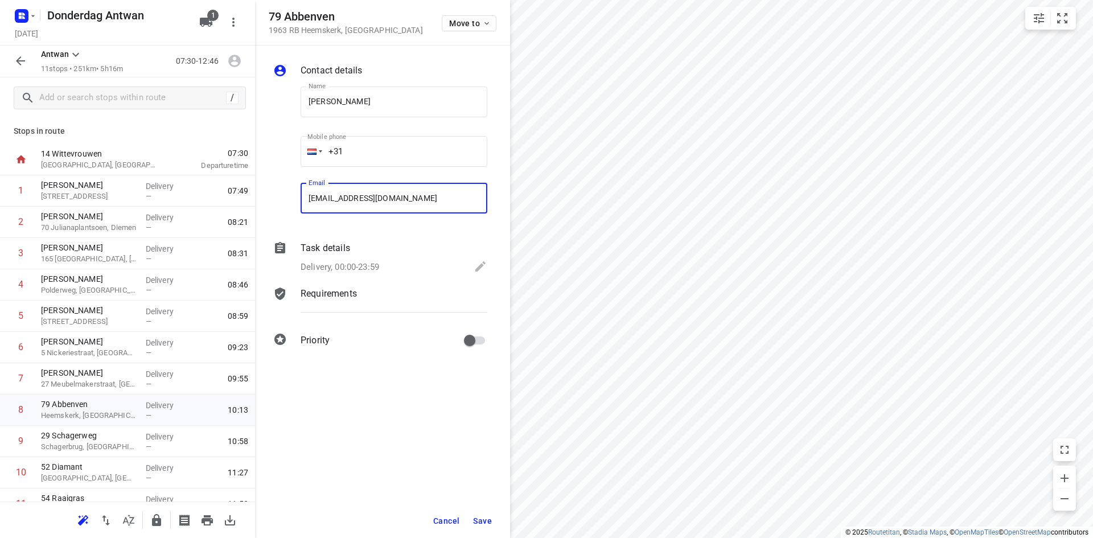
type input "[EMAIL_ADDRESS][DOMAIN_NAME]"
click at [490, 519] on span "Save" at bounding box center [482, 520] width 19 height 9
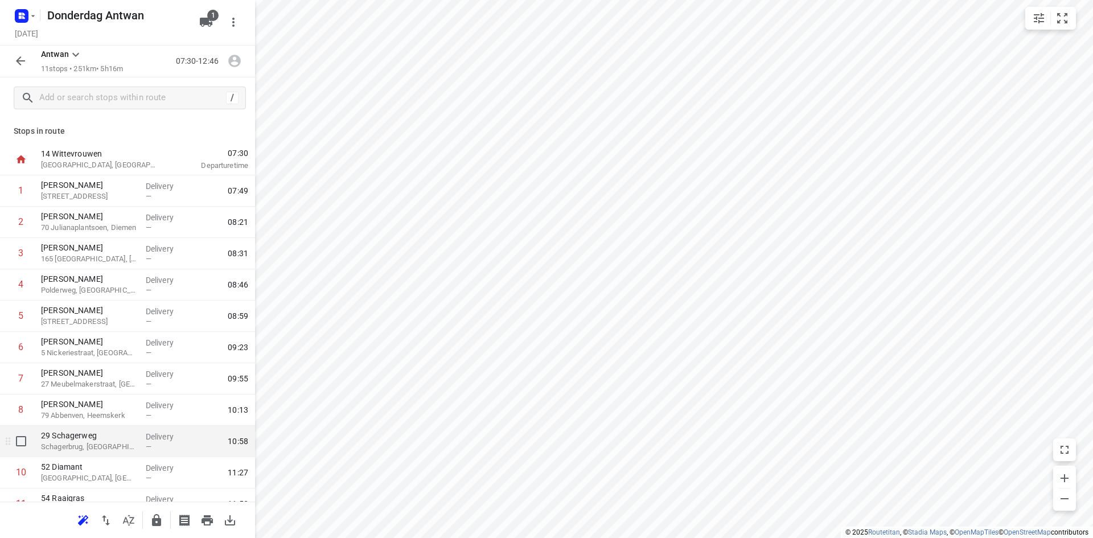
click at [97, 446] on p "Schagerbrug, [GEOGRAPHIC_DATA]" at bounding box center [89, 446] width 96 height 11
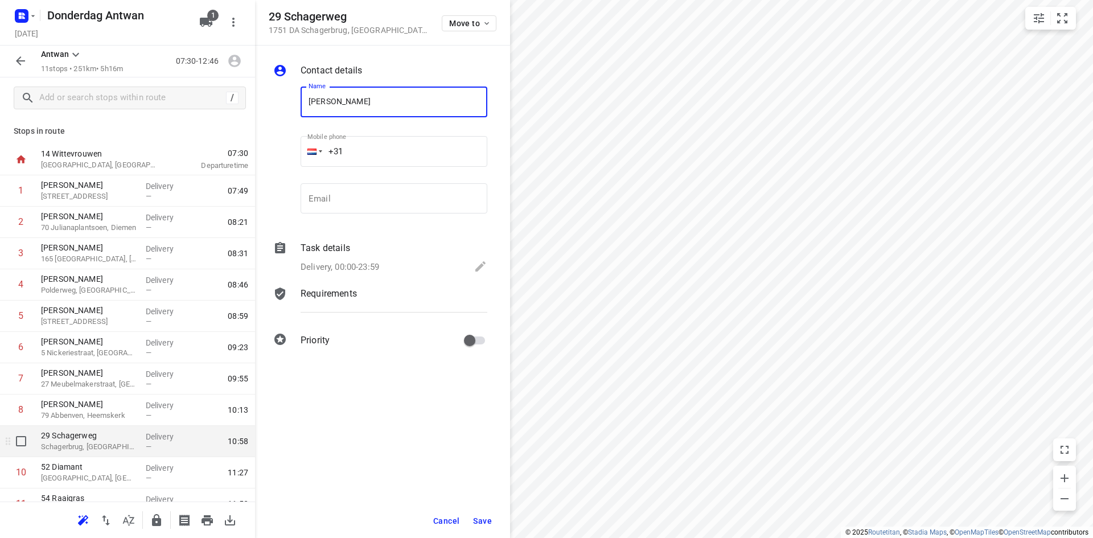
type input "[PERSON_NAME]"
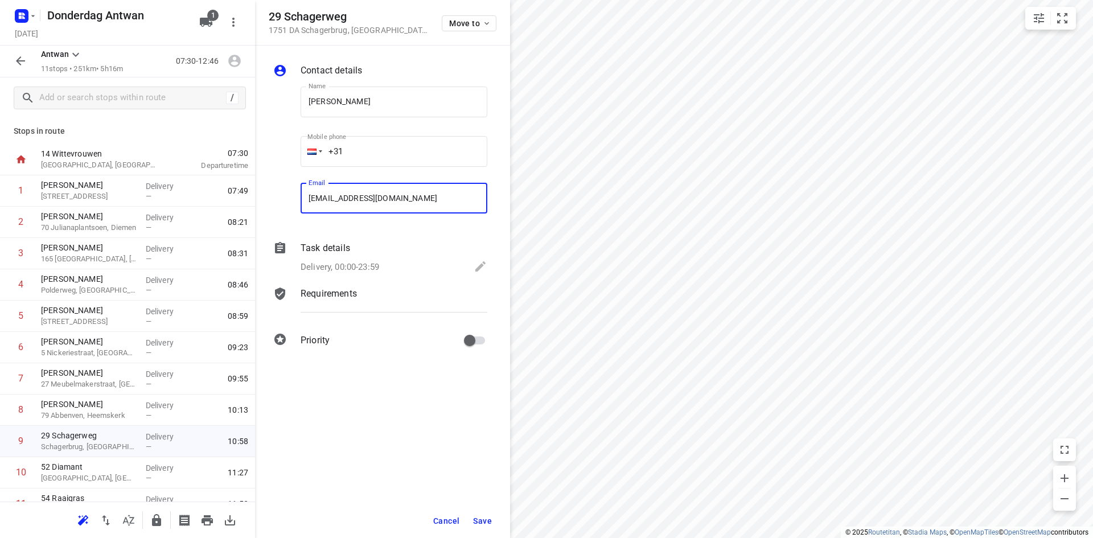
type input "[EMAIL_ADDRESS][DOMAIN_NAME]"
click at [488, 524] on span "Save" at bounding box center [482, 520] width 19 height 9
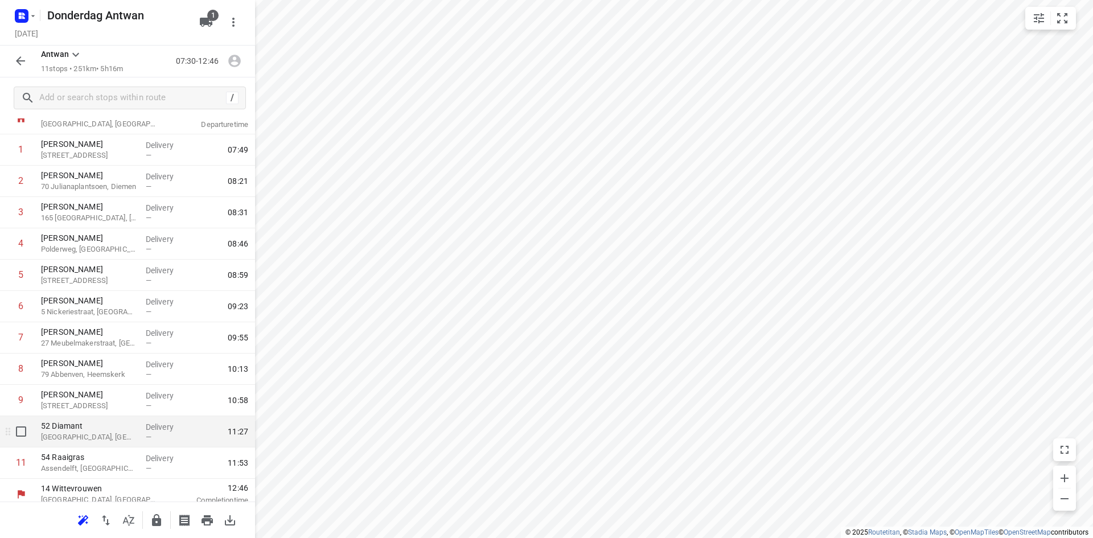
scroll to position [50, 0]
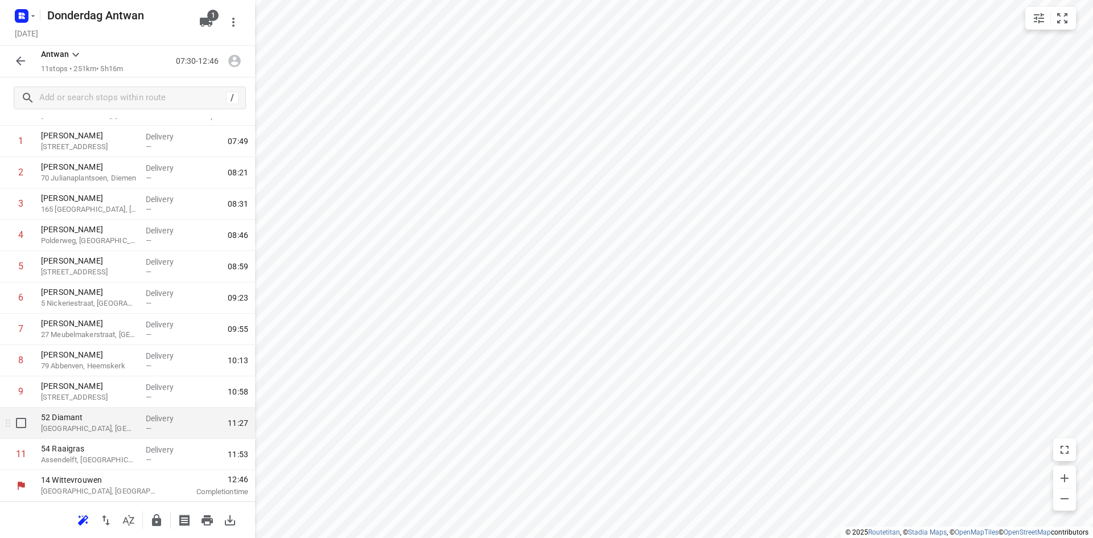
click at [91, 422] on p "52 Diamant" at bounding box center [89, 417] width 96 height 11
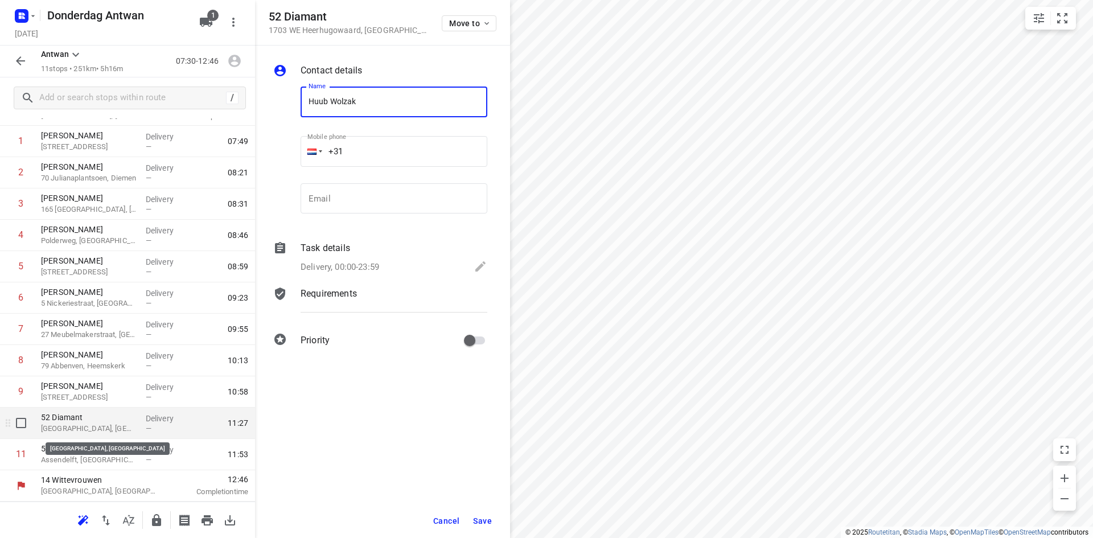
type input "Huub Wolzak"
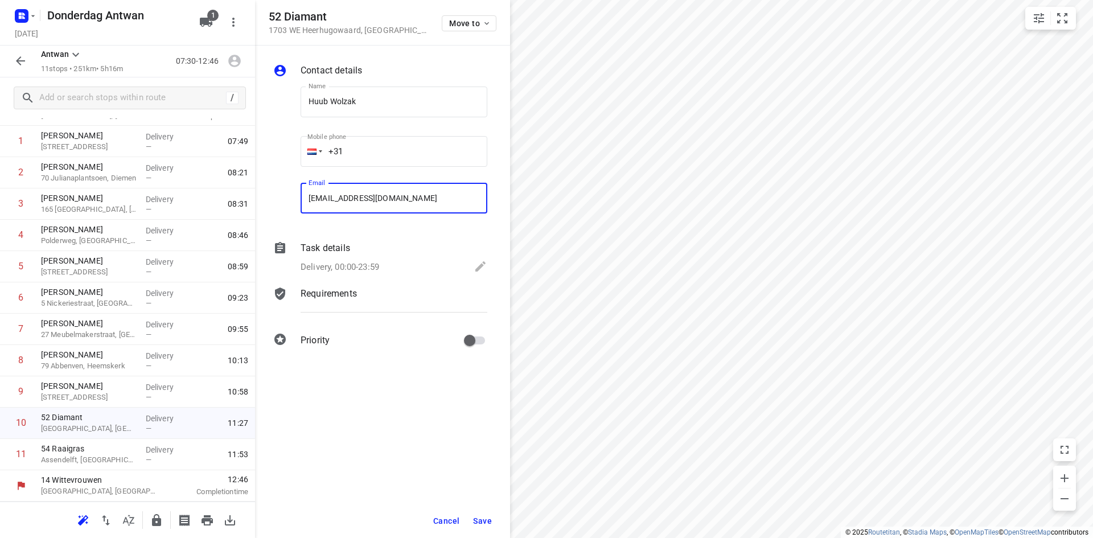
type input "[EMAIL_ADDRESS][DOMAIN_NAME]"
click at [483, 523] on span "Save" at bounding box center [482, 520] width 19 height 9
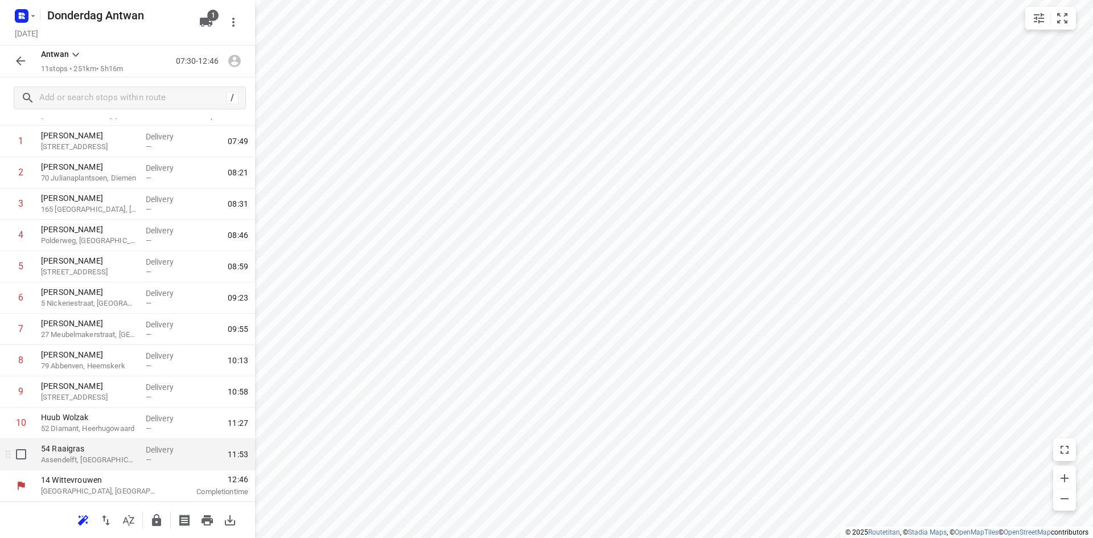
click at [69, 456] on p "Assendelft, [GEOGRAPHIC_DATA]" at bounding box center [89, 459] width 96 height 11
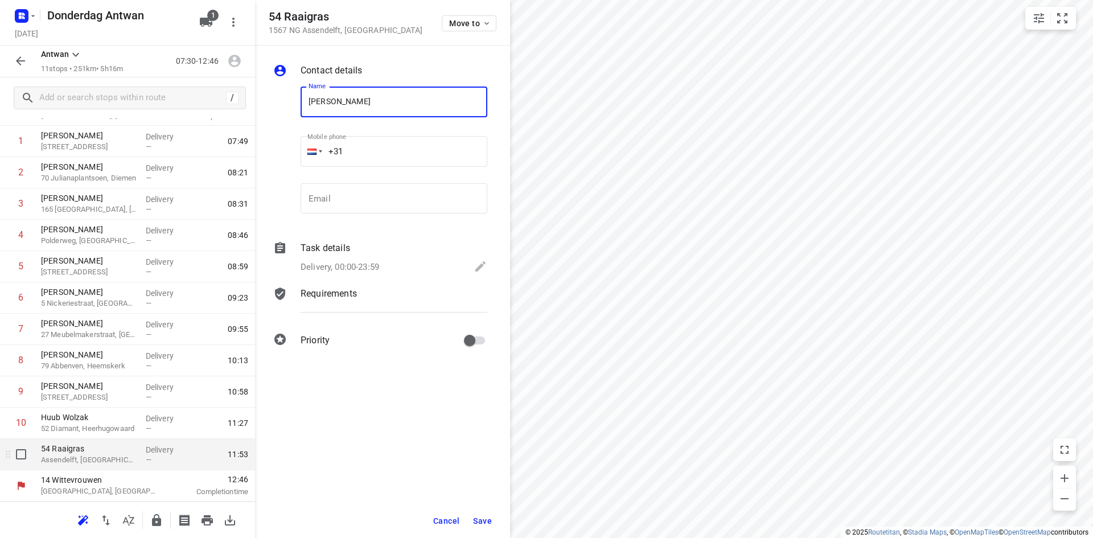
type input "[PERSON_NAME]"
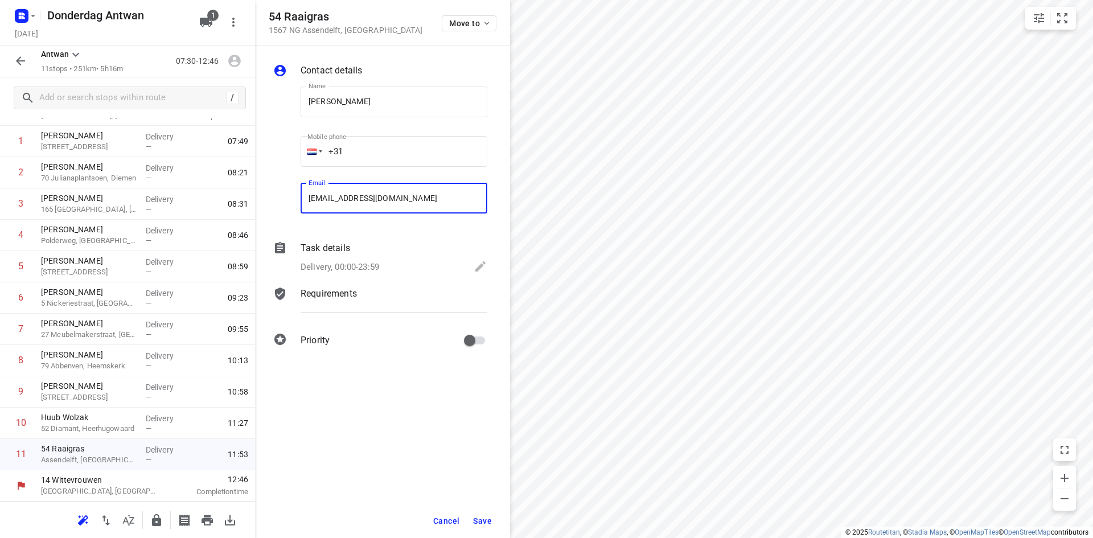
type input "[EMAIL_ADDRESS][DOMAIN_NAME]"
click at [378, 451] on div "Contact details Name [PERSON_NAME] Name Mobile phone +31 ​ Email [EMAIL_ADDRESS…" at bounding box center [382, 292] width 255 height 493
click at [486, 521] on span "Save" at bounding box center [482, 520] width 19 height 9
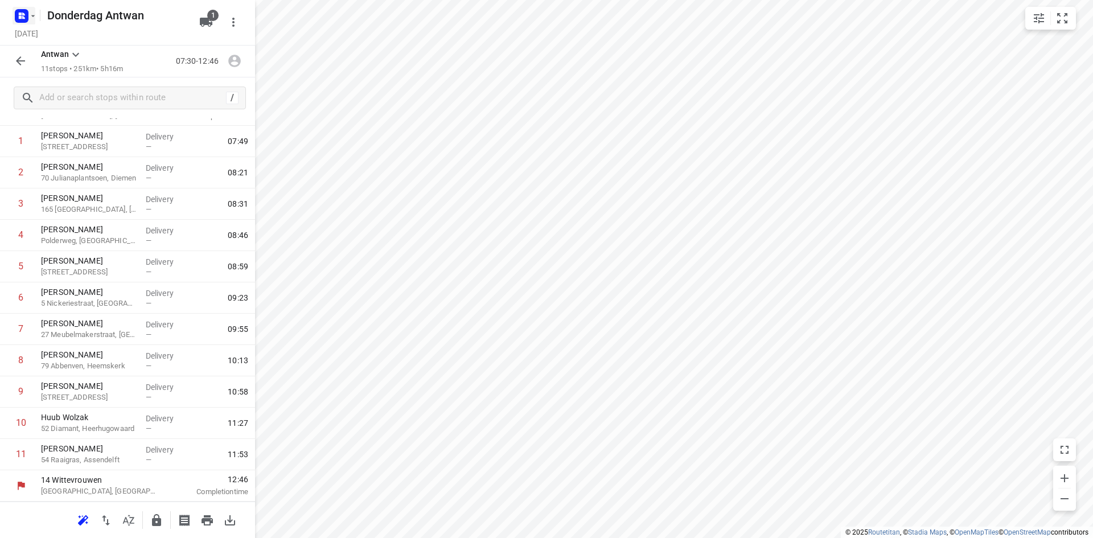
click at [30, 18] on icon "button" at bounding box center [32, 15] width 9 height 9
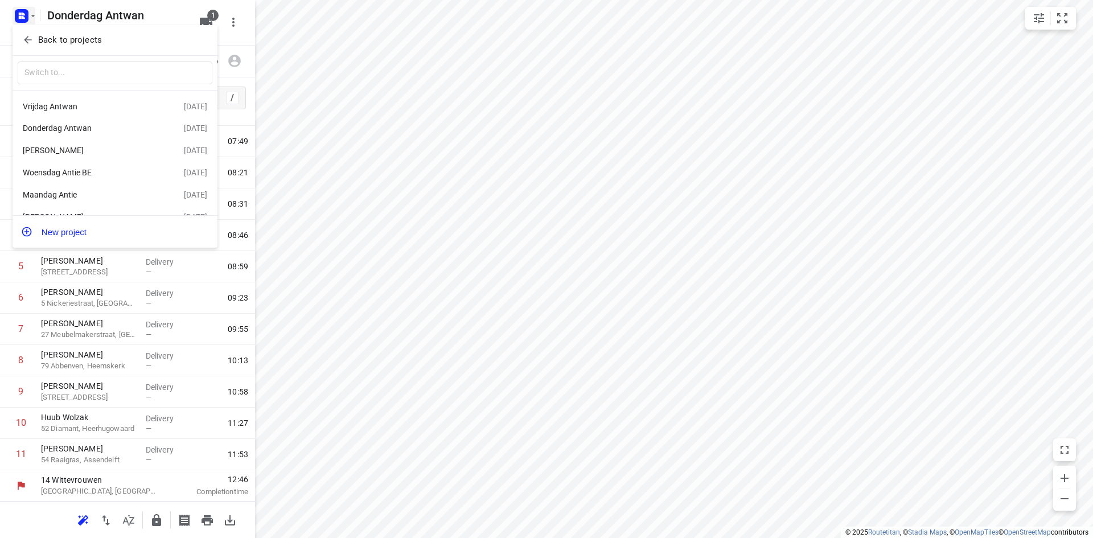
click at [154, 374] on div at bounding box center [546, 269] width 1093 height 538
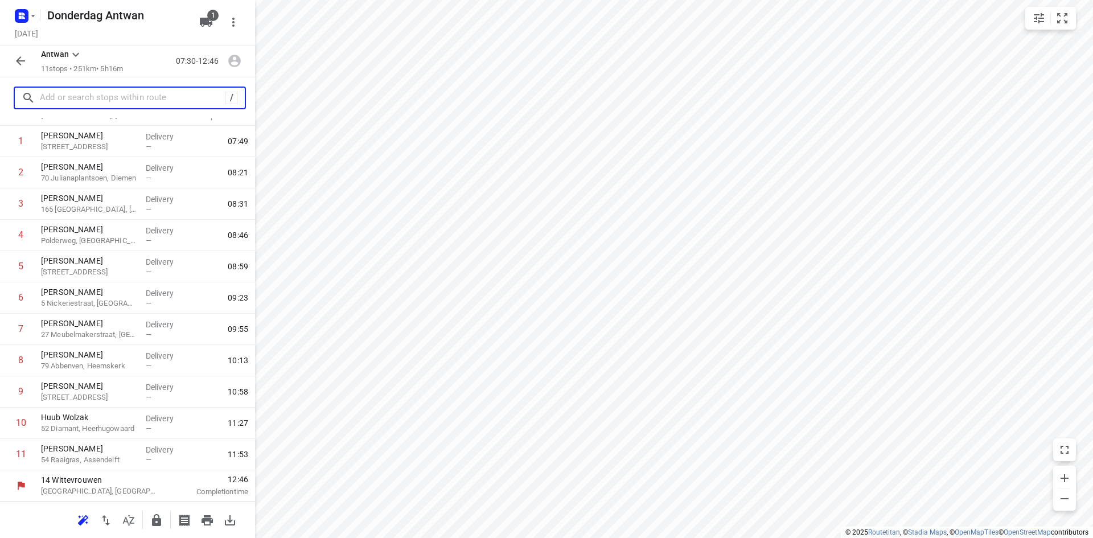
click at [107, 93] on input "text" at bounding box center [133, 98] width 186 height 18
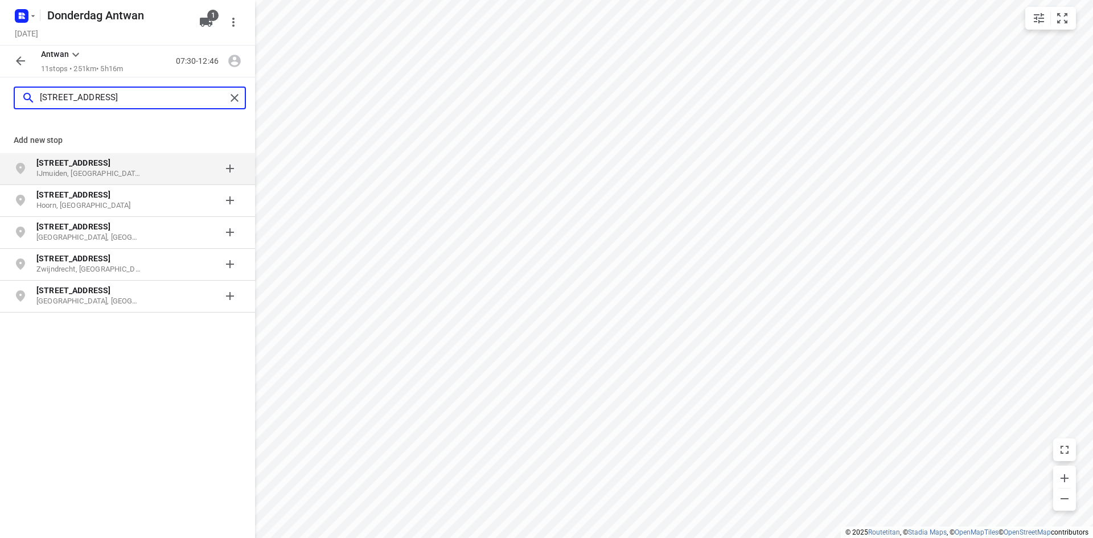
type input "[STREET_ADDRESS]"
click at [110, 166] on b "[STREET_ADDRESS]" at bounding box center [73, 162] width 74 height 9
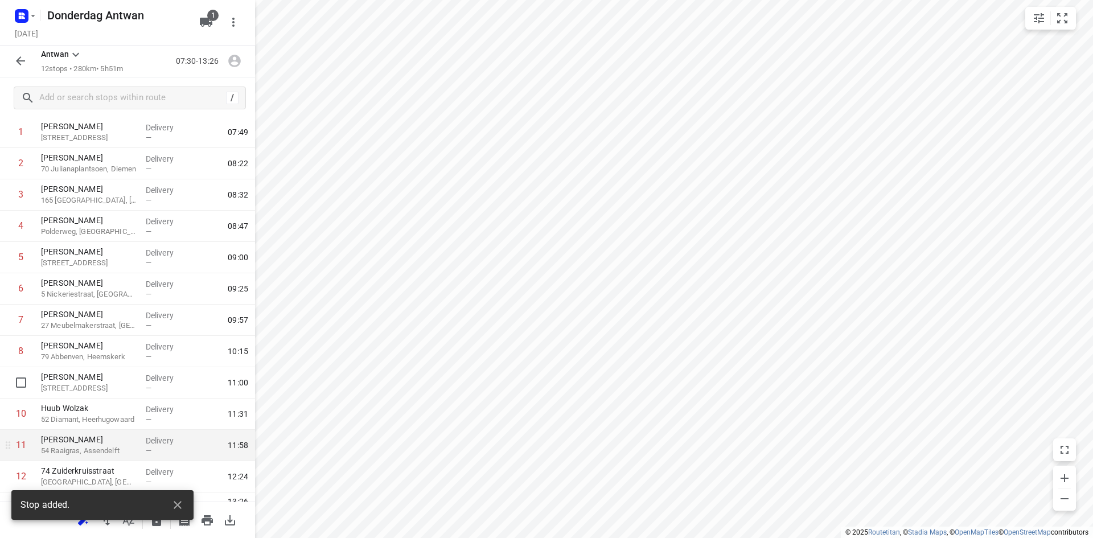
scroll to position [81, 0]
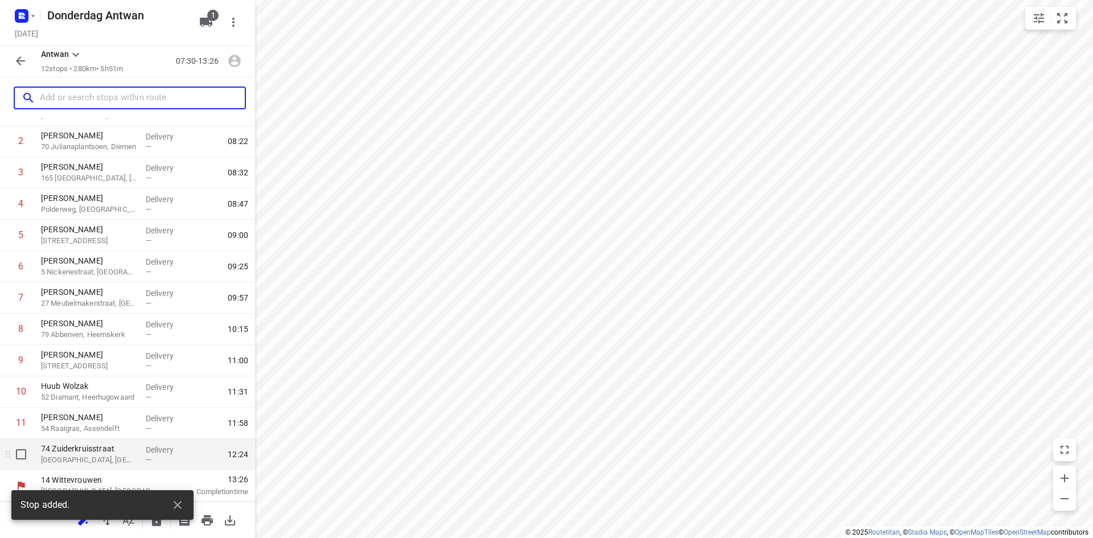
click at [90, 466] on div "[STREET_ADDRESS]" at bounding box center [88, 454] width 105 height 31
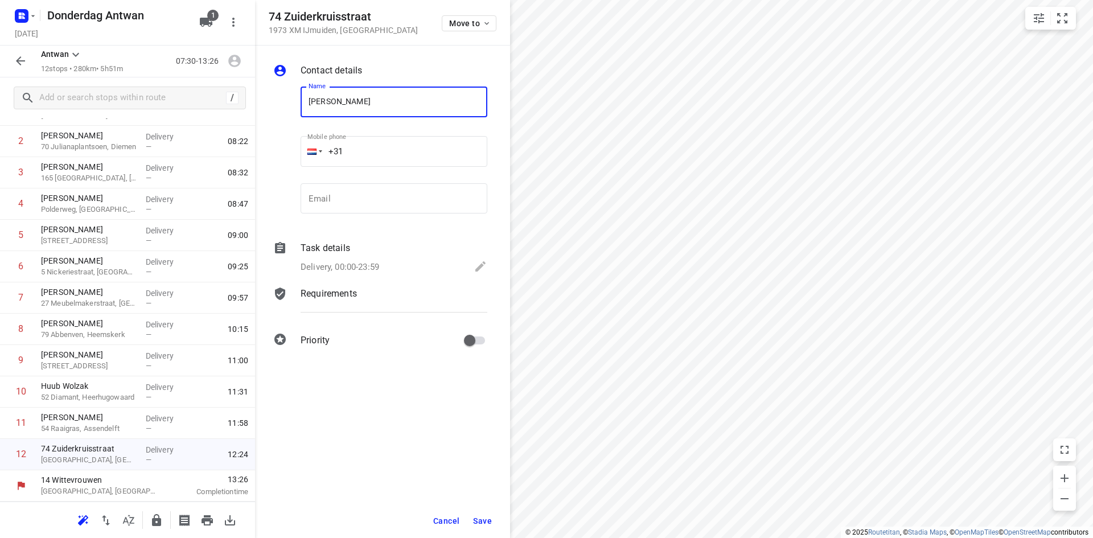
type input "[PERSON_NAME]"
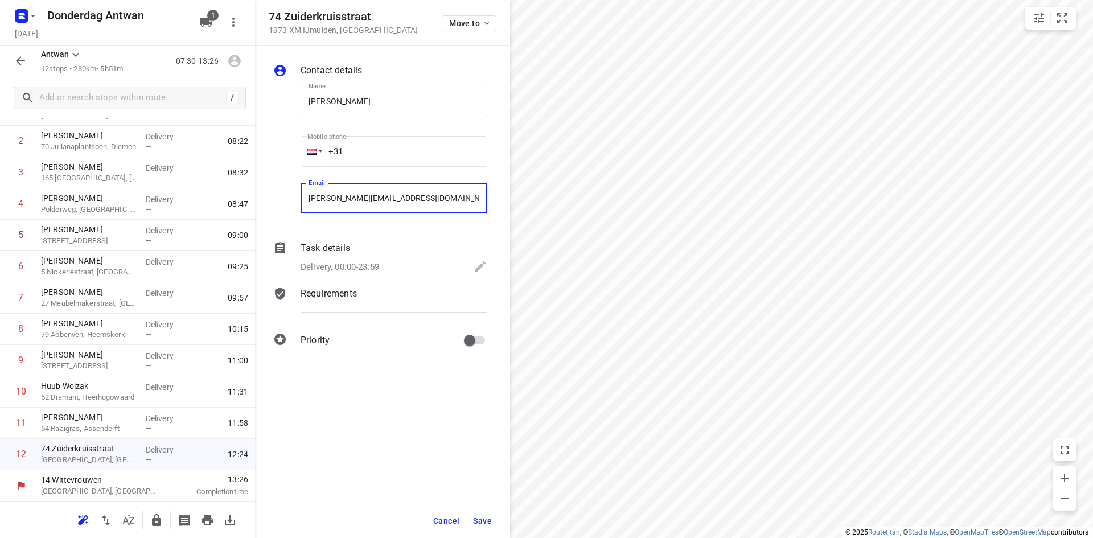
type input "[PERSON_NAME][EMAIL_ADDRESS][DOMAIN_NAME]"
click at [426, 412] on div "Contact details Name [PERSON_NAME] Name Mobile phone +31 ​ Email [PERSON_NAME][…" at bounding box center [382, 292] width 255 height 493
click at [492, 528] on button "Save" at bounding box center [483, 521] width 28 height 20
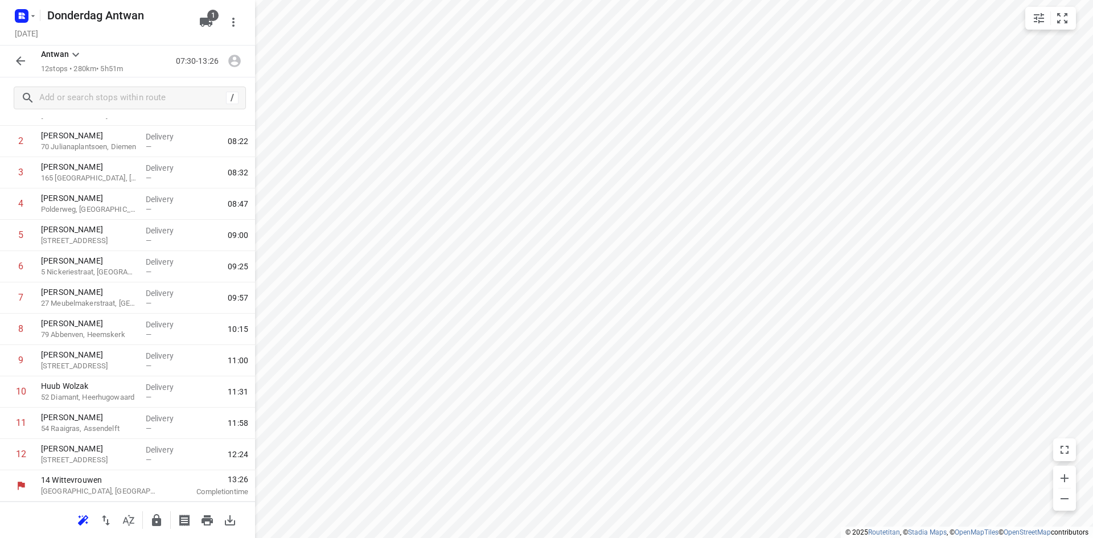
click at [83, 528] on button "button" at bounding box center [83, 520] width 23 height 23
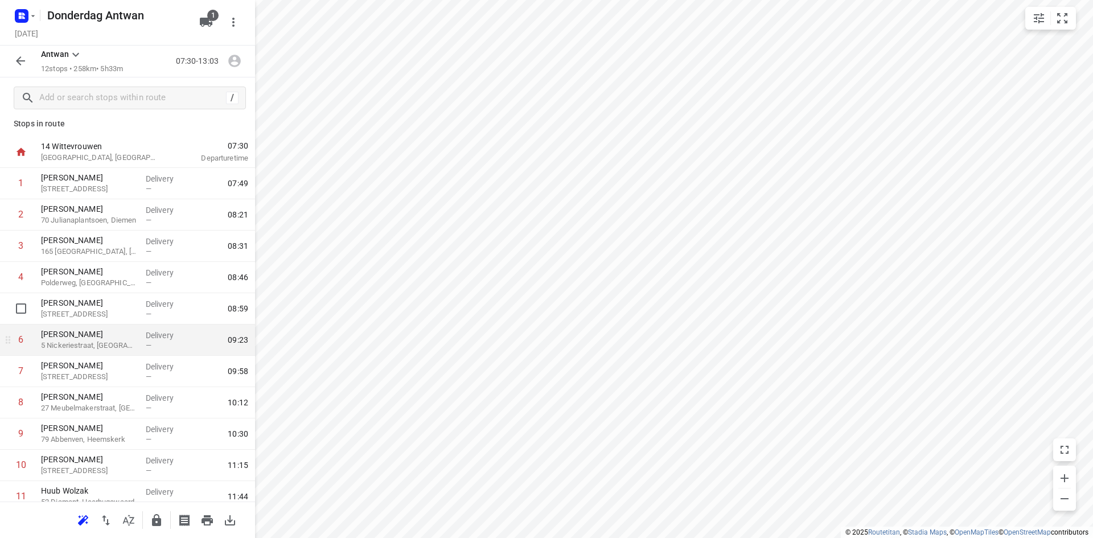
scroll to position [0, 0]
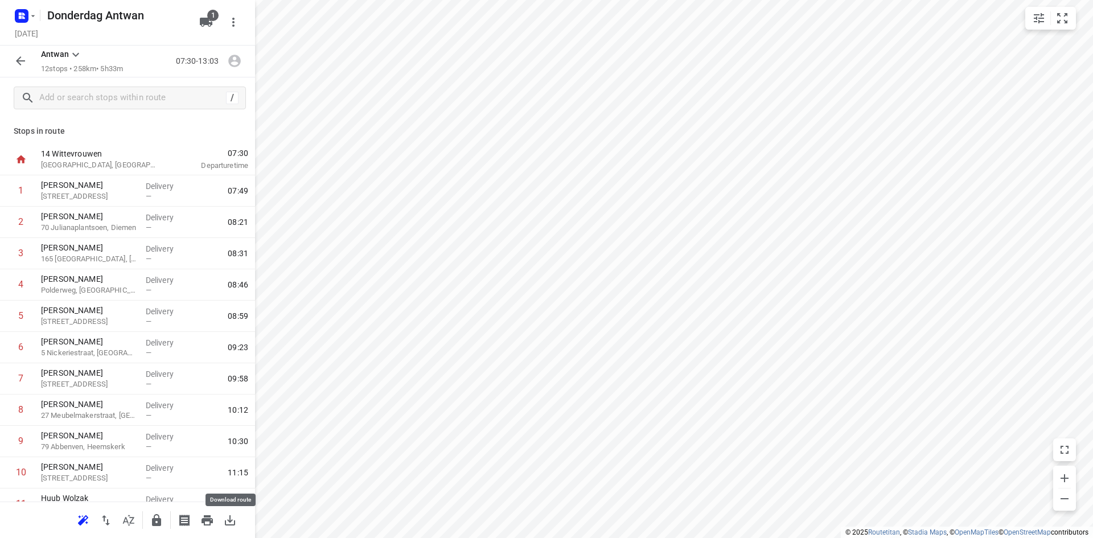
click at [234, 524] on icon "button" at bounding box center [230, 520] width 10 height 10
click at [17, 68] on icon "button" at bounding box center [21, 61] width 14 height 14
